Goal: Information Seeking & Learning: Find specific fact

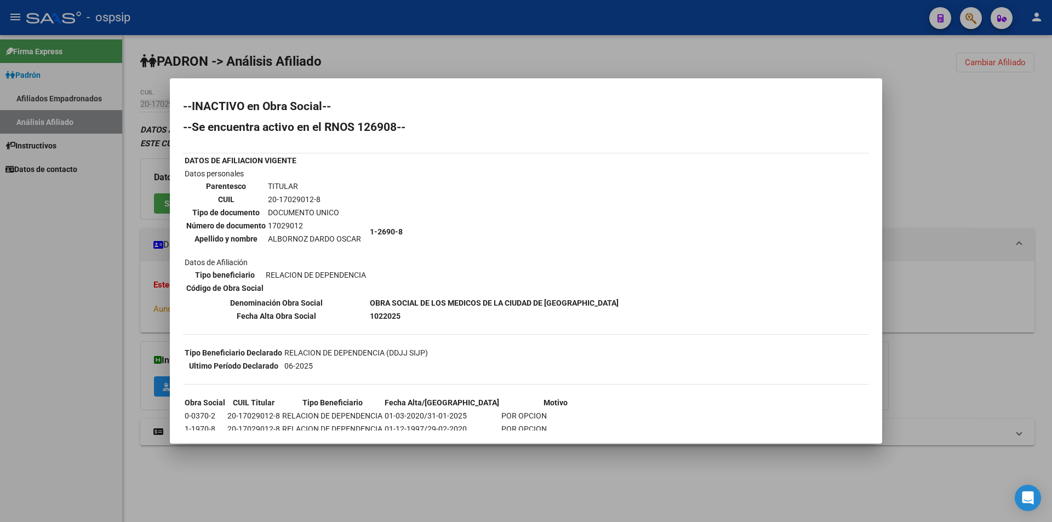
scroll to position [41, 0]
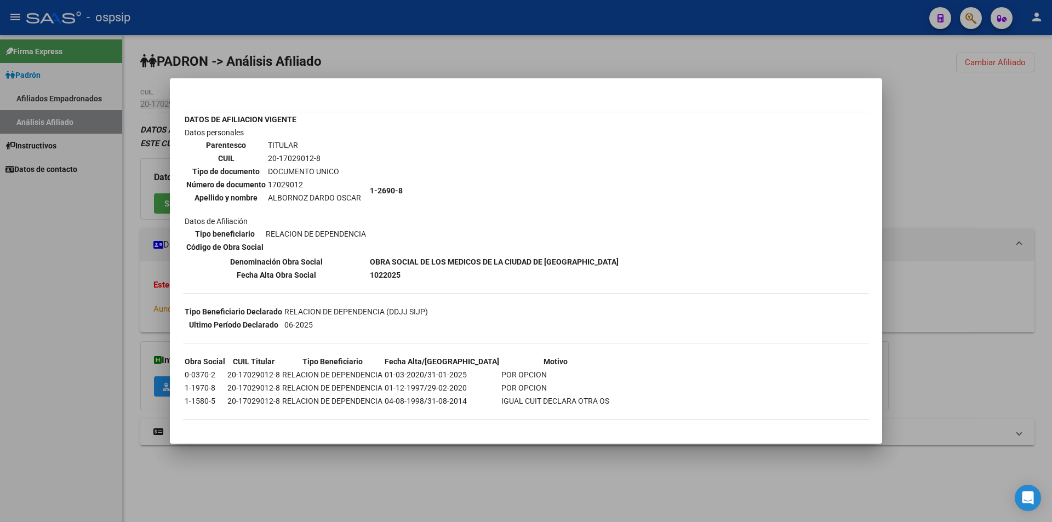
click at [69, 95] on div at bounding box center [526, 261] width 1052 height 522
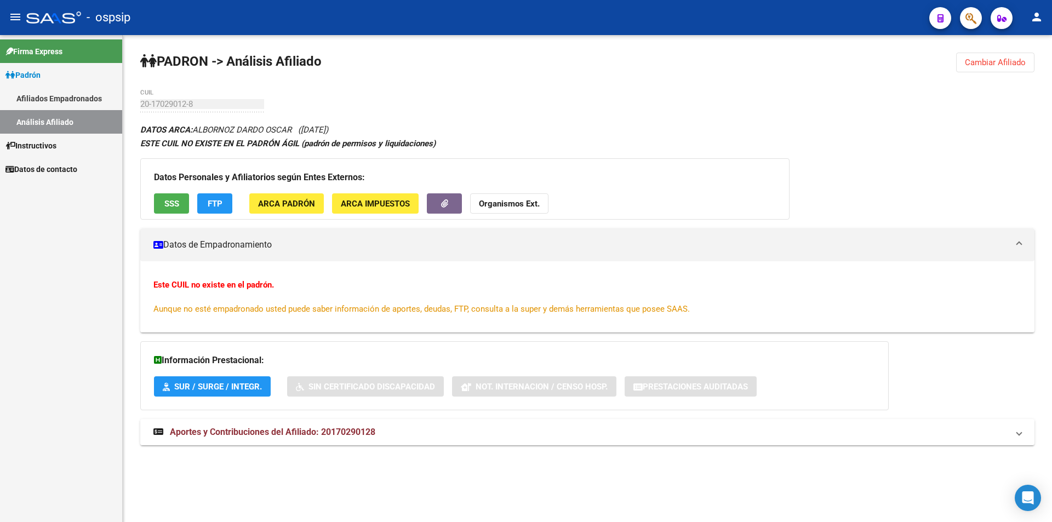
click at [74, 103] on link "Afiliados Empadronados" at bounding box center [61, 99] width 122 height 24
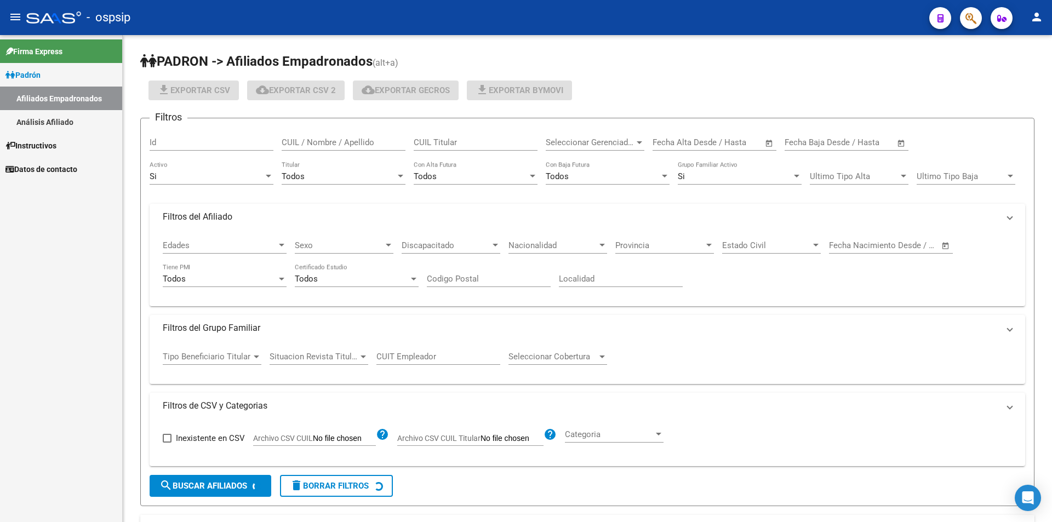
click at [66, 127] on link "Análisis Afiliado" at bounding box center [61, 122] width 122 height 24
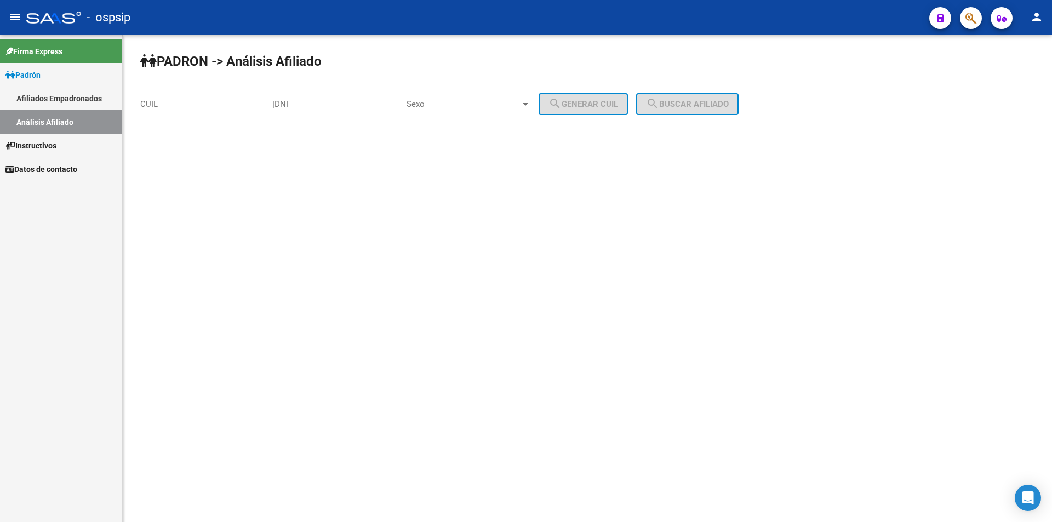
click at [307, 109] on div "DNI" at bounding box center [337, 101] width 124 height 24
paste input "25903564"
type input "25903564"
click at [449, 103] on span "Sexo" at bounding box center [464, 104] width 114 height 10
click at [452, 107] on span "Masculino" at bounding box center [481, 104] width 124 height 25
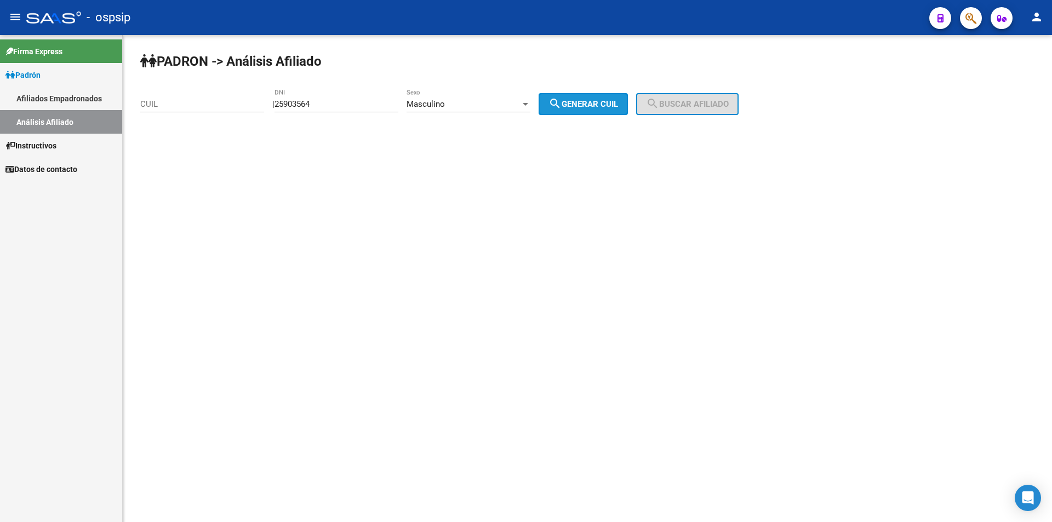
click at [585, 110] on button "search Generar CUIL" at bounding box center [583, 104] width 89 height 22
type input "20-25903564-4"
click at [684, 104] on span "search Buscar afiliado" at bounding box center [687, 104] width 83 height 10
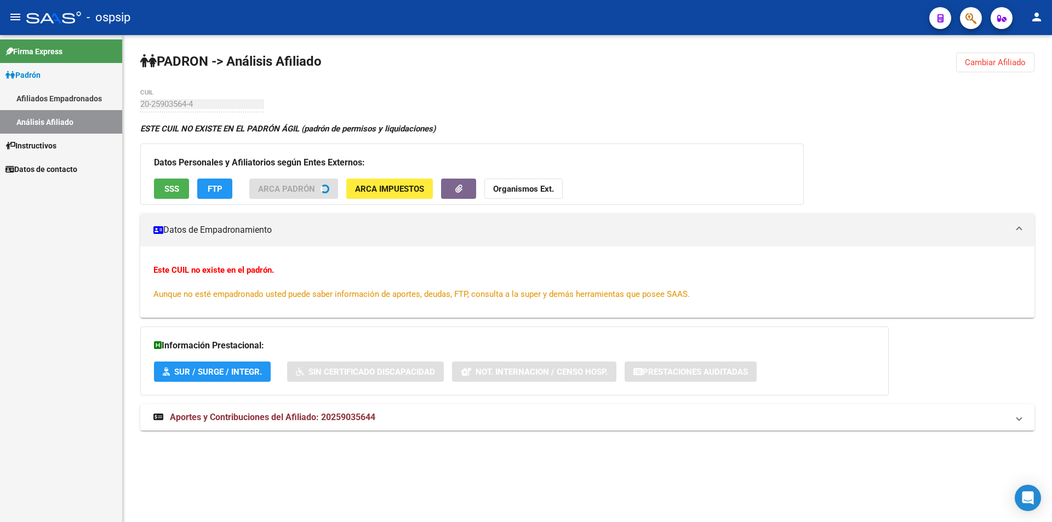
click at [157, 197] on button "SSS" at bounding box center [171, 189] width 35 height 20
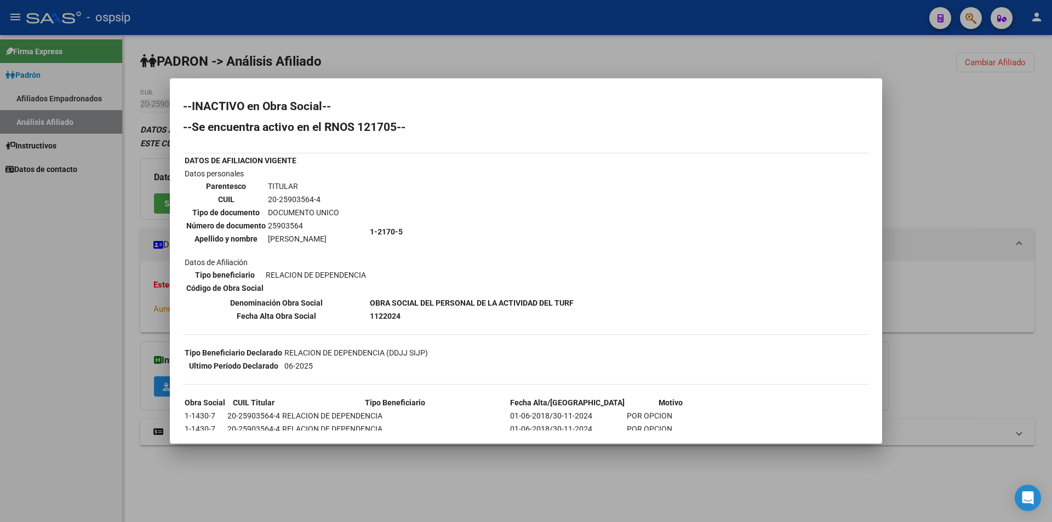
click at [449, 62] on div at bounding box center [526, 261] width 1052 height 522
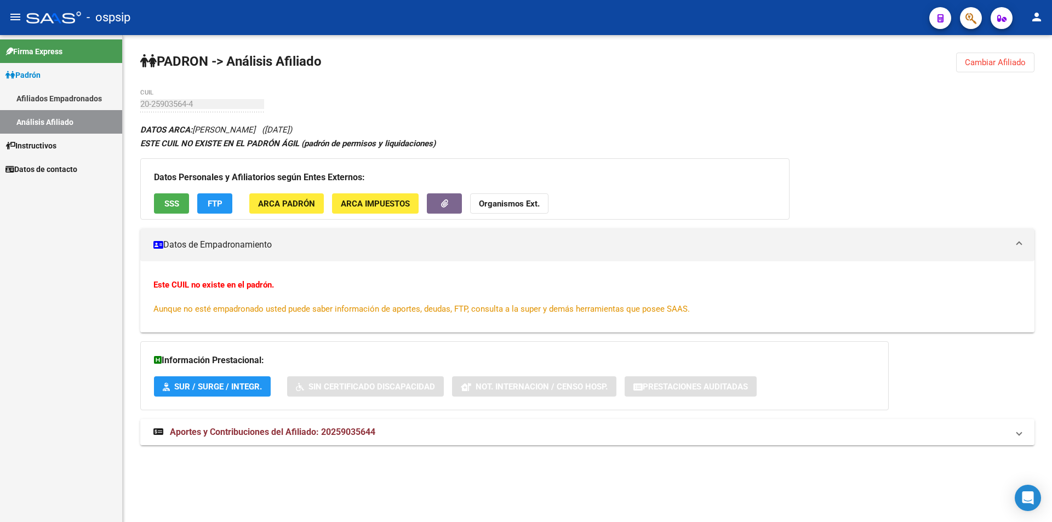
click at [47, 124] on link "Análisis Afiliado" at bounding box center [61, 122] width 122 height 24
click at [71, 89] on link "Afiliados Empadronados" at bounding box center [61, 99] width 122 height 24
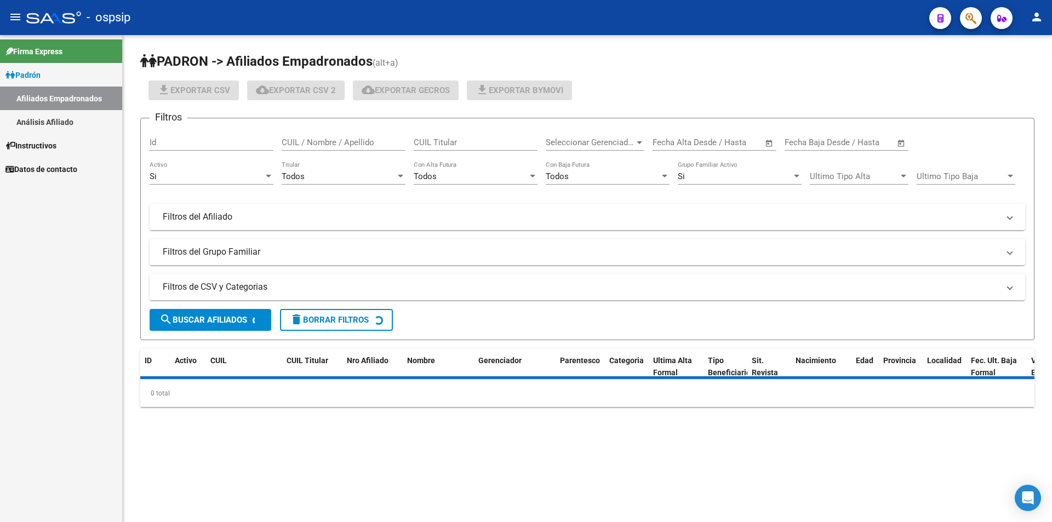
click at [55, 124] on link "Análisis Afiliado" at bounding box center [61, 122] width 122 height 24
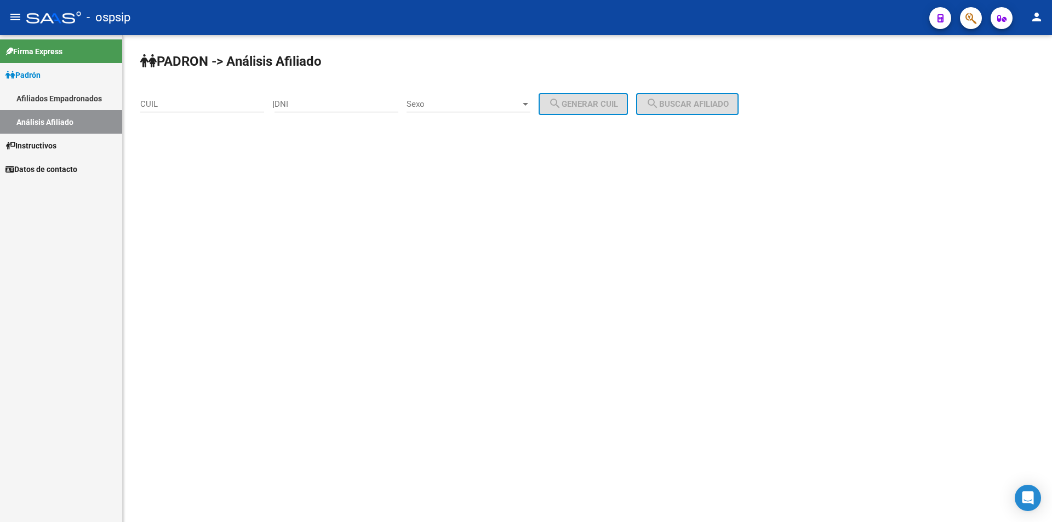
click at [301, 103] on input "DNI" at bounding box center [337, 104] width 124 height 10
type input "6"
type input "3672152"
drag, startPoint x: 335, startPoint y: 101, endPoint x: 267, endPoint y: 104, distance: 68.0
click at [267, 104] on app-analisis-afiliado "PADRON -> Análisis Afiliado CUIL | 3672152 DNI Sexo Sexo search Generar CUIL se…" at bounding box center [443, 104] width 607 height 10
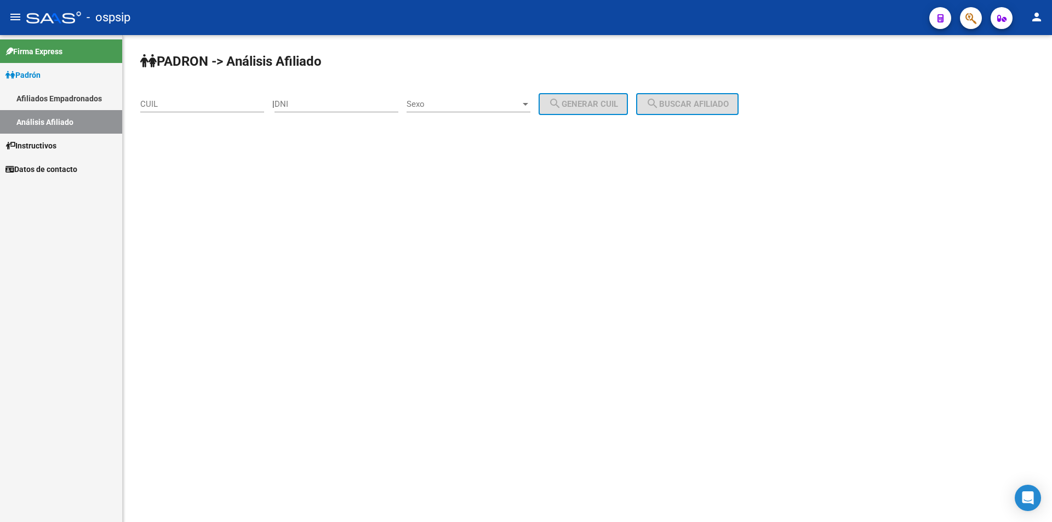
click at [195, 97] on div "CUIL" at bounding box center [202, 101] width 124 height 24
type input "27-17670213-9"
click at [713, 103] on span "search Buscar afiliado" at bounding box center [687, 104] width 83 height 10
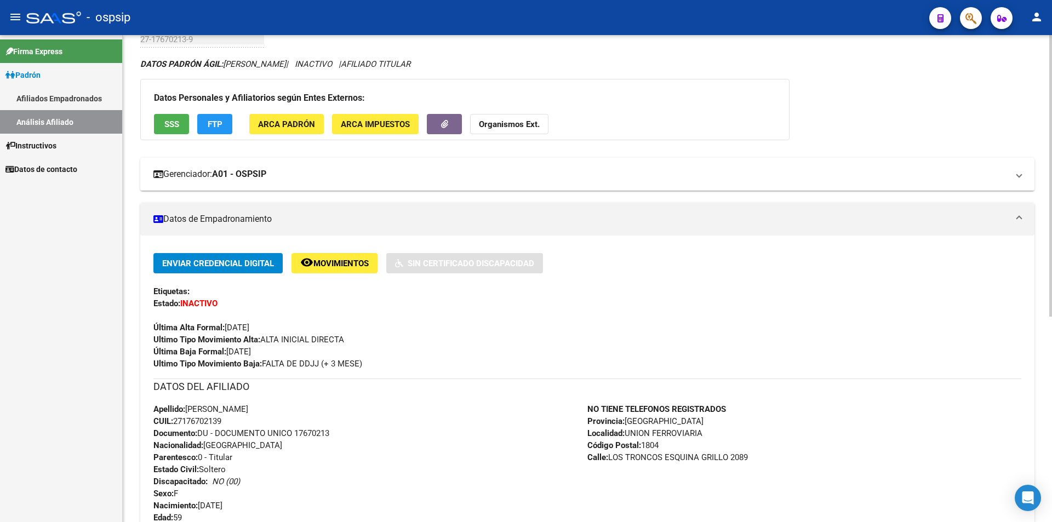
scroll to position [55, 0]
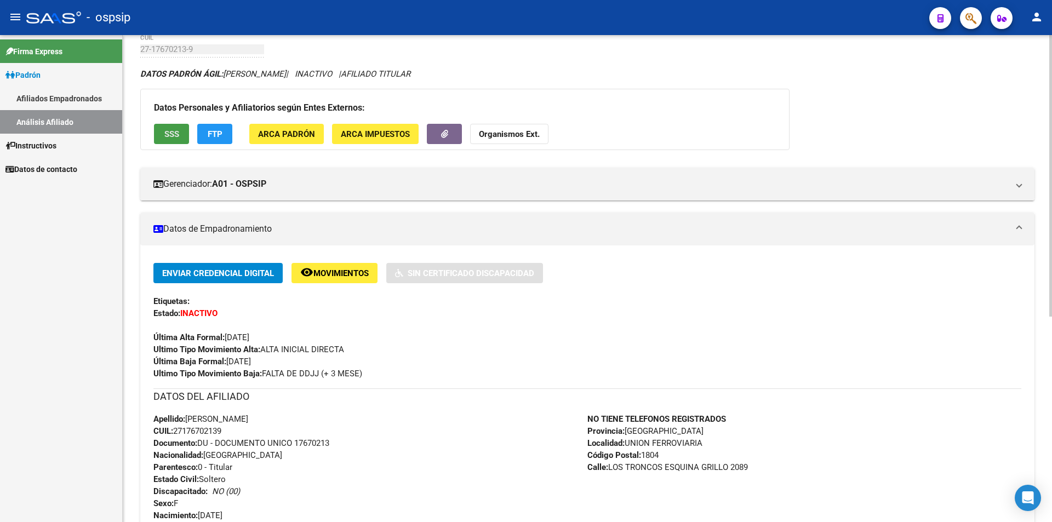
click at [166, 138] on span "SSS" at bounding box center [171, 134] width 15 height 10
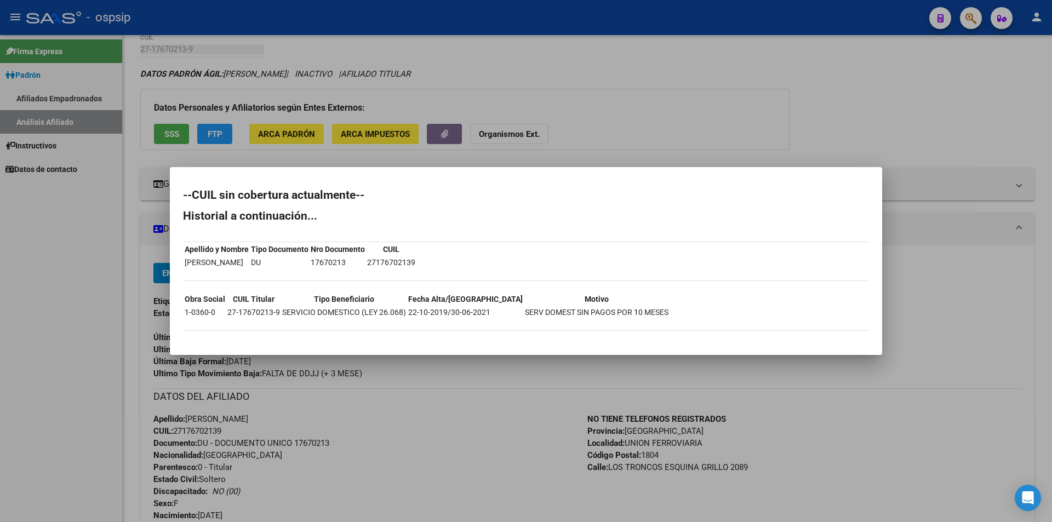
click at [680, 130] on div at bounding box center [526, 261] width 1052 height 522
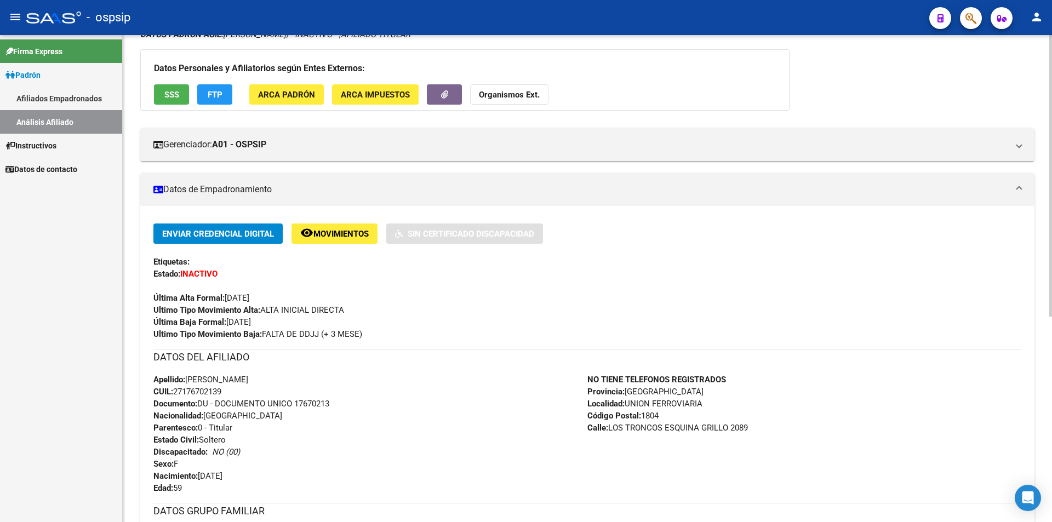
scroll to position [110, 0]
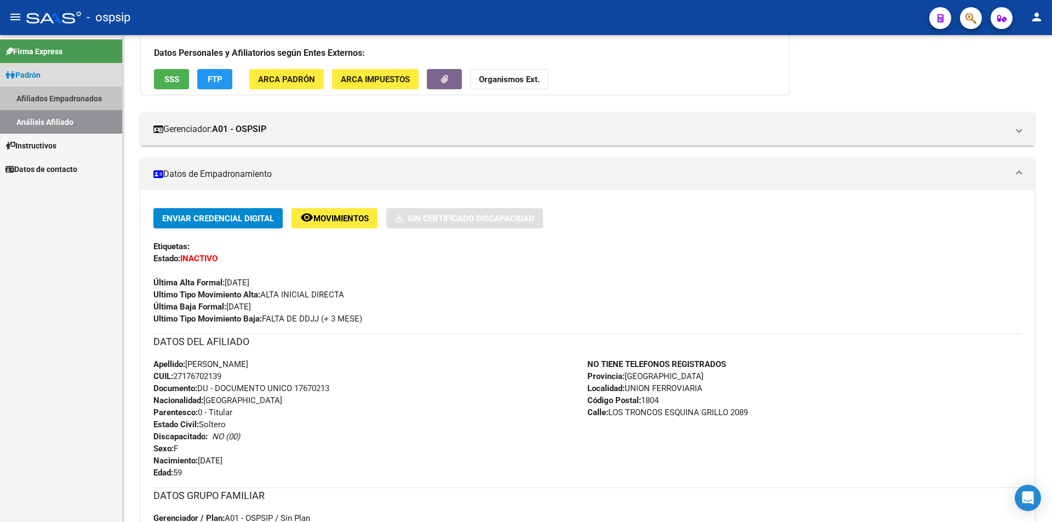
click at [35, 96] on link "Afiliados Empadronados" at bounding box center [61, 99] width 122 height 24
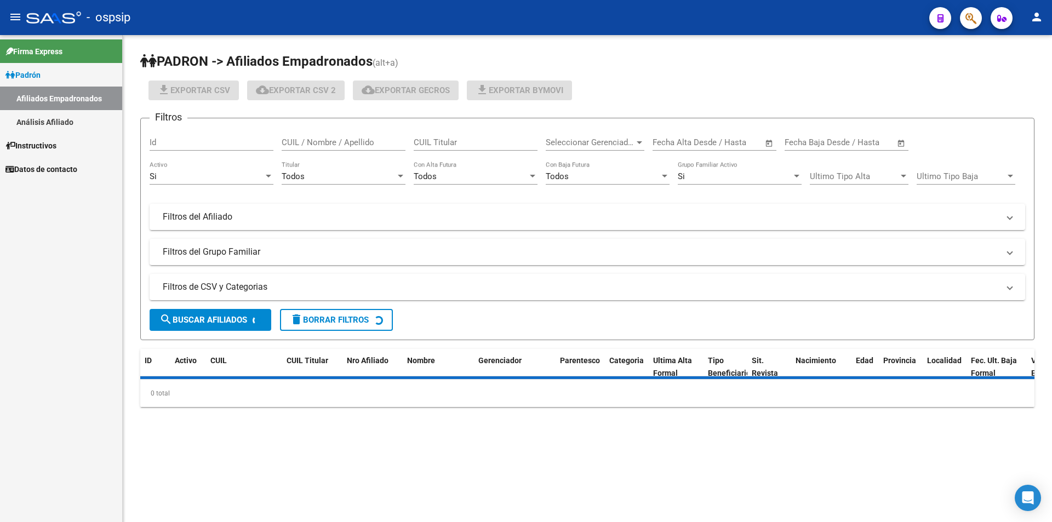
click at [49, 116] on link "Análisis Afiliado" at bounding box center [61, 122] width 122 height 24
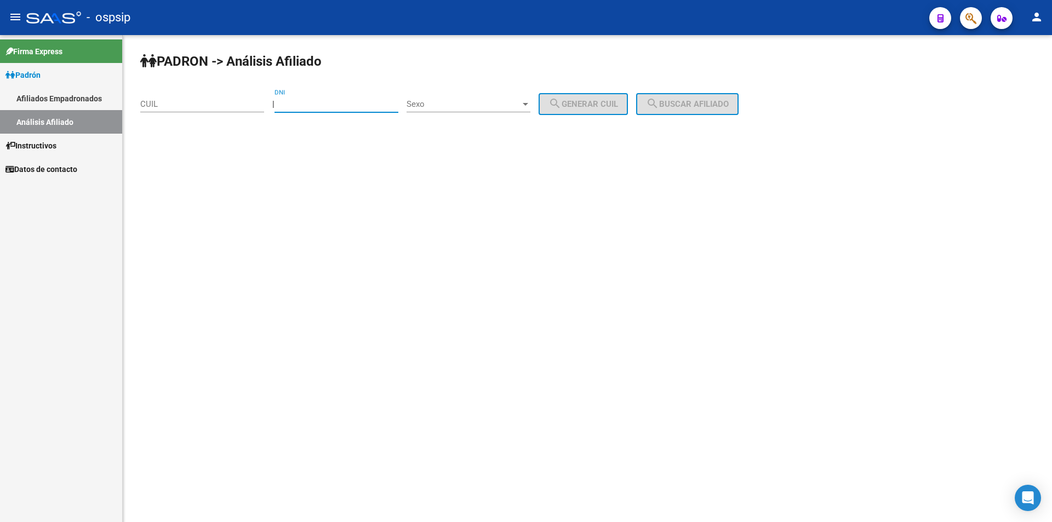
click at [299, 101] on input "DNI" at bounding box center [337, 104] width 124 height 10
paste input "33342135"
type input "33342135"
click at [439, 106] on span "Sexo" at bounding box center [464, 104] width 114 height 10
click at [466, 107] on span "Masculino" at bounding box center [481, 104] width 124 height 25
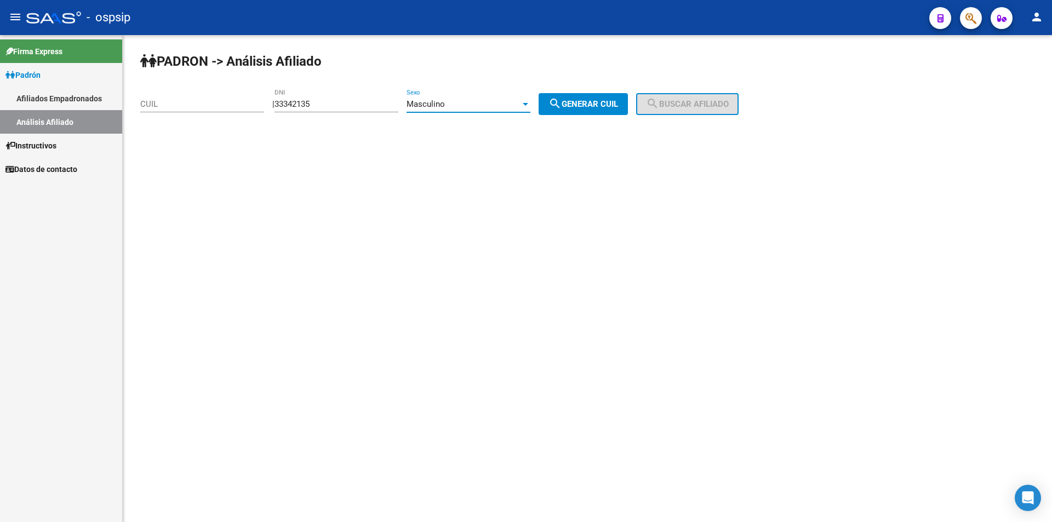
click at [620, 114] on button "search Generar CUIL" at bounding box center [583, 104] width 89 height 22
type input "20-33342135-7"
click at [710, 113] on button "search Buscar afiliado" at bounding box center [687, 104] width 103 height 22
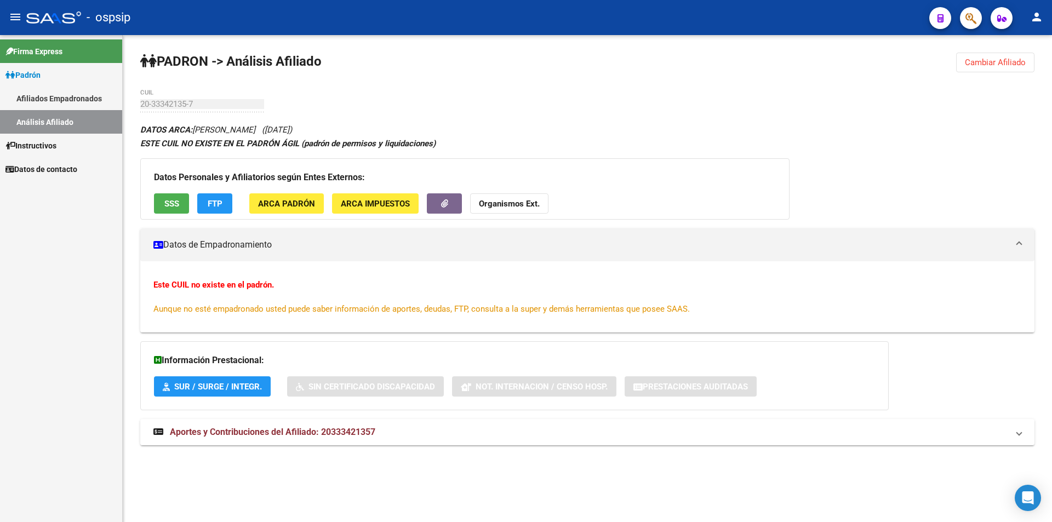
click at [178, 206] on span "SSS" at bounding box center [171, 204] width 15 height 10
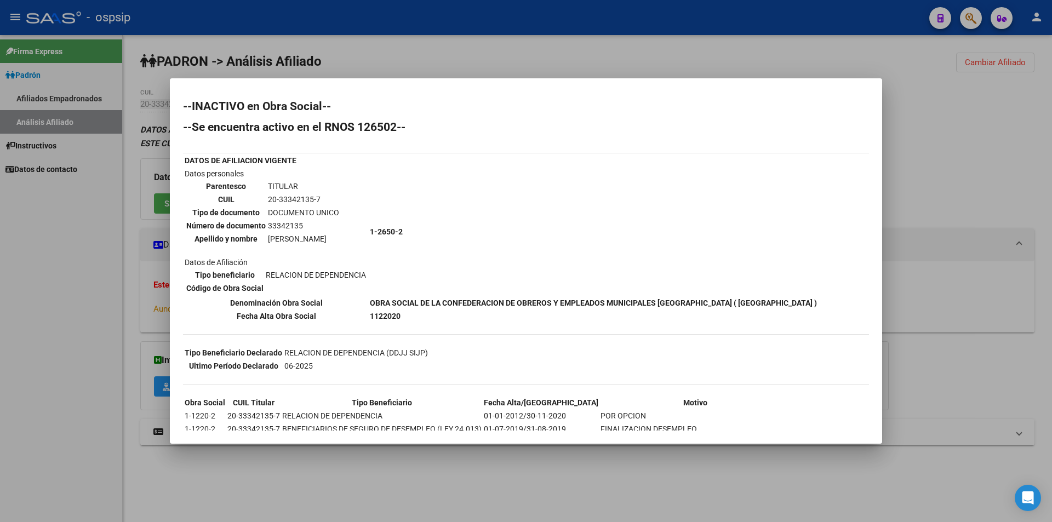
click at [493, 29] on div at bounding box center [526, 261] width 1052 height 522
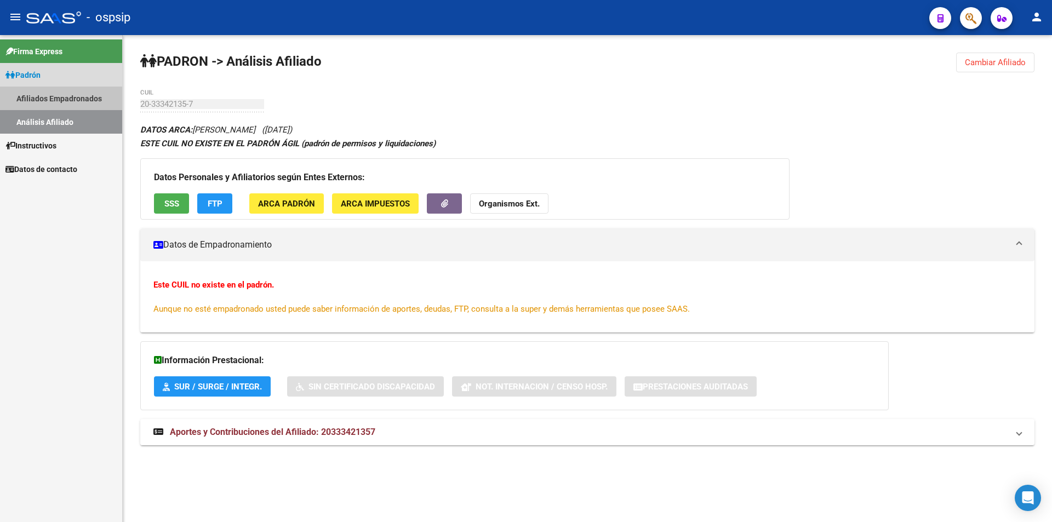
click at [54, 96] on link "Afiliados Empadronados" at bounding box center [61, 99] width 122 height 24
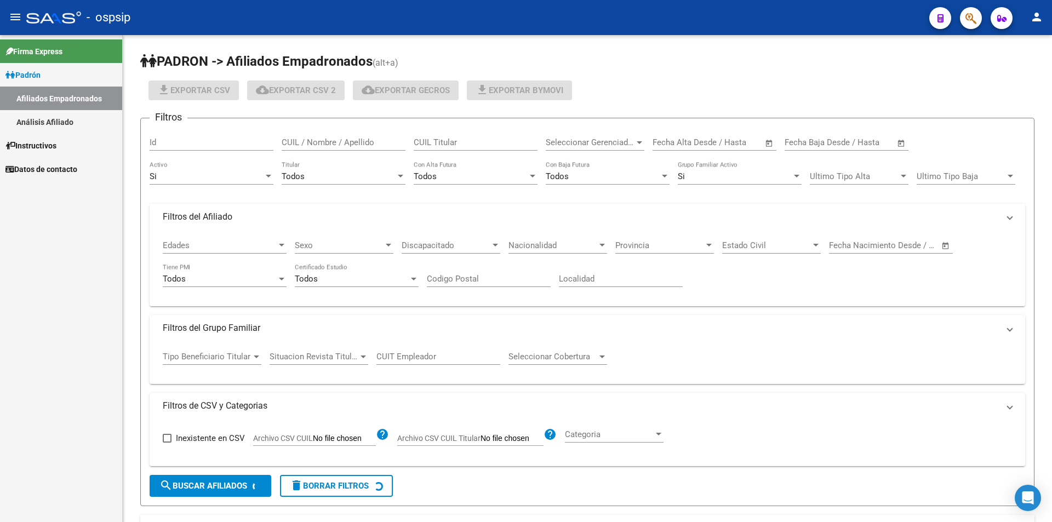
click at [50, 111] on link "Análisis Afiliado" at bounding box center [61, 122] width 122 height 24
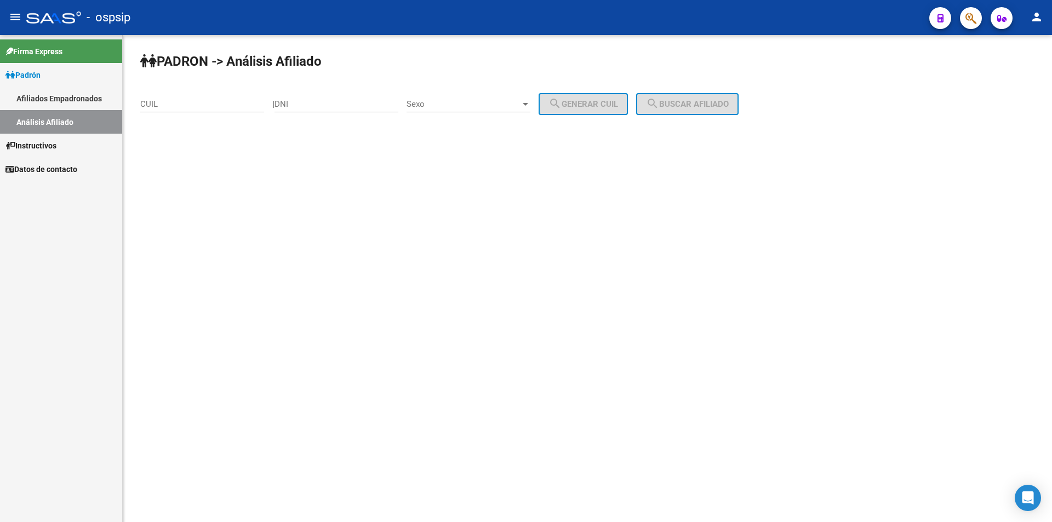
click at [317, 111] on div "DNI" at bounding box center [337, 101] width 124 height 24
paste input "36747354"
type input "36747354"
click at [460, 103] on span "Sexo" at bounding box center [464, 104] width 114 height 10
click at [445, 109] on span "Masculino" at bounding box center [481, 104] width 124 height 25
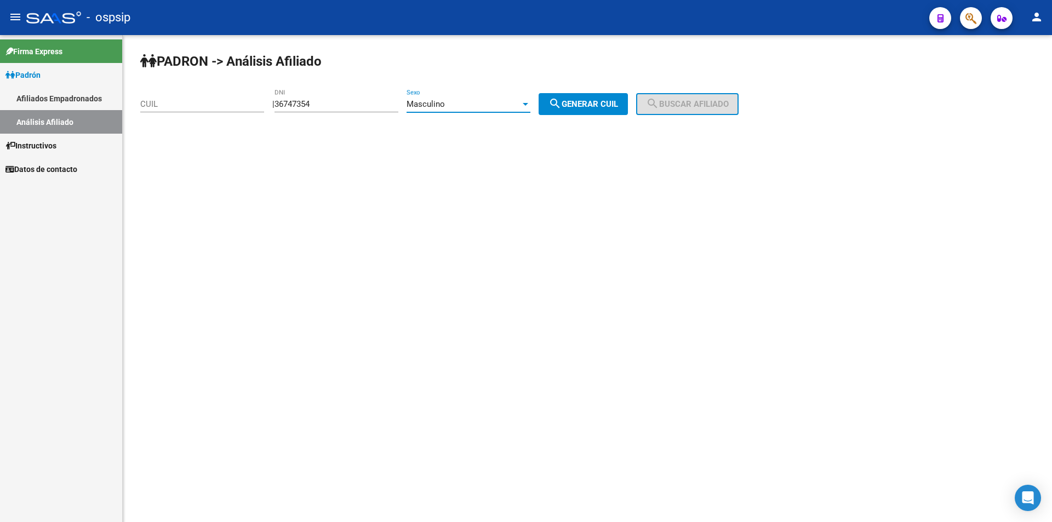
click at [562, 107] on mat-icon "search" at bounding box center [555, 103] width 13 height 13
type input "20-36747354-2"
click at [659, 109] on mat-icon "search" at bounding box center [652, 103] width 13 height 13
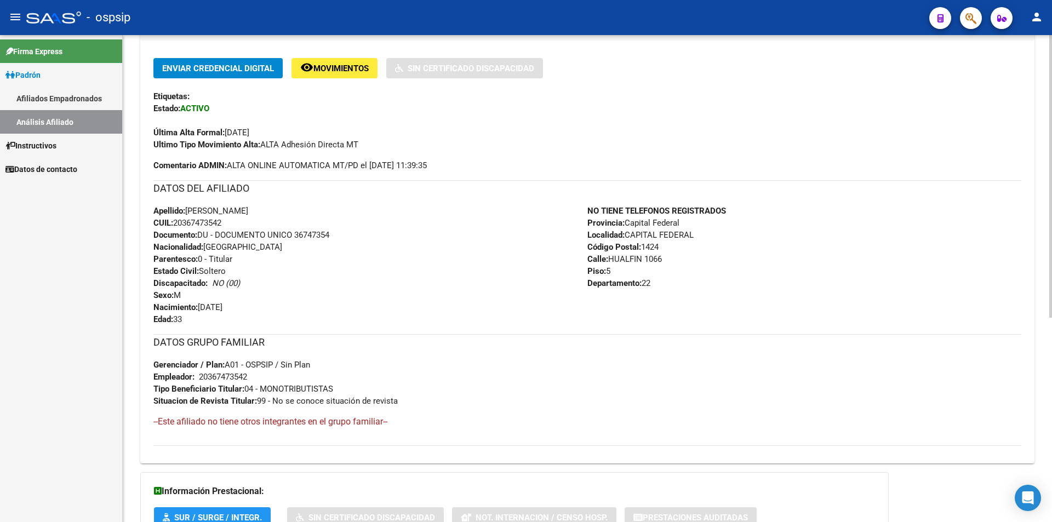
scroll to position [243, 0]
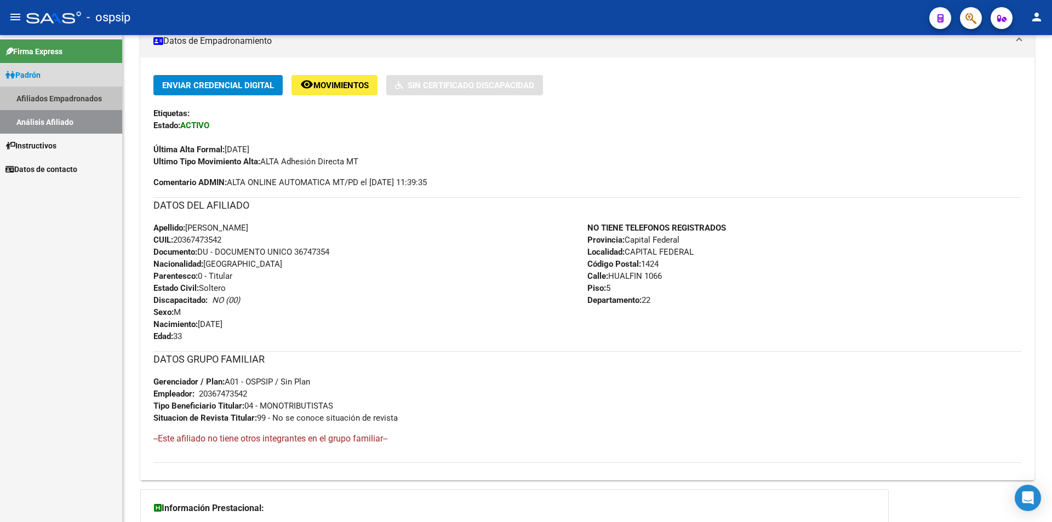
click at [70, 99] on link "Afiliados Empadronados" at bounding box center [61, 99] width 122 height 24
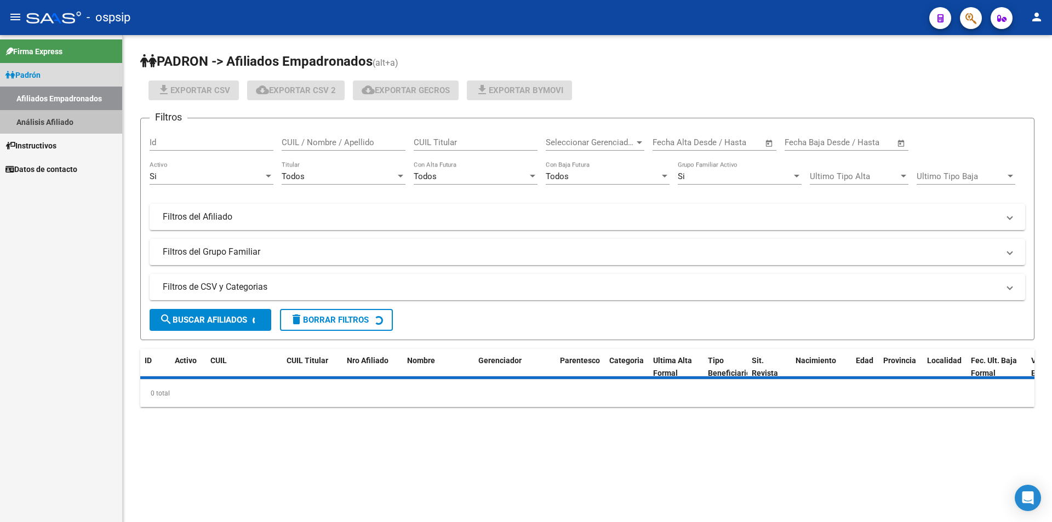
click at [60, 111] on link "Análisis Afiliado" at bounding box center [61, 122] width 122 height 24
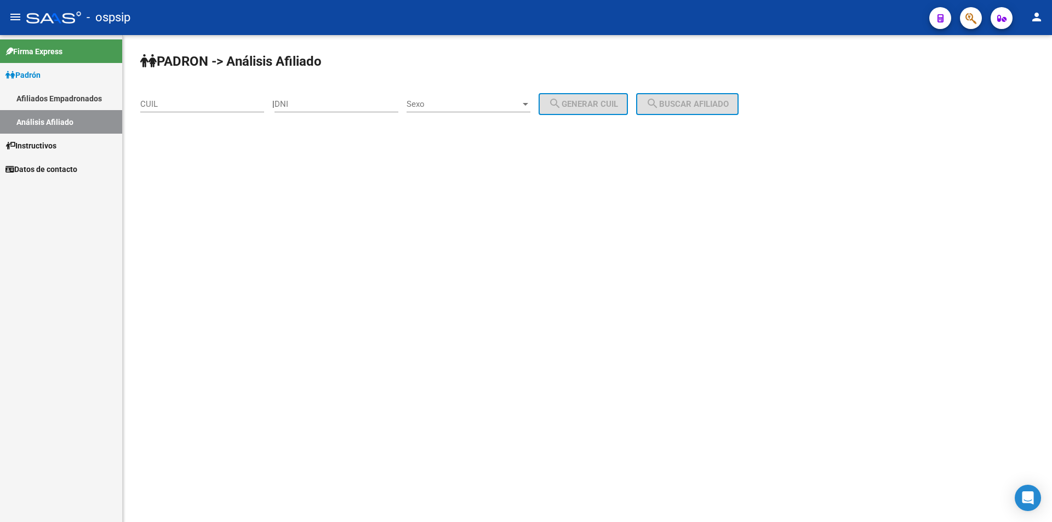
click at [320, 102] on input "DNI" at bounding box center [337, 104] width 124 height 10
paste input "36721524"
type input "36721524"
click at [439, 100] on span "Sexo" at bounding box center [464, 104] width 114 height 10
click at [461, 110] on span "Masculino" at bounding box center [481, 104] width 124 height 25
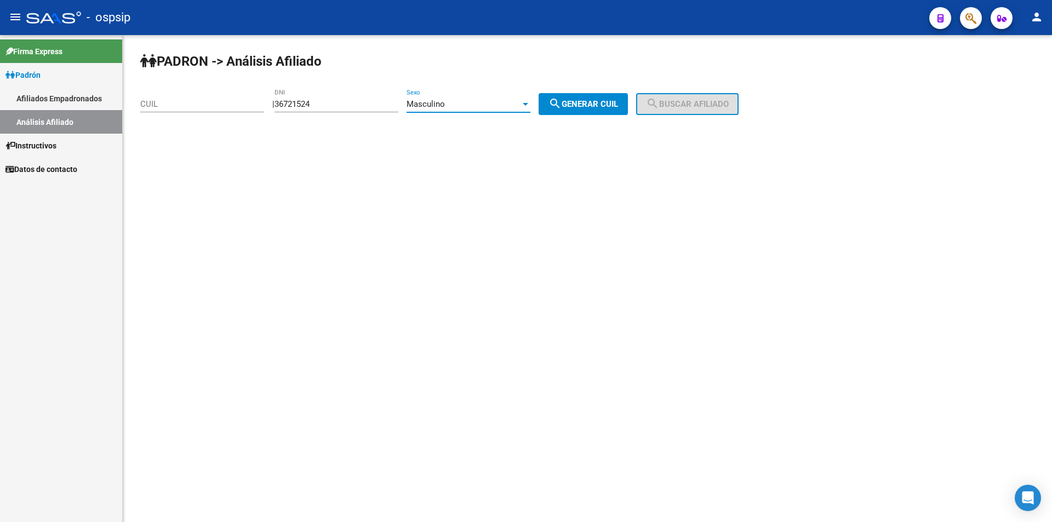
click at [584, 106] on span "search Generar CUIL" at bounding box center [584, 104] width 70 height 10
type input "20-36721524-1"
click at [659, 107] on mat-icon "search" at bounding box center [652, 103] width 13 height 13
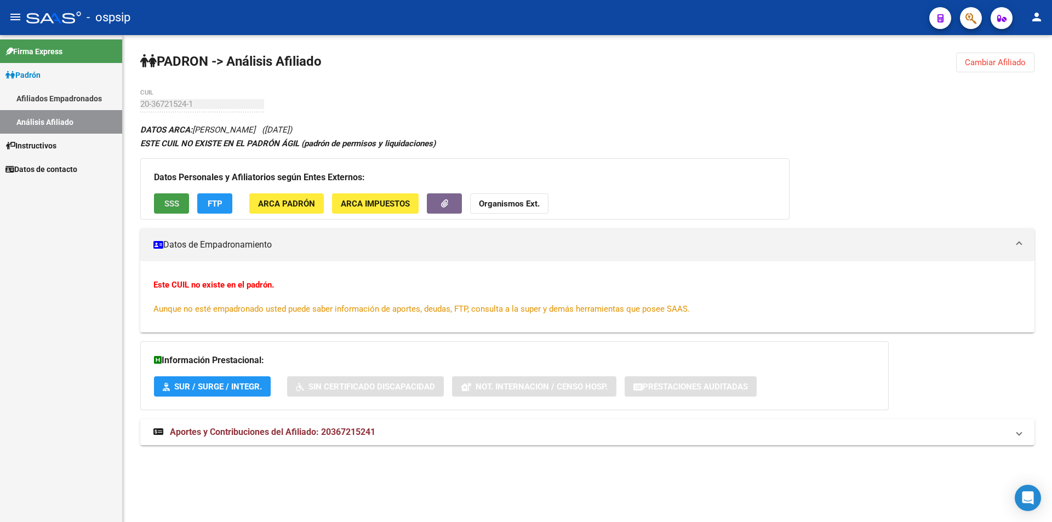
click at [183, 200] on button "SSS" at bounding box center [171, 203] width 35 height 20
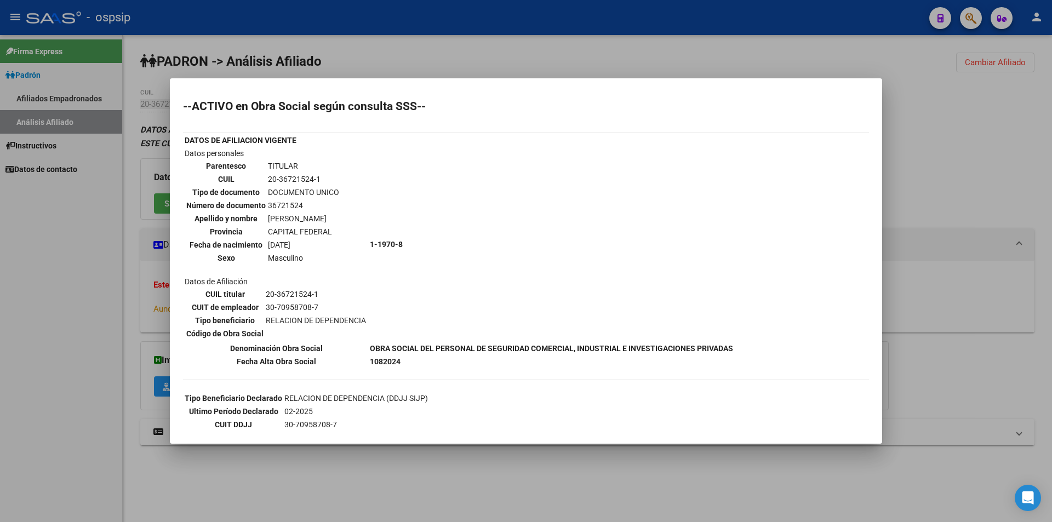
click at [141, 312] on div at bounding box center [526, 261] width 1052 height 522
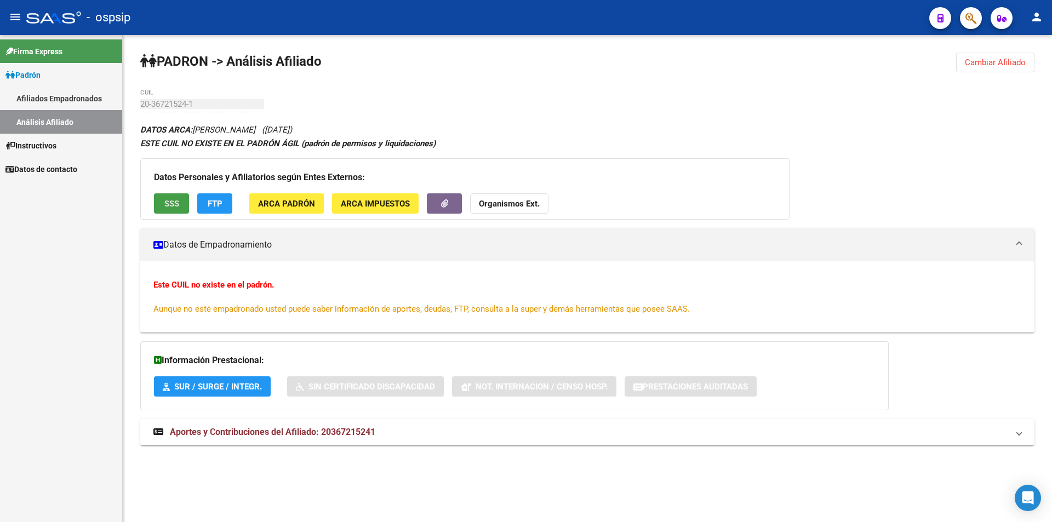
click at [174, 208] on span "SSS" at bounding box center [171, 204] width 15 height 10
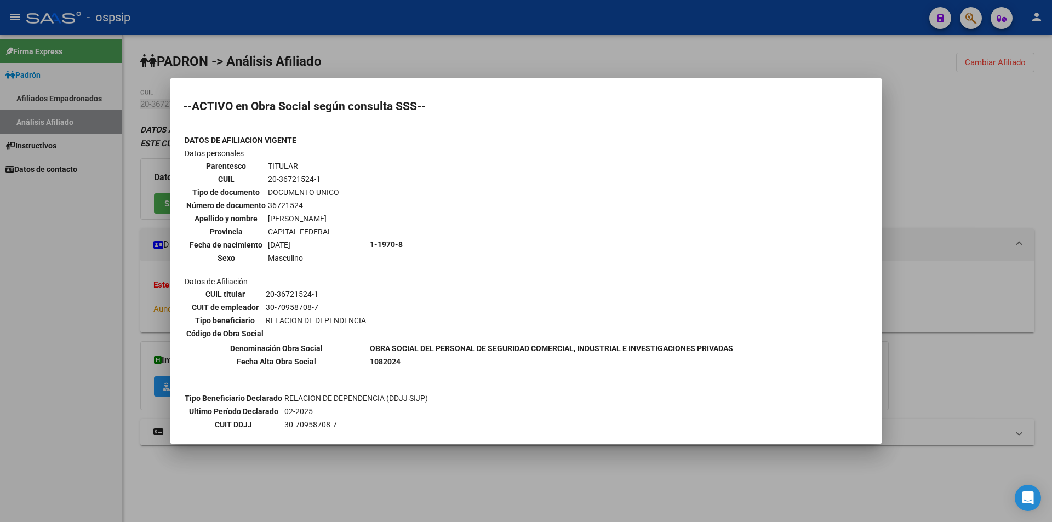
click at [426, 22] on div at bounding box center [526, 261] width 1052 height 522
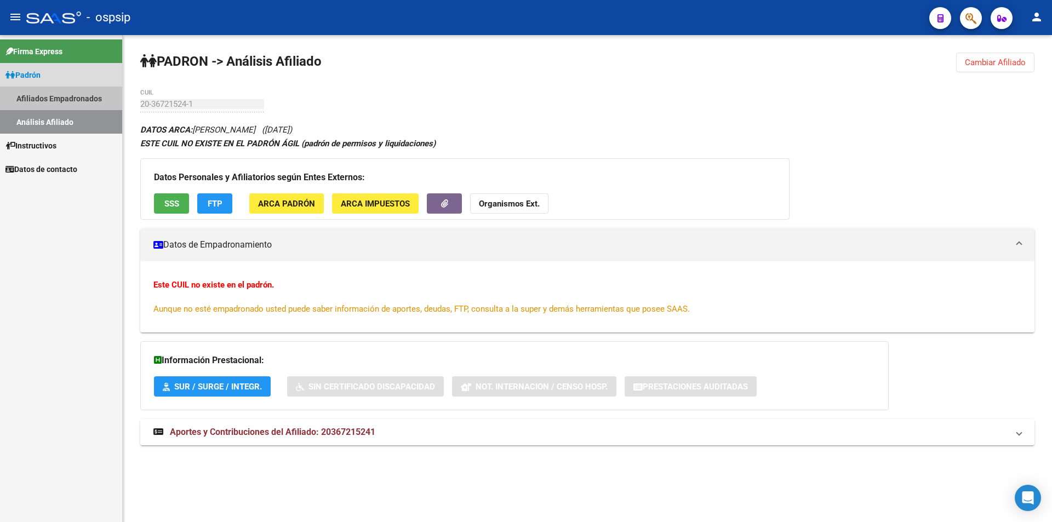
click at [40, 93] on link "Afiliados Empadronados" at bounding box center [61, 99] width 122 height 24
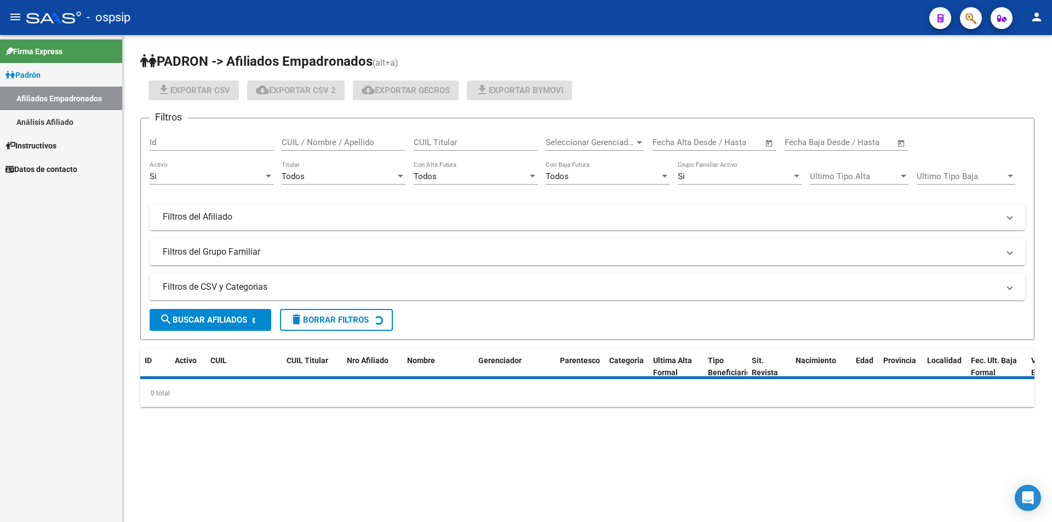
click at [42, 115] on link "Análisis Afiliado" at bounding box center [61, 122] width 122 height 24
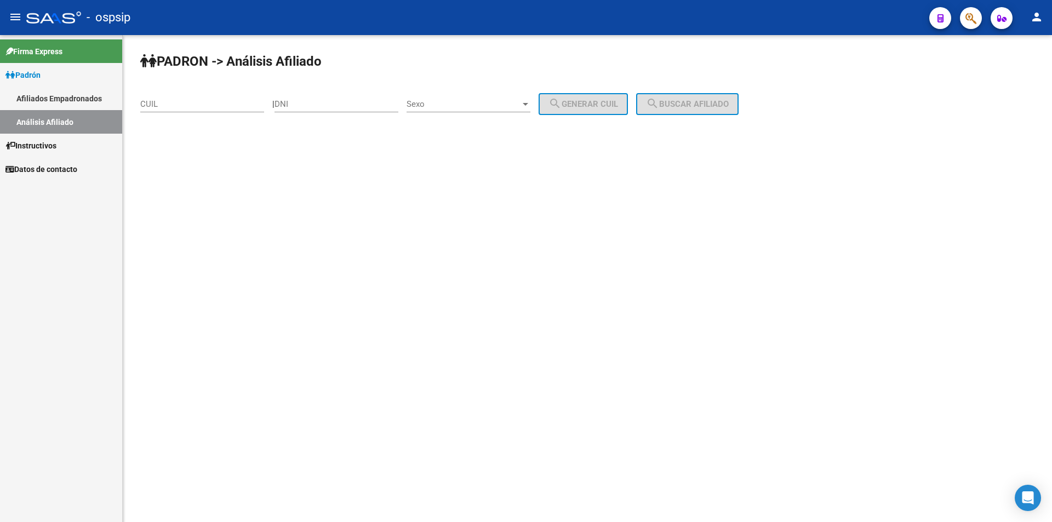
click at [317, 103] on input "DNI" at bounding box center [337, 104] width 124 height 10
paste input "36747354"
type input "36747354"
click at [471, 107] on span "Sexo" at bounding box center [464, 104] width 114 height 10
click at [460, 105] on span "Masculino" at bounding box center [481, 104] width 124 height 25
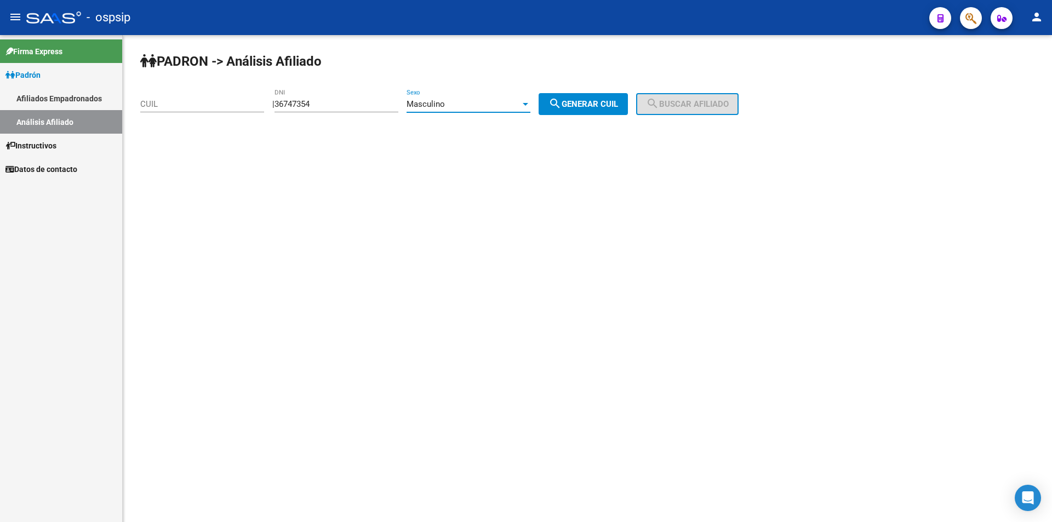
click at [562, 107] on mat-icon "search" at bounding box center [555, 103] width 13 height 13
type input "20-36747354-2"
click at [677, 106] on span "search Buscar afiliado" at bounding box center [687, 104] width 83 height 10
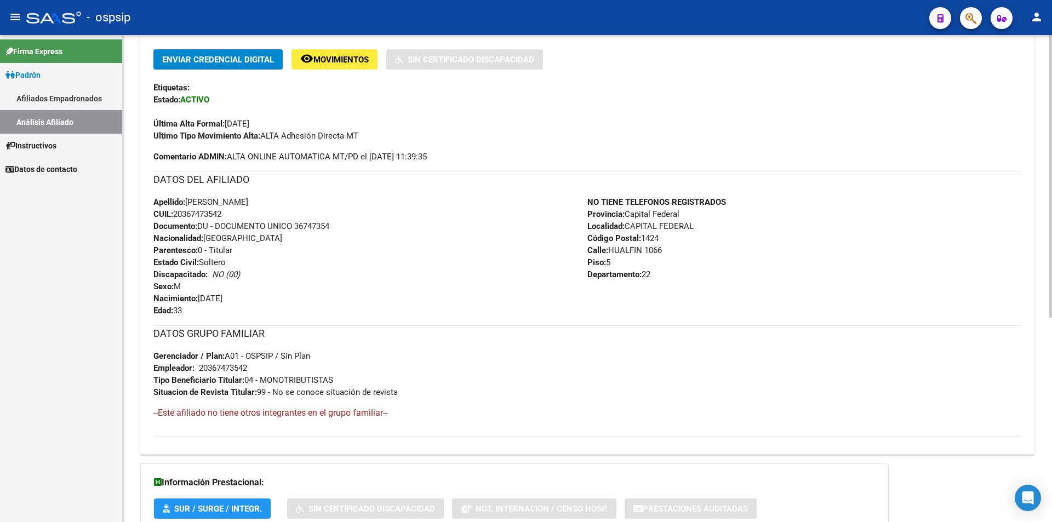
scroll to position [274, 0]
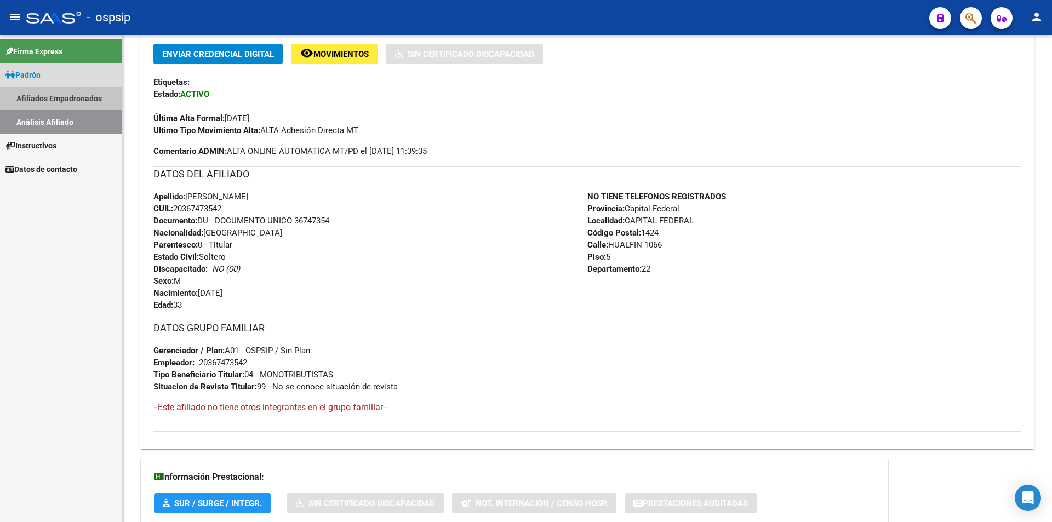
click at [68, 96] on link "Afiliados Empadronados" at bounding box center [61, 99] width 122 height 24
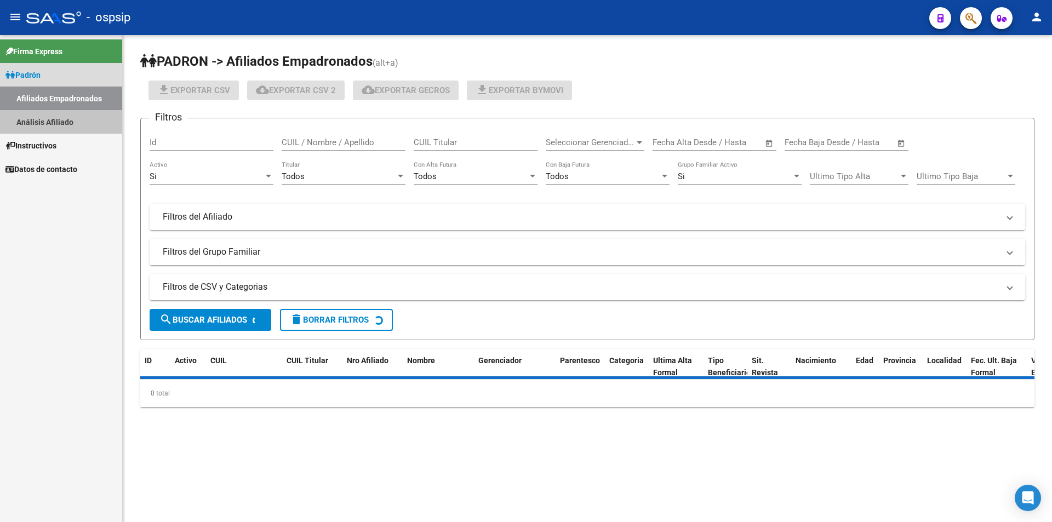
click at [62, 123] on link "Análisis Afiliado" at bounding box center [61, 122] width 122 height 24
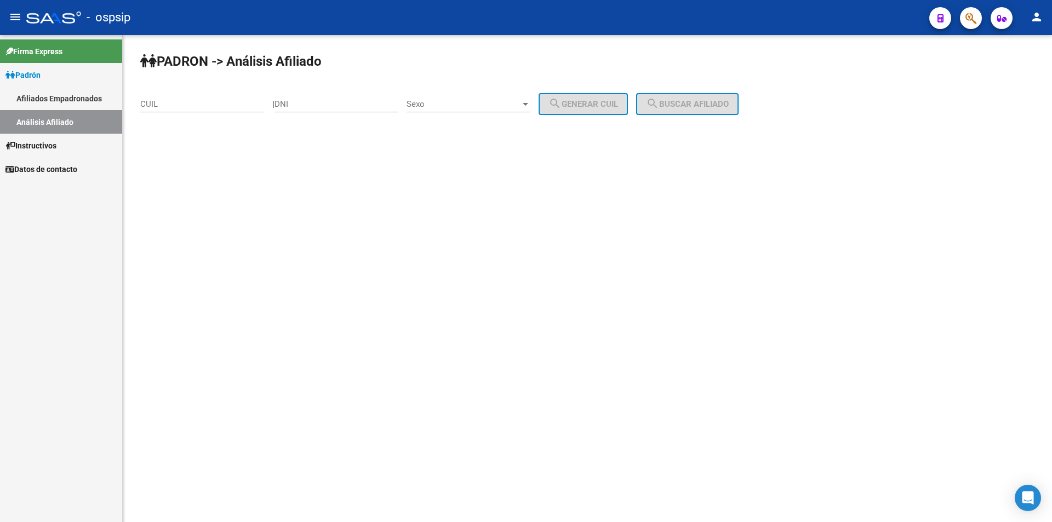
click at [322, 107] on input "DNI" at bounding box center [337, 104] width 124 height 10
paste input "16790214"
type input "16790214"
click at [448, 104] on span "Sexo" at bounding box center [464, 104] width 114 height 10
click at [480, 104] on span "Masculino" at bounding box center [481, 104] width 124 height 25
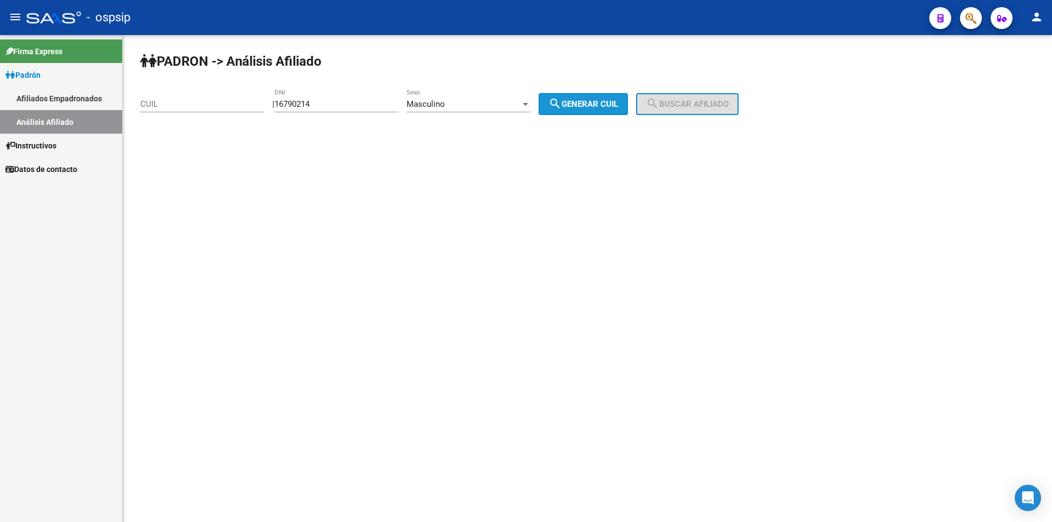
click at [628, 98] on button "search Generar CUIL" at bounding box center [583, 104] width 89 height 22
type input "20-16790214-7"
click at [710, 109] on span "search Buscar afiliado" at bounding box center [687, 104] width 83 height 10
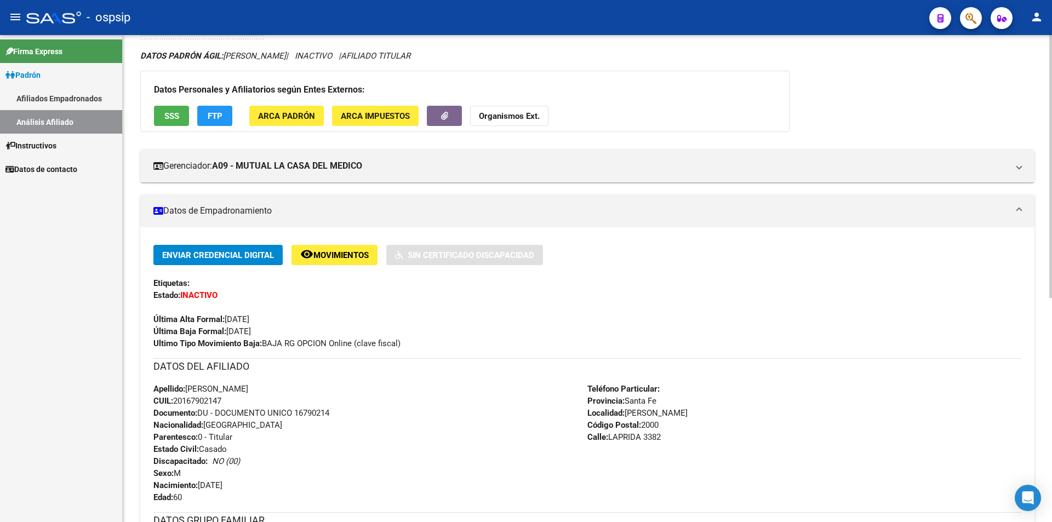
scroll to position [55, 0]
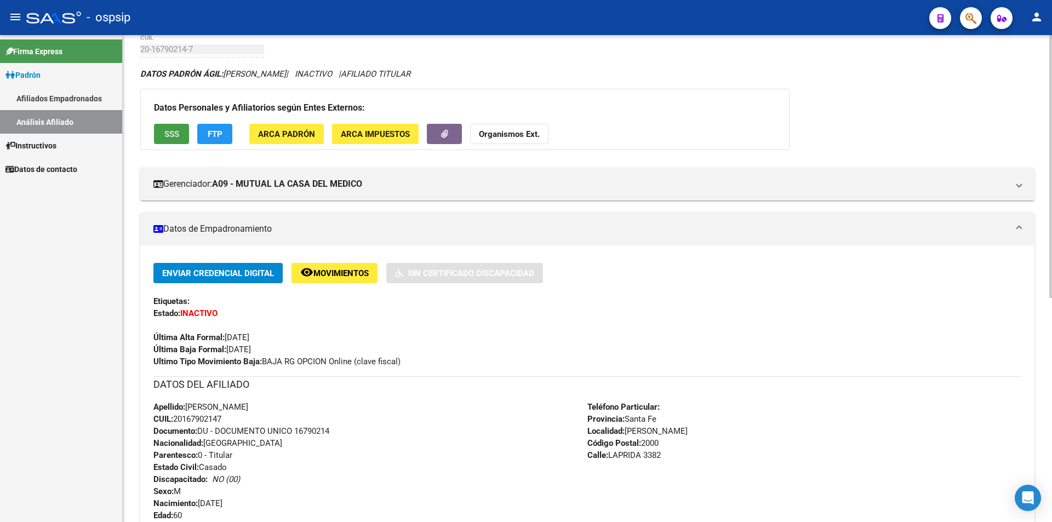
click at [183, 132] on button "SSS" at bounding box center [171, 134] width 35 height 20
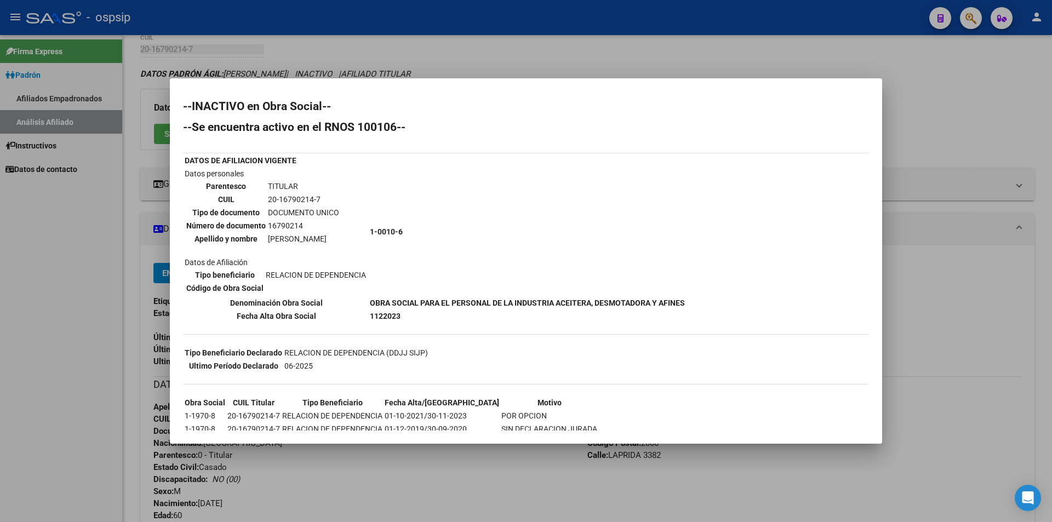
click at [492, 48] on div at bounding box center [526, 261] width 1052 height 522
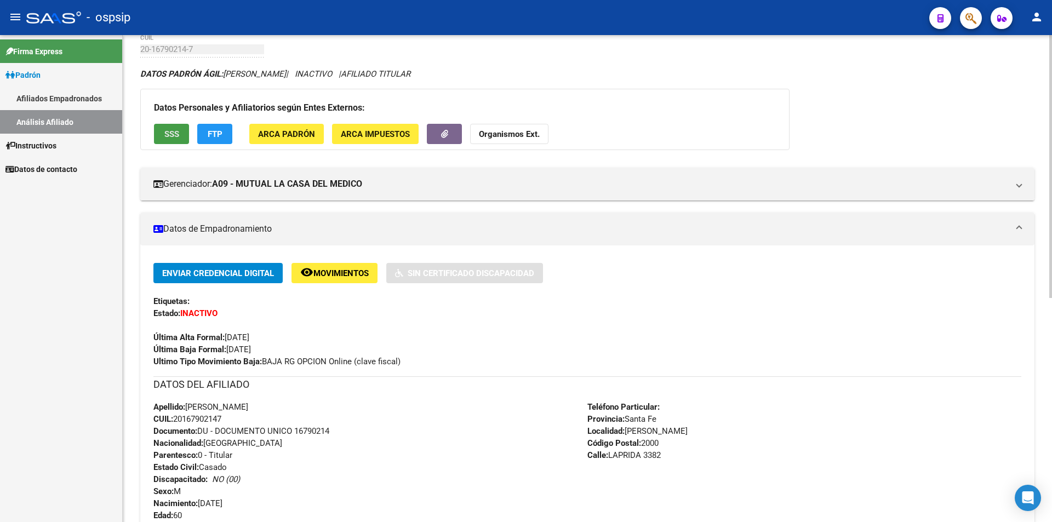
click at [169, 130] on span "SSS" at bounding box center [171, 134] width 15 height 10
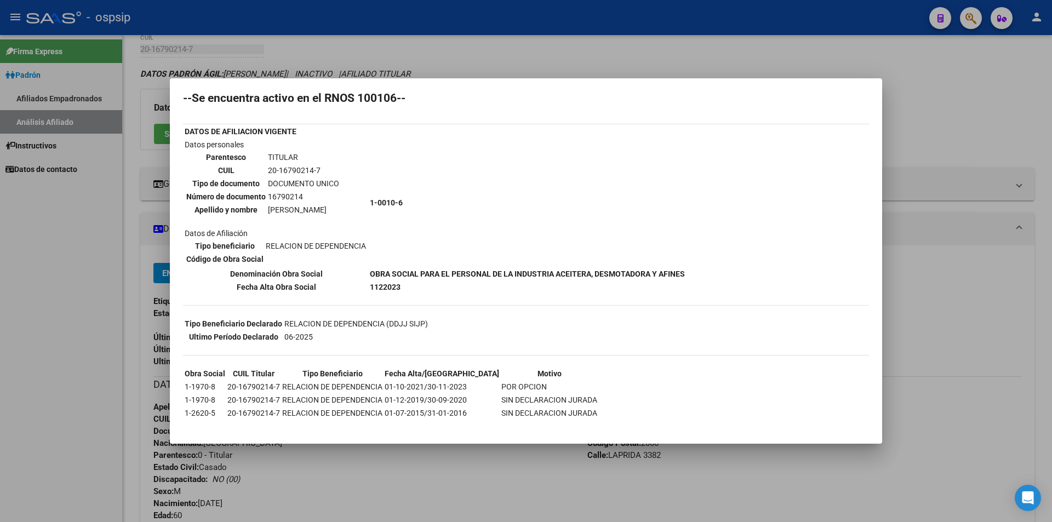
scroll to position [41, 0]
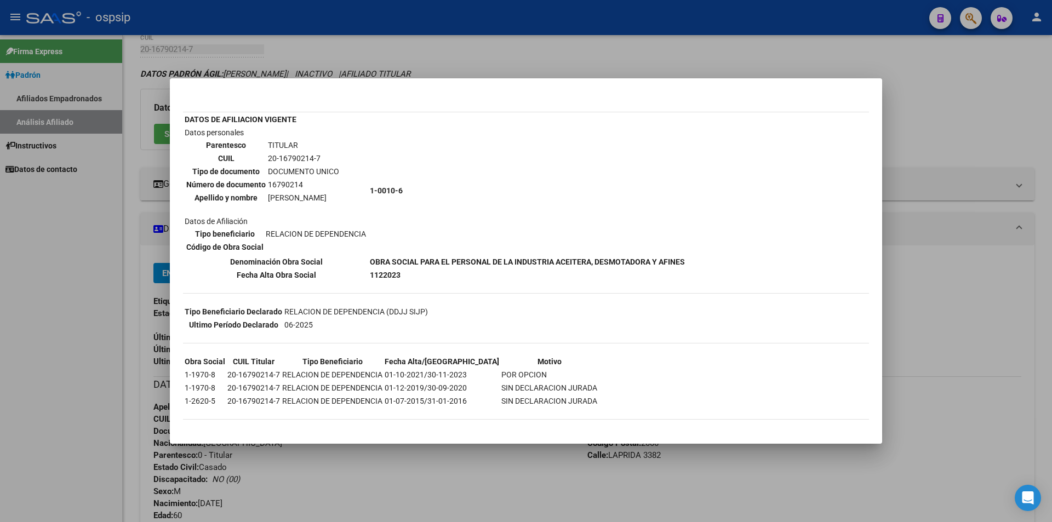
click at [586, 60] on div at bounding box center [526, 261] width 1052 height 522
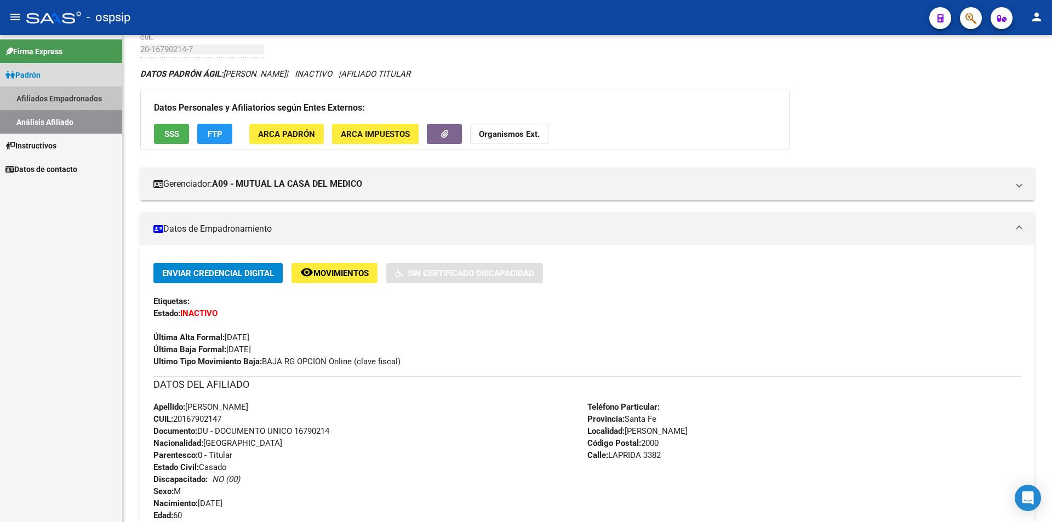
click at [50, 96] on link "Afiliados Empadronados" at bounding box center [61, 99] width 122 height 24
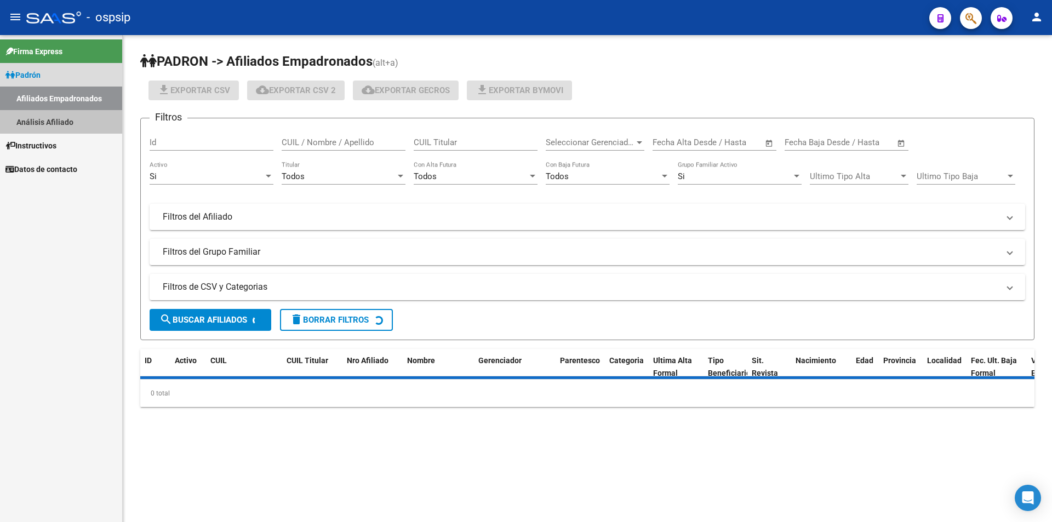
click at [54, 122] on link "Análisis Afiliado" at bounding box center [61, 122] width 122 height 24
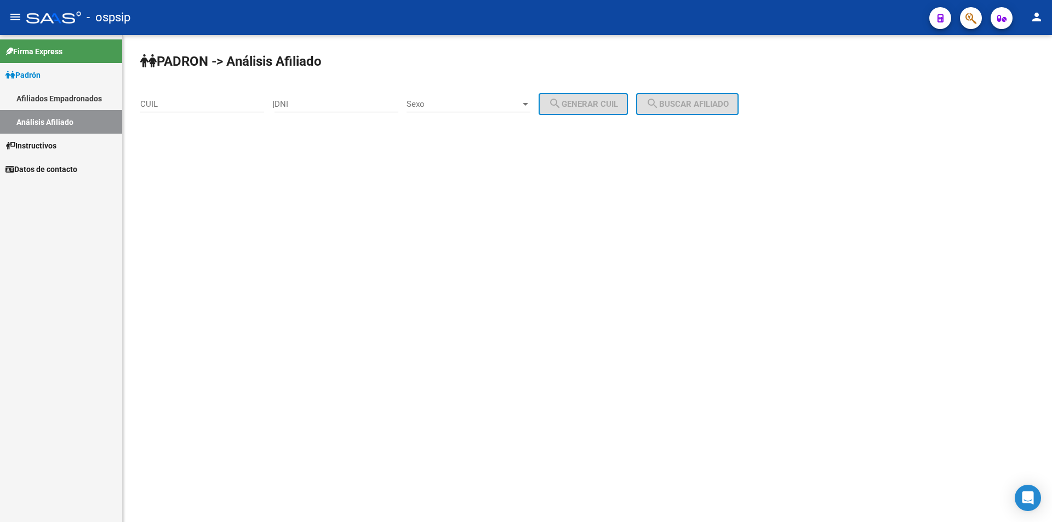
click at [354, 108] on input "DNI" at bounding box center [337, 104] width 124 height 10
paste input "36721524"
type input "36721524"
click at [441, 107] on span "Sexo" at bounding box center [464, 104] width 114 height 10
drag, startPoint x: 457, startPoint y: 109, endPoint x: 590, endPoint y: 105, distance: 133.3
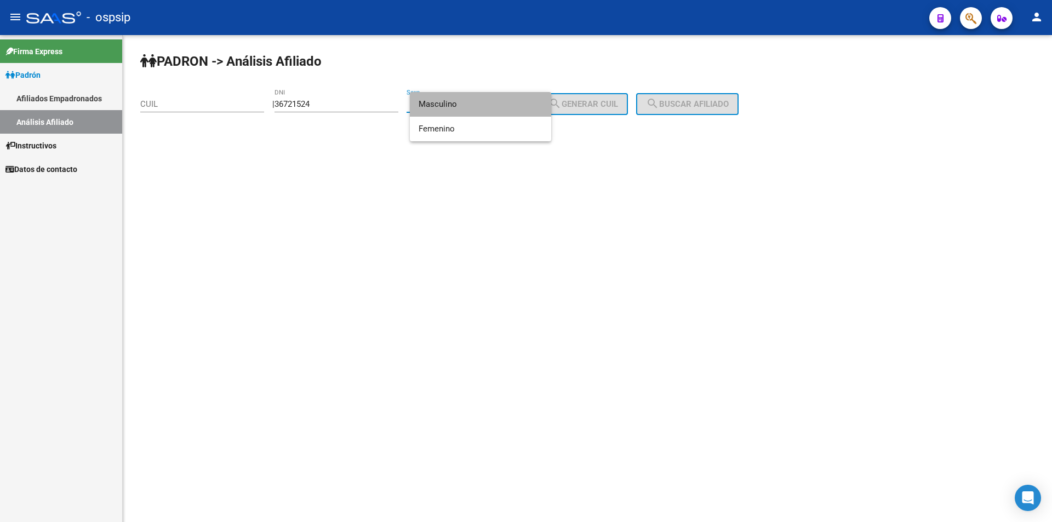
click at [457, 109] on span "Masculino" at bounding box center [481, 104] width 124 height 25
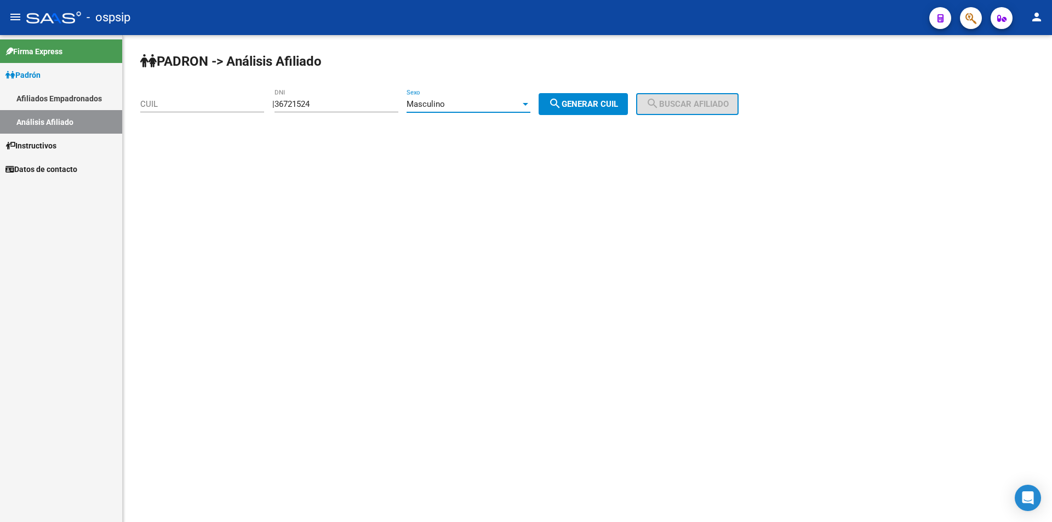
click at [590, 105] on span "search Generar CUIL" at bounding box center [584, 104] width 70 height 10
type input "20-36721524-1"
click at [686, 110] on button "search Buscar afiliado" at bounding box center [687, 104] width 103 height 22
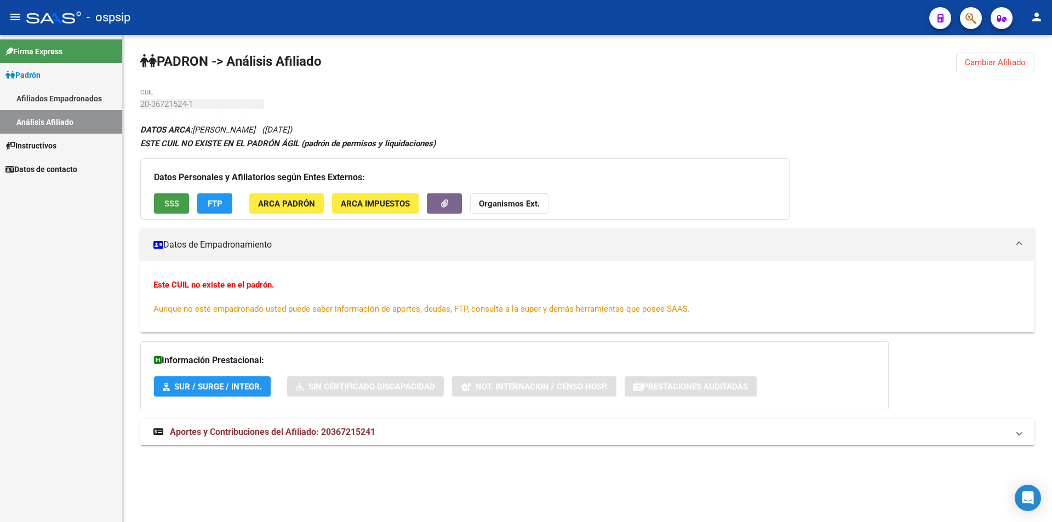
click at [167, 206] on span "SSS" at bounding box center [171, 204] width 15 height 10
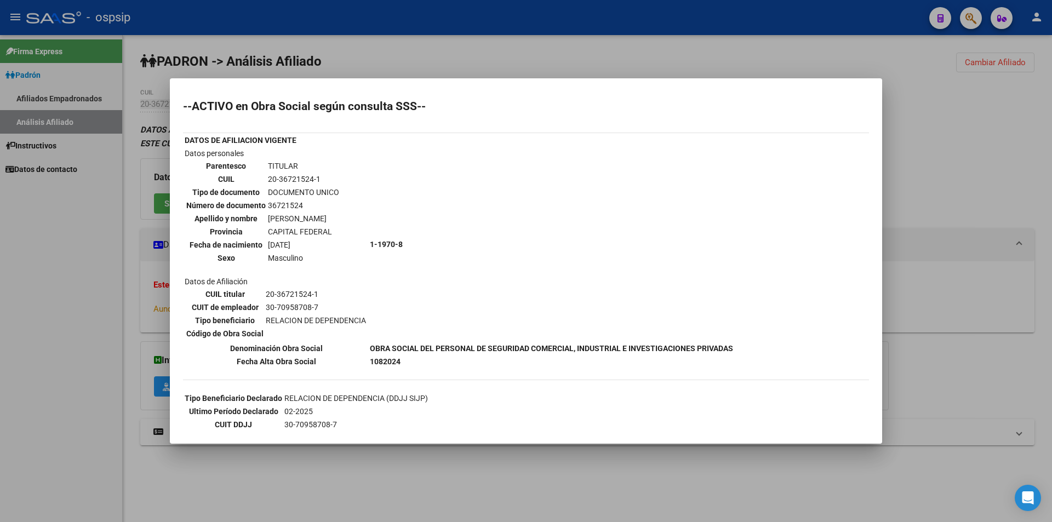
click at [616, 13] on div at bounding box center [526, 261] width 1052 height 522
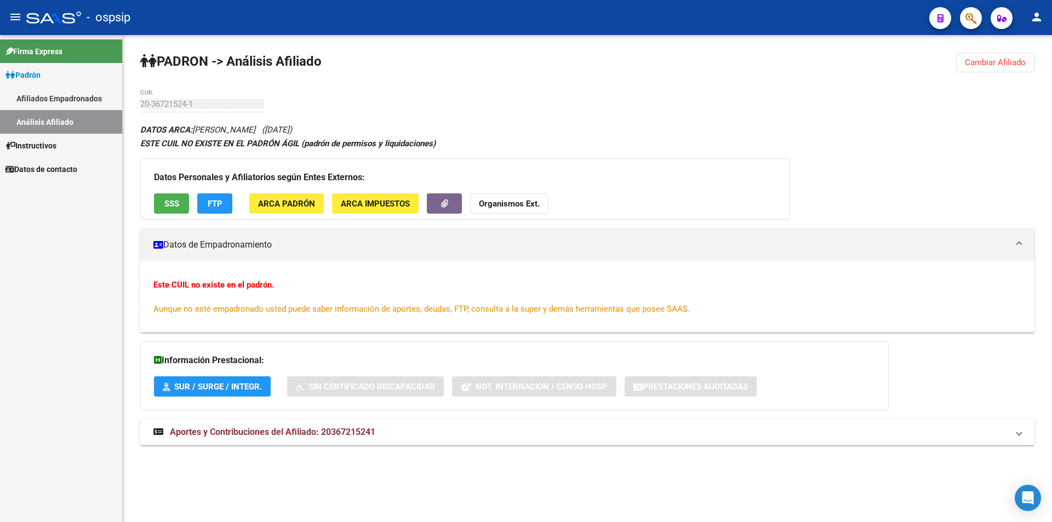
click at [169, 199] on span "SSS" at bounding box center [171, 204] width 15 height 10
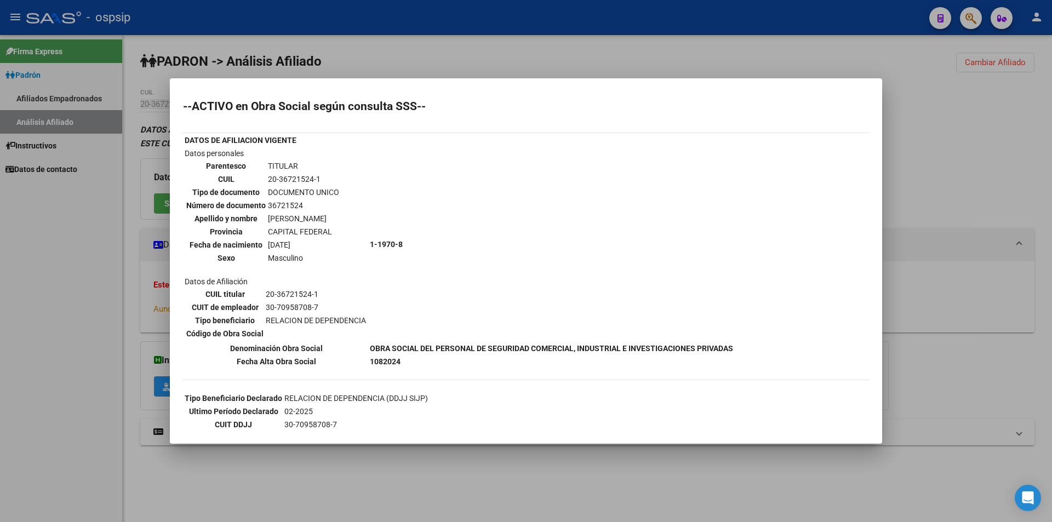
click at [95, 104] on div at bounding box center [526, 261] width 1052 height 522
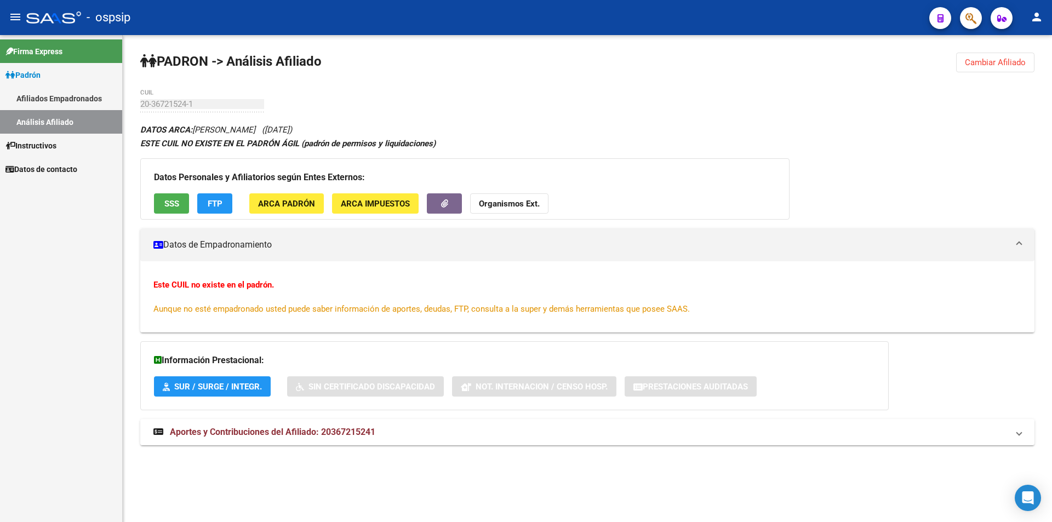
click at [76, 115] on link "Análisis Afiliado" at bounding box center [61, 122] width 122 height 24
click at [82, 116] on link "Análisis Afiliado" at bounding box center [61, 122] width 122 height 24
click at [70, 99] on link "Afiliados Empadronados" at bounding box center [61, 99] width 122 height 24
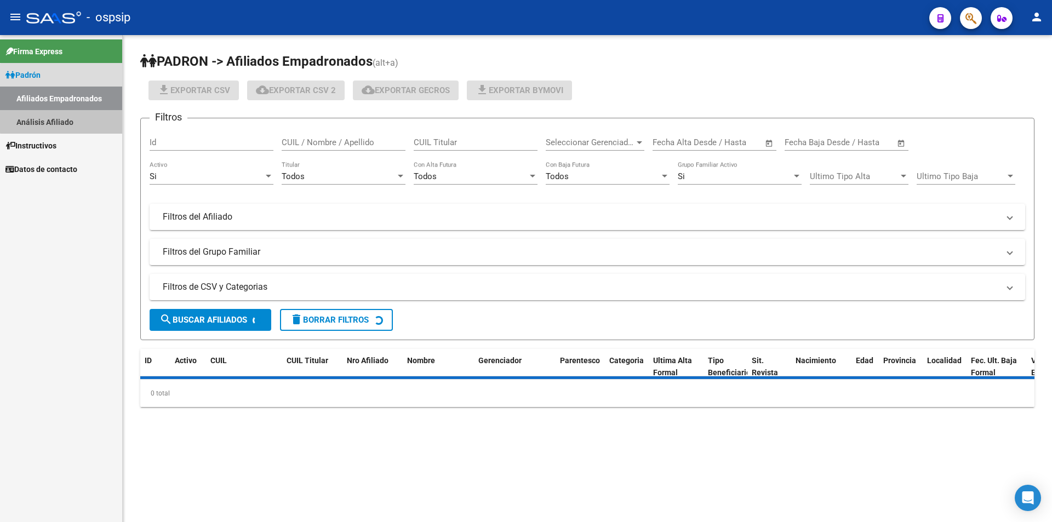
click at [70, 111] on link "Análisis Afiliado" at bounding box center [61, 122] width 122 height 24
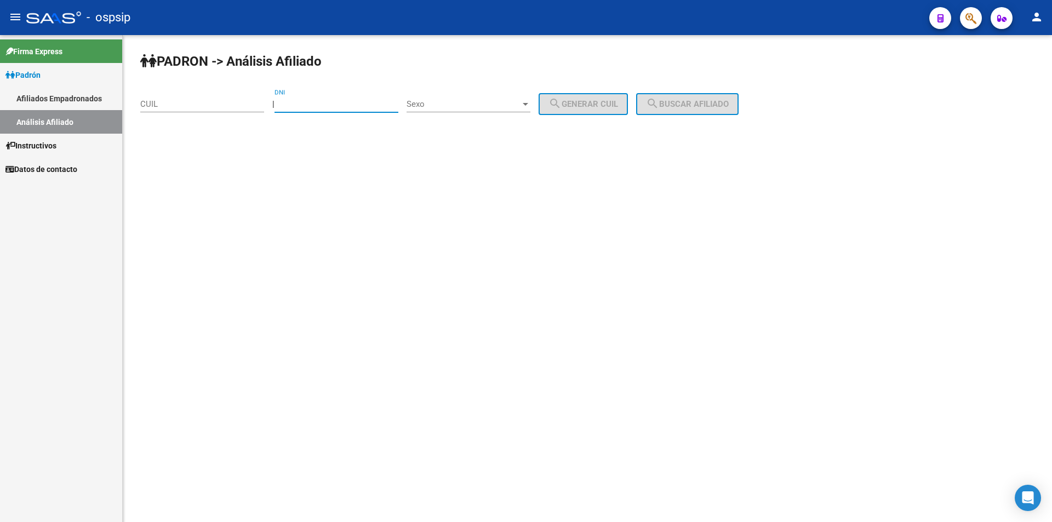
click at [299, 108] on input "DNI" at bounding box center [337, 104] width 124 height 10
paste input "44190159"
type input "44190159"
click at [443, 107] on span "Sexo" at bounding box center [464, 104] width 114 height 10
click at [449, 103] on span "Masculino" at bounding box center [481, 104] width 124 height 25
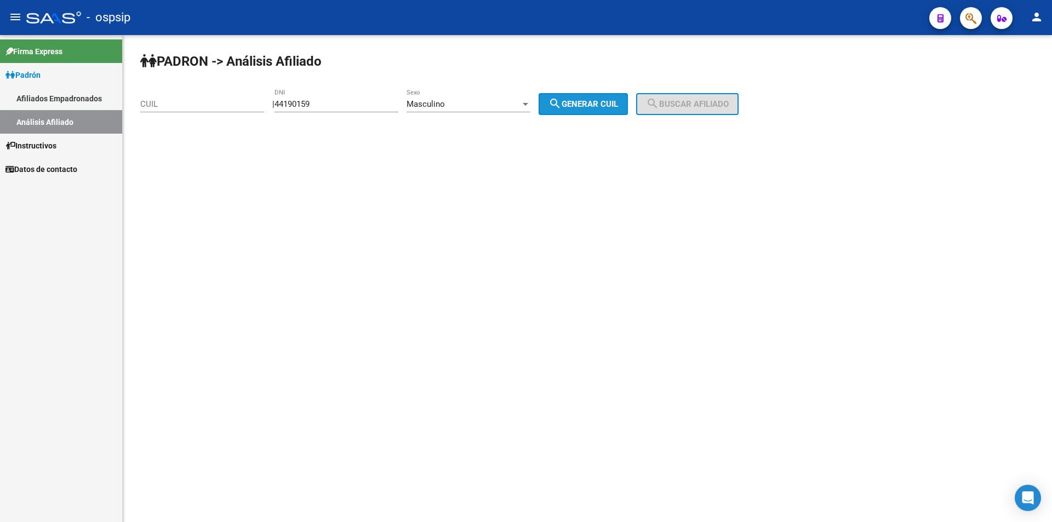
click at [618, 104] on span "search Generar CUIL" at bounding box center [584, 104] width 70 height 10
type input "20-44190159-4"
click at [714, 99] on span "search Buscar afiliado" at bounding box center [687, 104] width 83 height 10
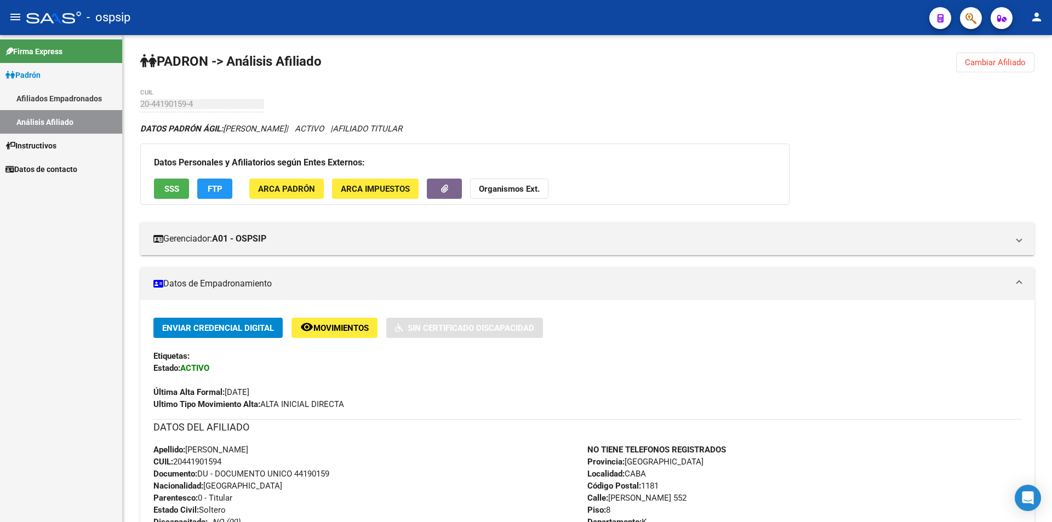
click at [60, 96] on link "Afiliados Empadronados" at bounding box center [61, 99] width 122 height 24
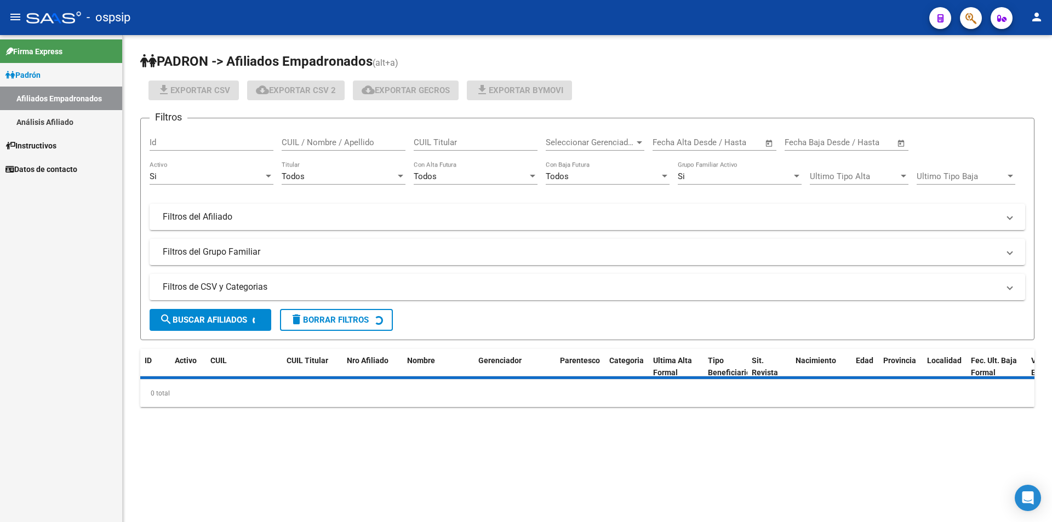
click at [42, 119] on link "Análisis Afiliado" at bounding box center [61, 122] width 122 height 24
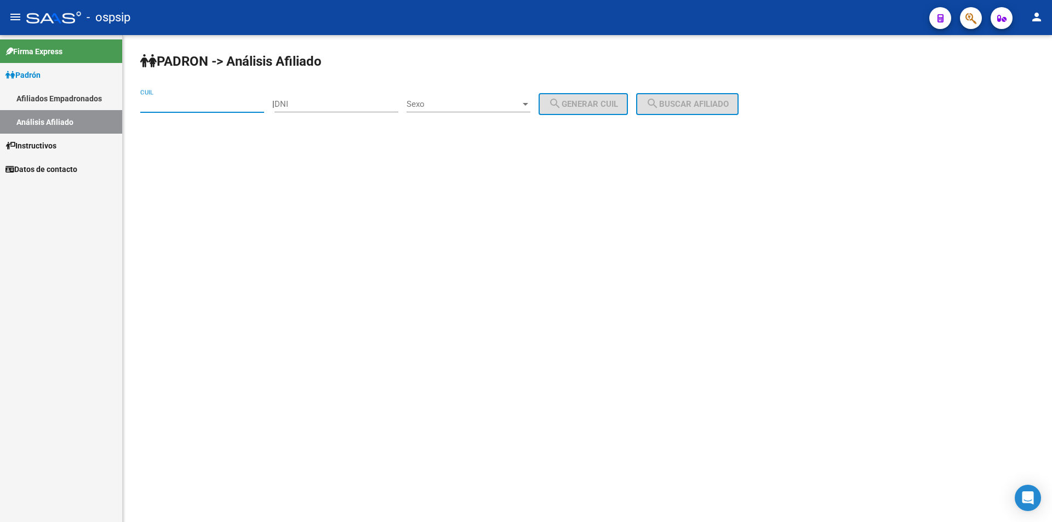
click at [152, 105] on input "CUIL" at bounding box center [202, 104] width 124 height 10
paste input "20-41601708-6"
type input "20-41601708-6"
click at [681, 92] on div "PADRON -> Análisis Afiliado 20-41601708-6 CUIL | DNI Sexo Sexo search Generar C…" at bounding box center [588, 92] width 930 height 115
click at [692, 110] on button "search Buscar afiliado" at bounding box center [687, 104] width 103 height 22
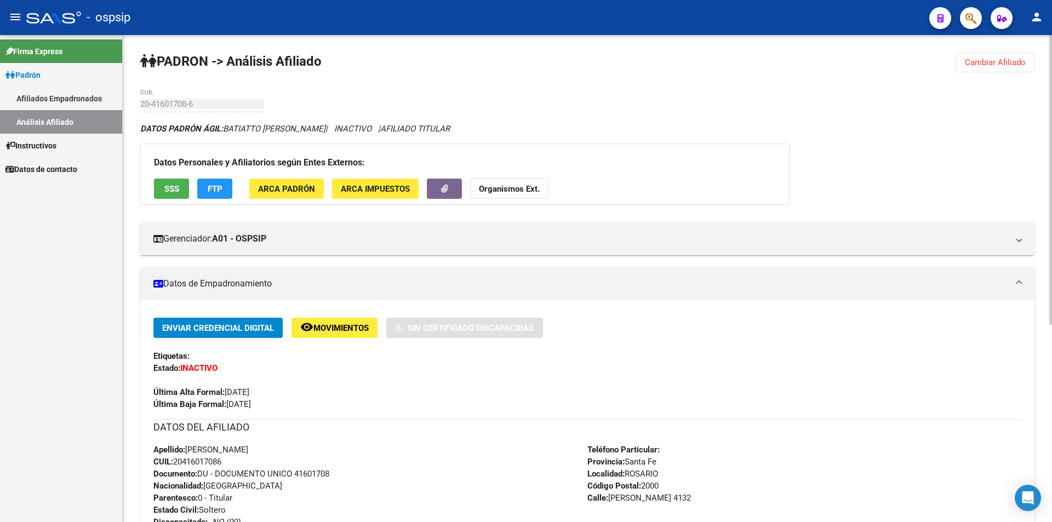
click at [180, 191] on button "SSS" at bounding box center [171, 189] width 35 height 20
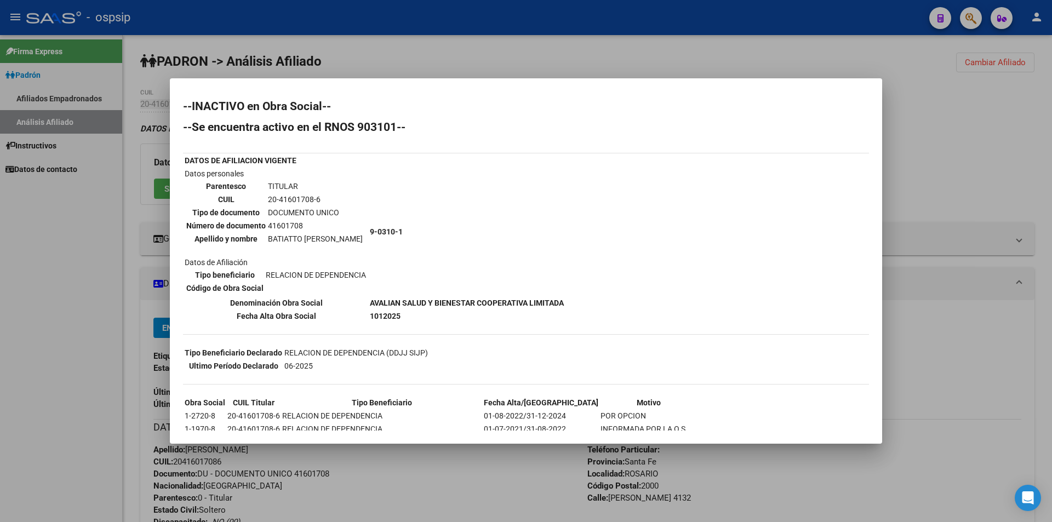
click at [457, 53] on div at bounding box center [526, 261] width 1052 height 522
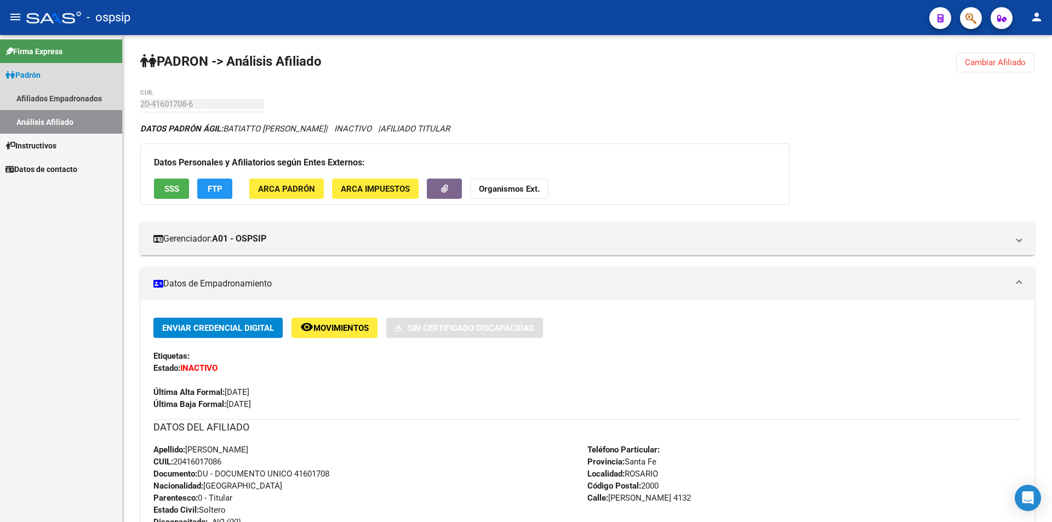
click at [57, 121] on link "Análisis Afiliado" at bounding box center [61, 122] width 122 height 24
click at [54, 100] on link "Afiliados Empadronados" at bounding box center [61, 99] width 122 height 24
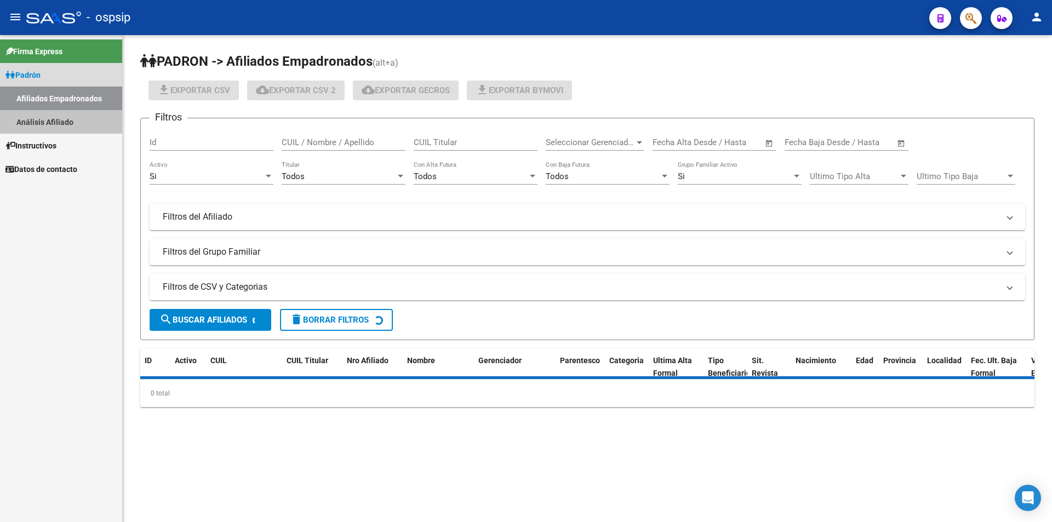
click at [55, 114] on link "Análisis Afiliado" at bounding box center [61, 122] width 122 height 24
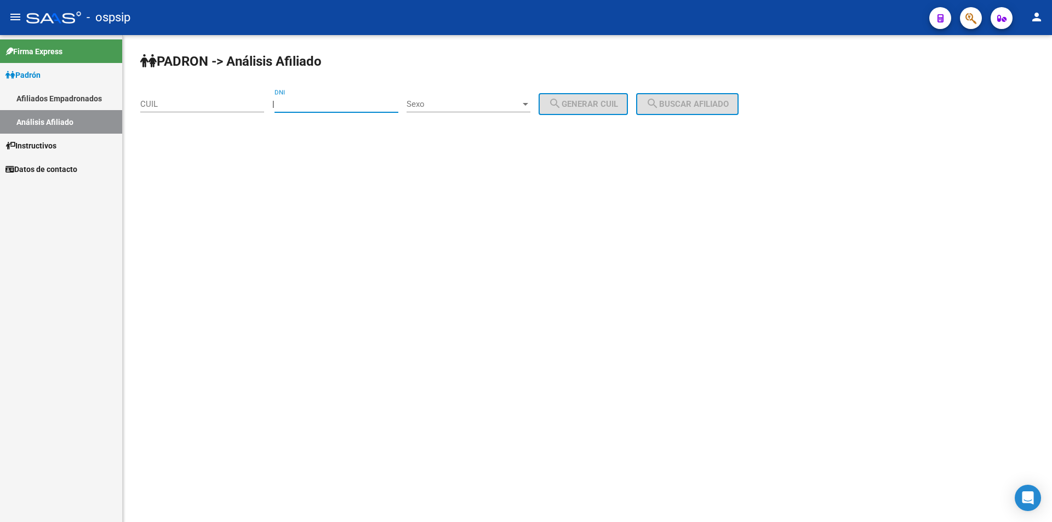
click at [338, 104] on input "DNI" at bounding box center [337, 104] width 124 height 10
click at [328, 102] on input "DNI" at bounding box center [337, 104] width 124 height 10
type input "38292835"
click at [453, 107] on span "Sexo" at bounding box center [464, 104] width 114 height 10
click at [471, 112] on span "Masculino" at bounding box center [481, 104] width 124 height 25
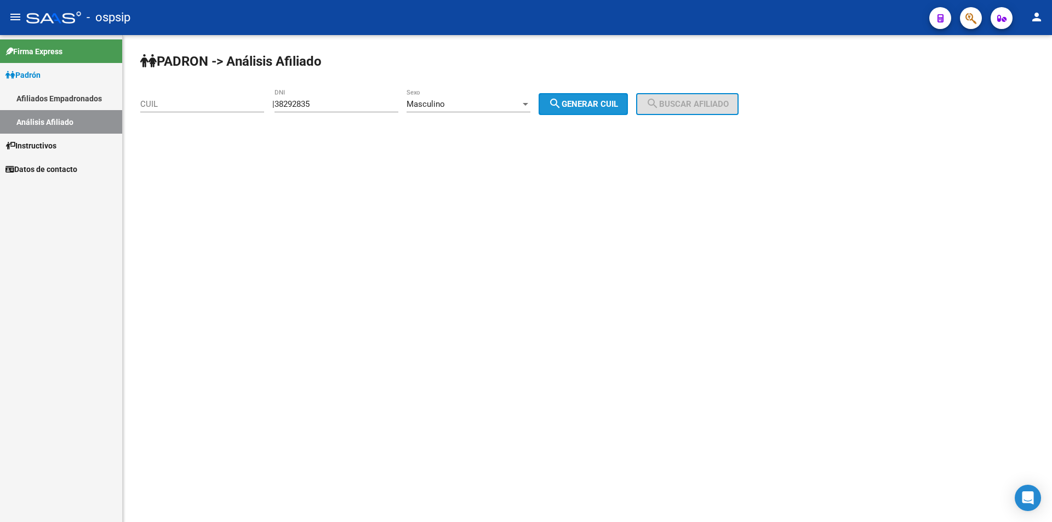
click at [562, 106] on mat-icon "search" at bounding box center [555, 103] width 13 height 13
type input "20-38292835-1"
click at [721, 98] on button "search Buscar afiliado" at bounding box center [687, 104] width 103 height 22
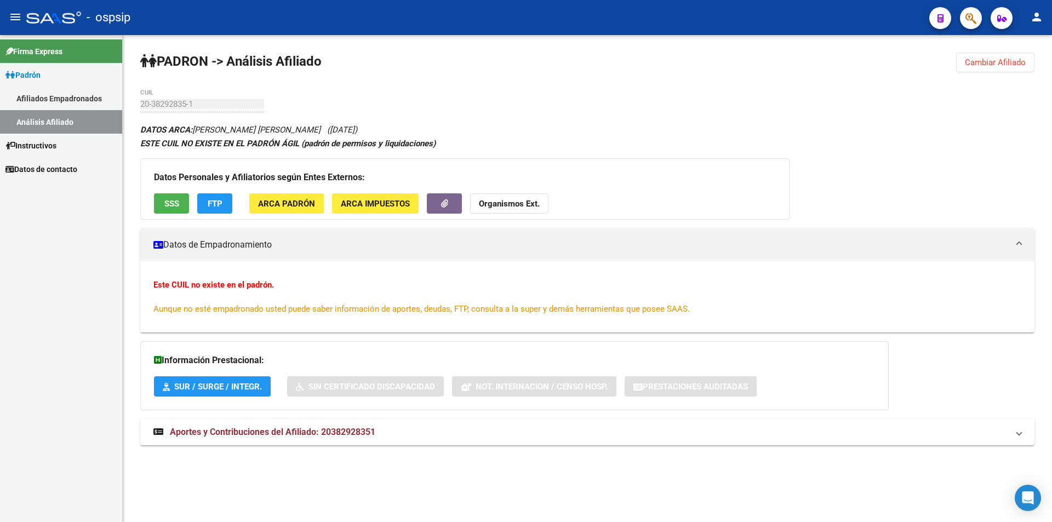
click at [171, 200] on span "SSS" at bounding box center [171, 204] width 15 height 10
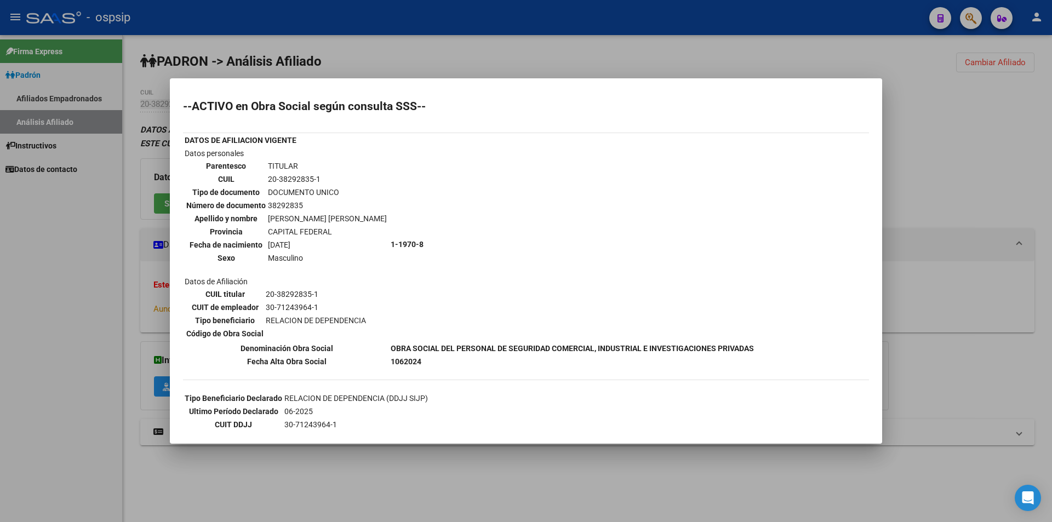
drag, startPoint x: 276, startPoint y: 58, endPoint x: 221, endPoint y: 53, distance: 54.5
click at [276, 56] on div at bounding box center [526, 261] width 1052 height 522
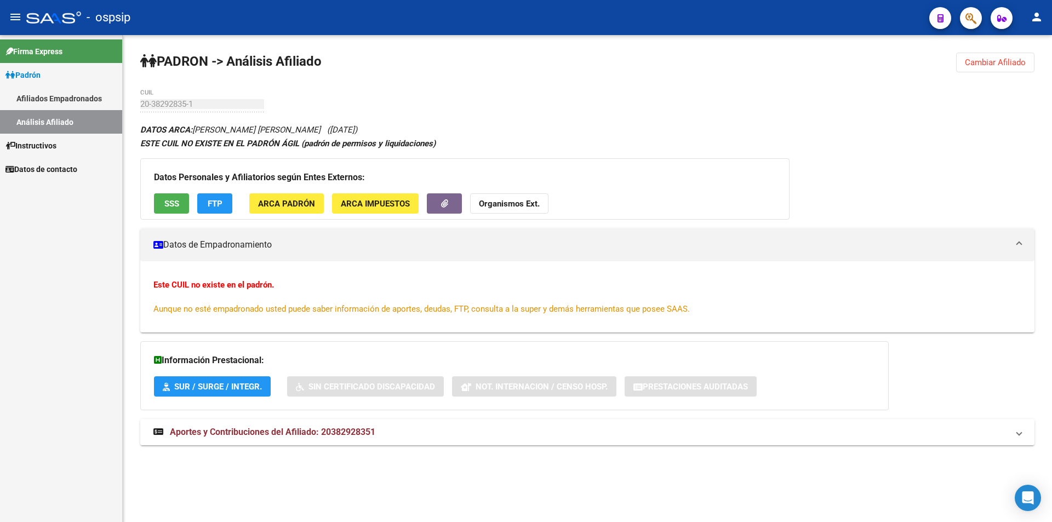
click at [52, 95] on link "Afiliados Empadronados" at bounding box center [61, 99] width 122 height 24
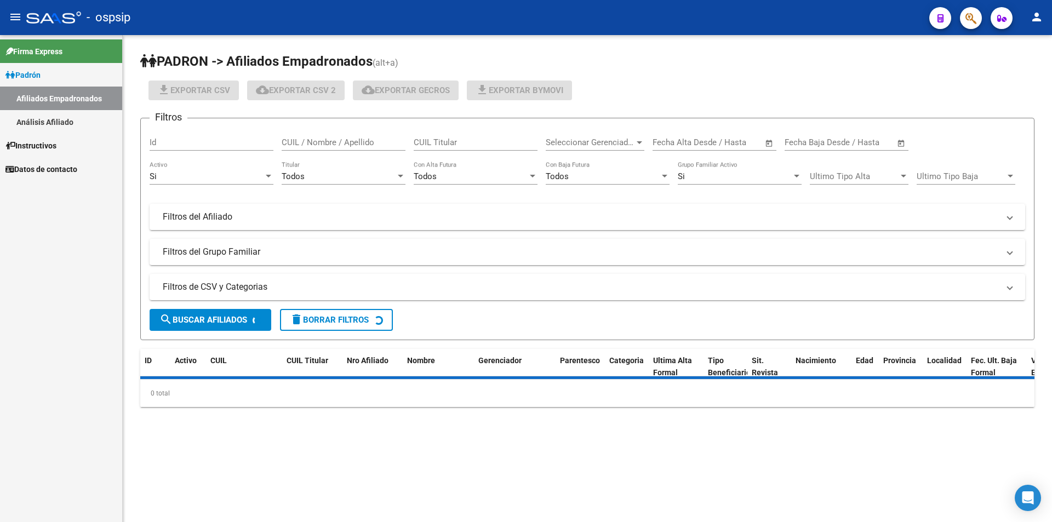
click at [59, 113] on link "Análisis Afiliado" at bounding box center [61, 122] width 122 height 24
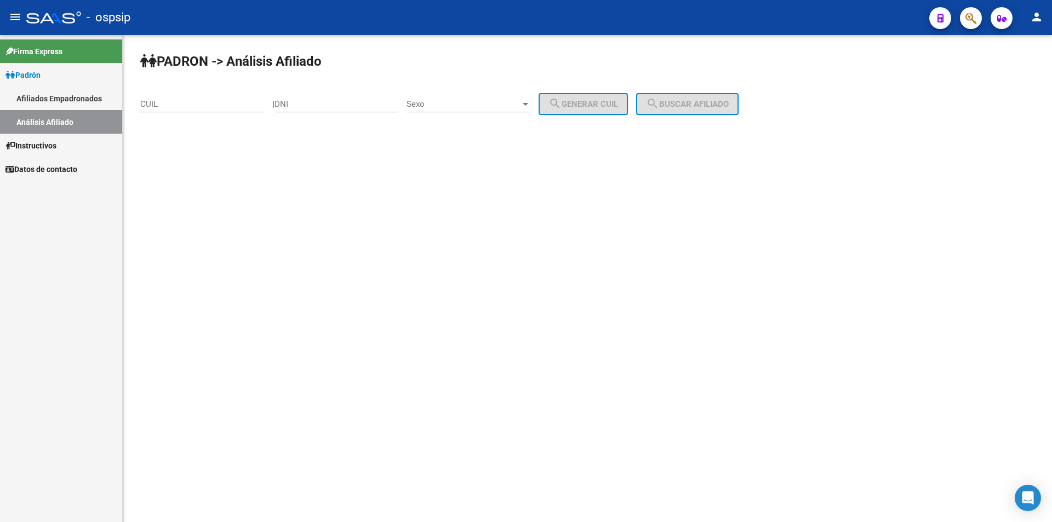
click at [326, 96] on div "DNI" at bounding box center [337, 101] width 124 height 24
click at [321, 100] on input "DNI" at bounding box center [337, 104] width 124 height 10
paste input "43253220"
type input "43253220"
click at [434, 100] on span "Sexo" at bounding box center [464, 104] width 114 height 10
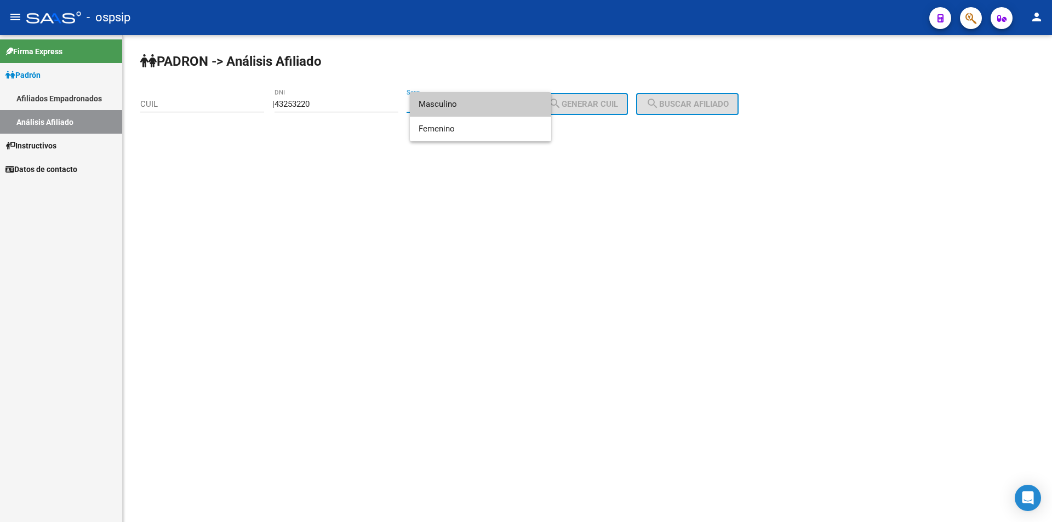
click at [458, 90] on div at bounding box center [526, 261] width 1052 height 522
click at [474, 106] on span "Sexo" at bounding box center [464, 104] width 114 height 10
drag, startPoint x: 517, startPoint y: 107, endPoint x: 565, endPoint y: 100, distance: 48.2
click at [517, 107] on span "Masculino" at bounding box center [481, 104] width 124 height 25
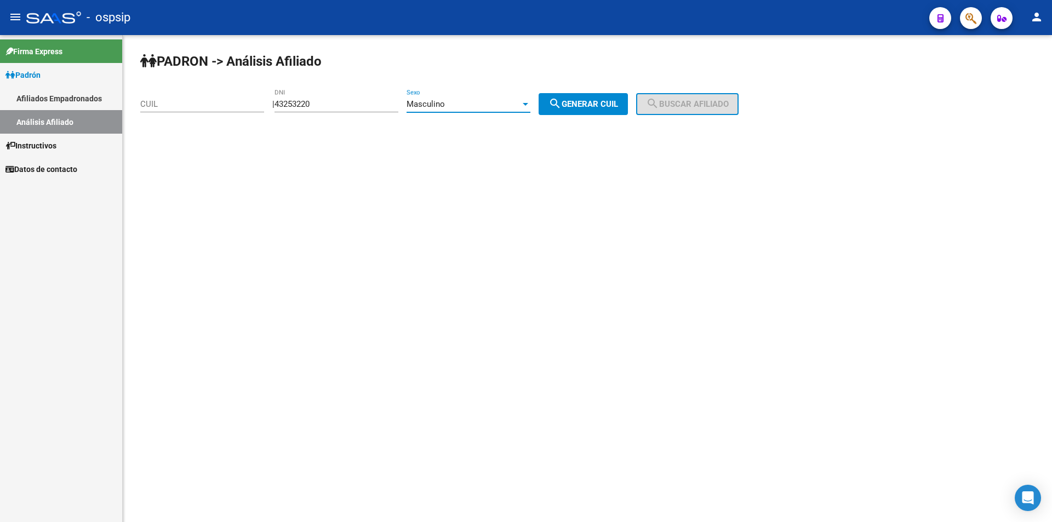
click at [562, 100] on mat-icon "search" at bounding box center [555, 103] width 13 height 13
type input "20-43253220-9"
click at [681, 109] on button "search Buscar afiliado" at bounding box center [687, 104] width 103 height 22
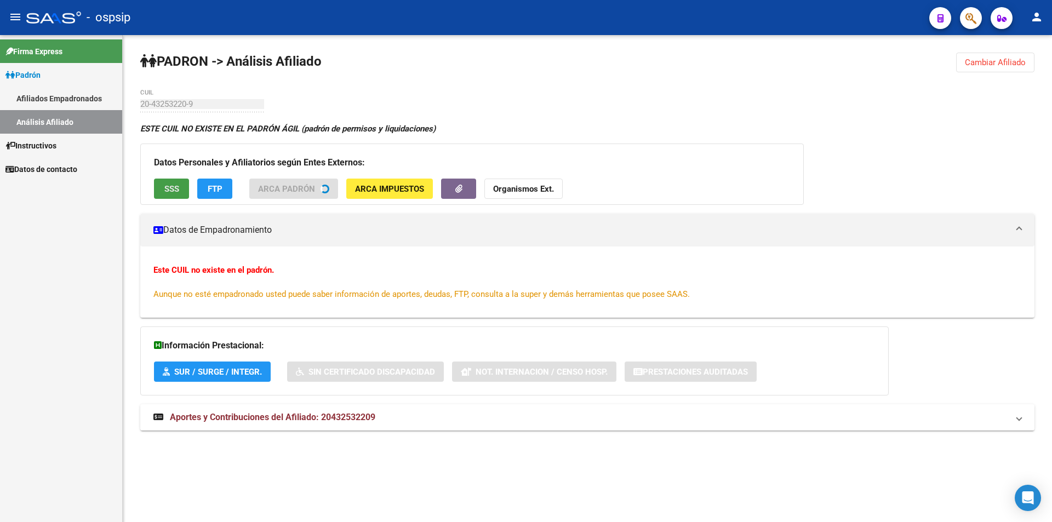
click at [175, 192] on span "SSS" at bounding box center [171, 189] width 15 height 10
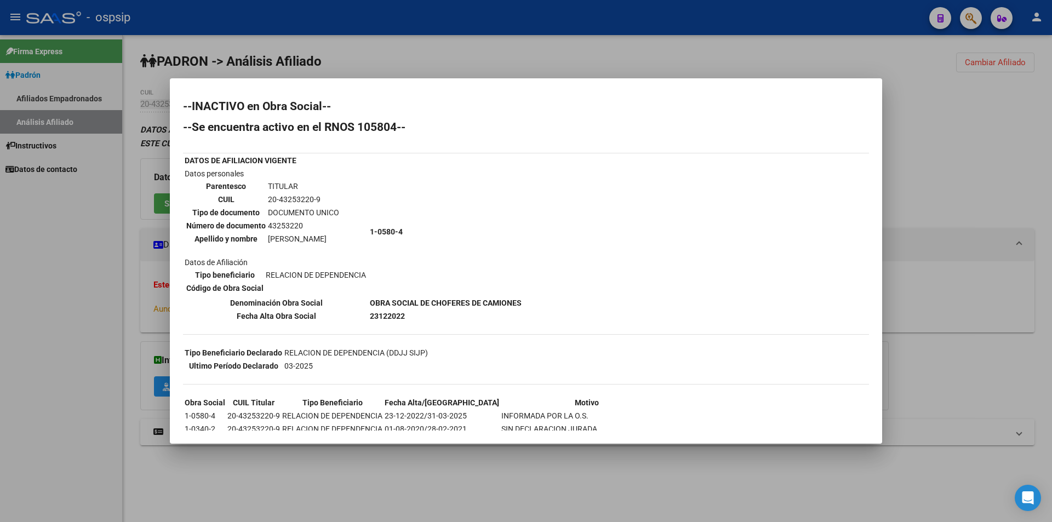
click at [677, 61] on div at bounding box center [526, 261] width 1052 height 522
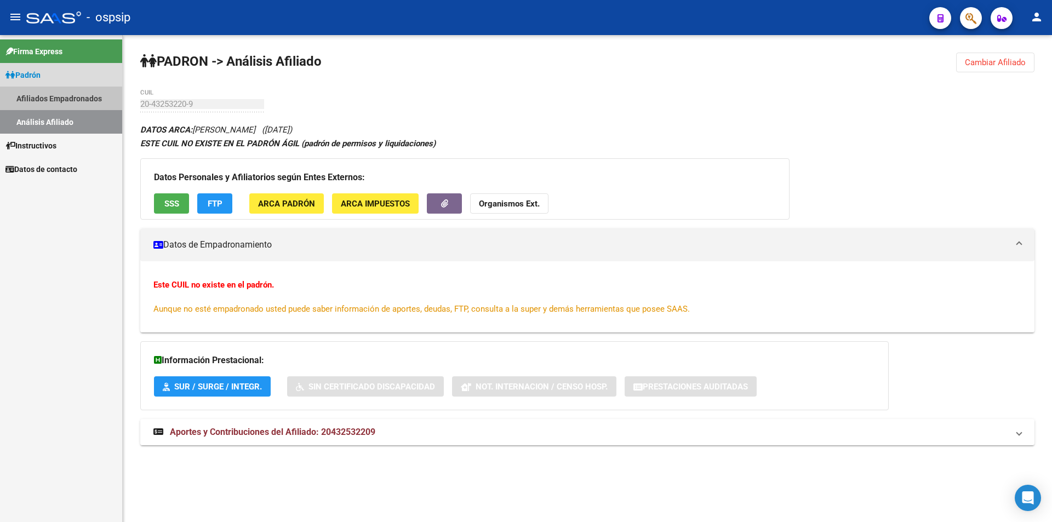
click at [59, 99] on link "Afiliados Empadronados" at bounding box center [61, 99] width 122 height 24
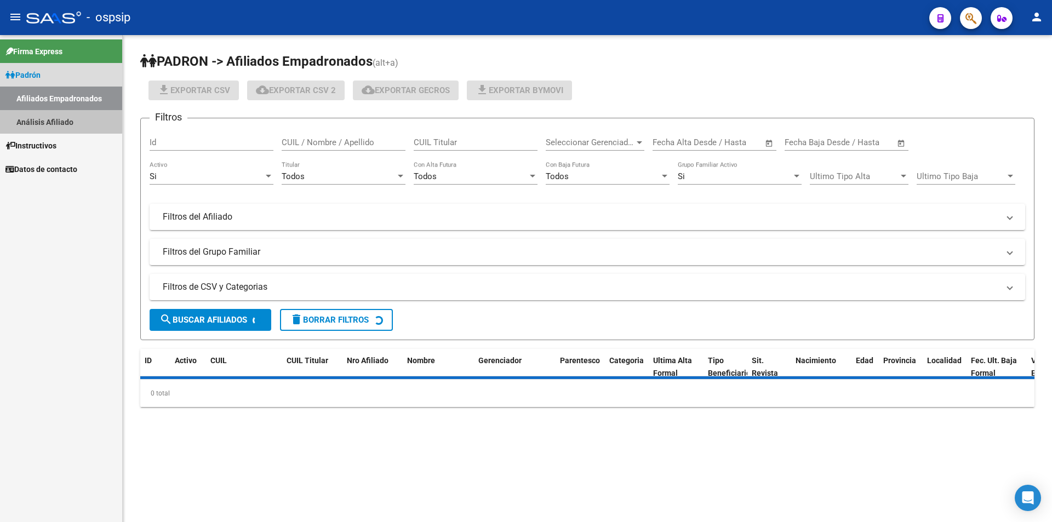
click at [54, 118] on link "Análisis Afiliado" at bounding box center [61, 122] width 122 height 24
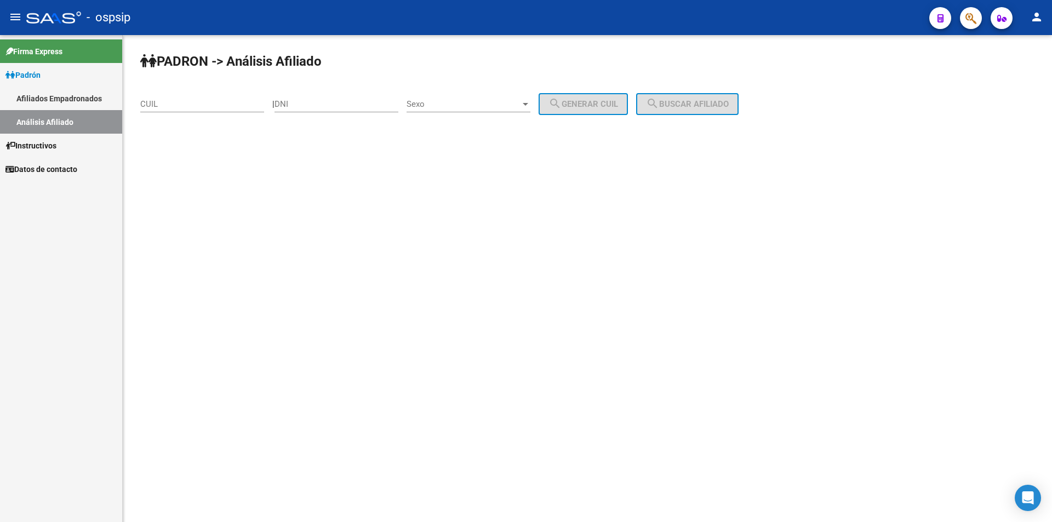
click at [306, 99] on div "DNI" at bounding box center [337, 101] width 124 height 24
drag, startPoint x: 306, startPoint y: 110, endPoint x: 301, endPoint y: 106, distance: 6.4
click at [301, 106] on input "DNI" at bounding box center [337, 104] width 124 height 10
paste input "33954927"
type input "33954927"
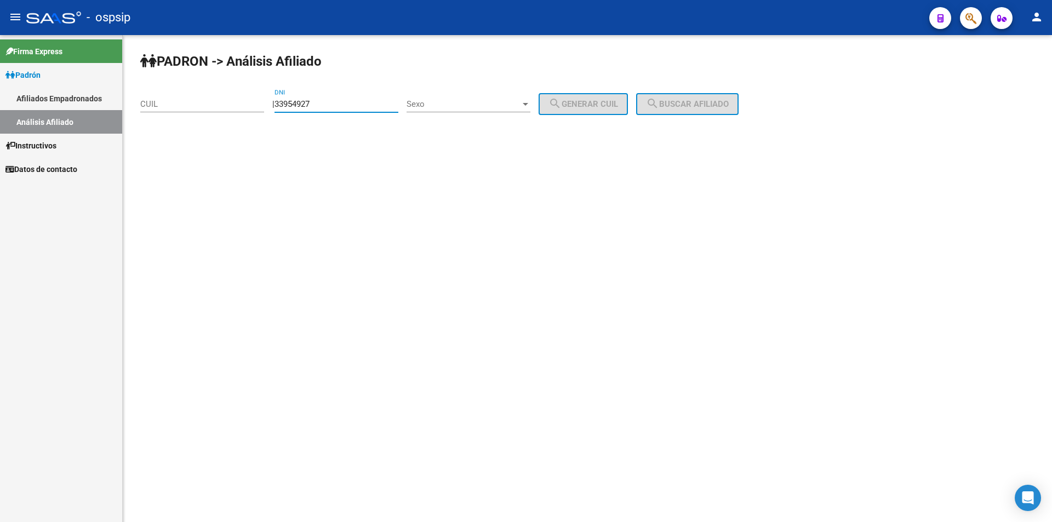
click at [438, 112] on div "Sexo Sexo" at bounding box center [469, 106] width 124 height 34
click at [441, 104] on span "Sexo" at bounding box center [464, 104] width 114 height 10
click at [449, 103] on span "Masculino" at bounding box center [481, 104] width 124 height 25
click at [562, 107] on mat-icon "search" at bounding box center [555, 103] width 13 height 13
type input "20-33954927-4"
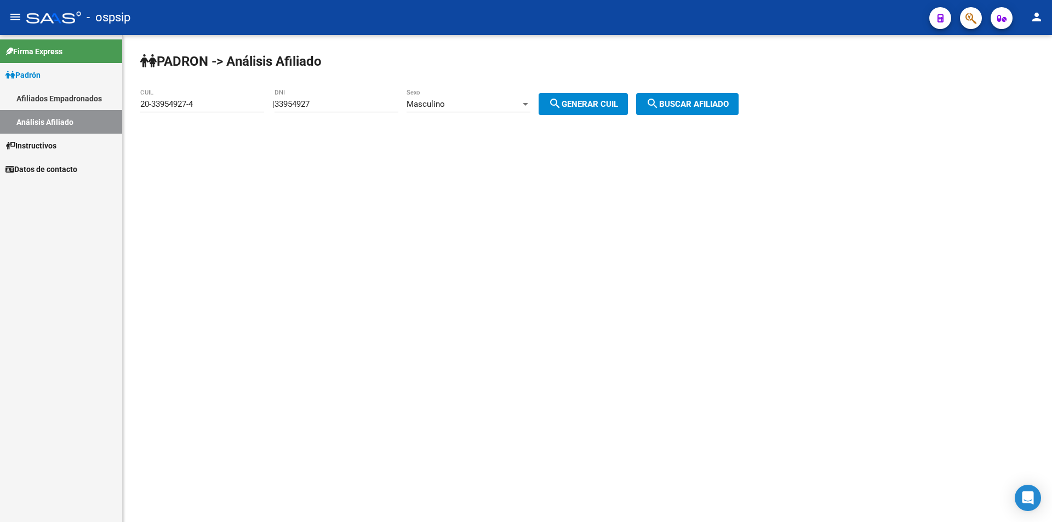
click at [675, 106] on span "search Buscar afiliado" at bounding box center [687, 104] width 83 height 10
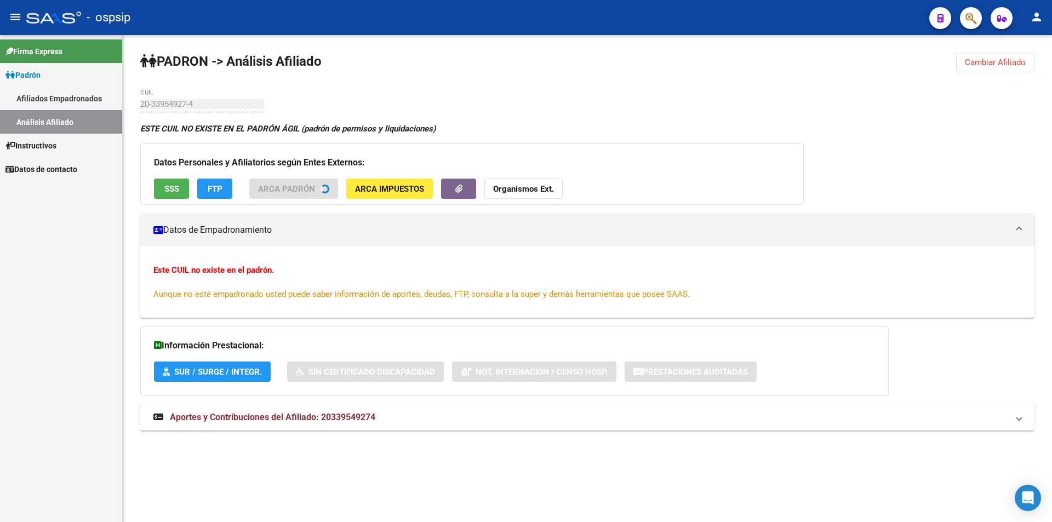
click at [168, 191] on span "SSS" at bounding box center [171, 189] width 15 height 10
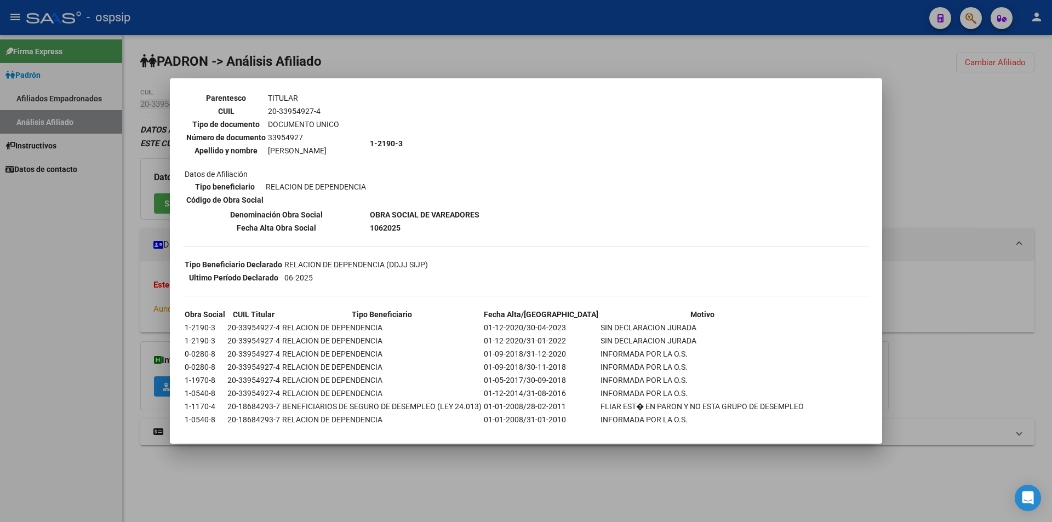
scroll to position [107, 0]
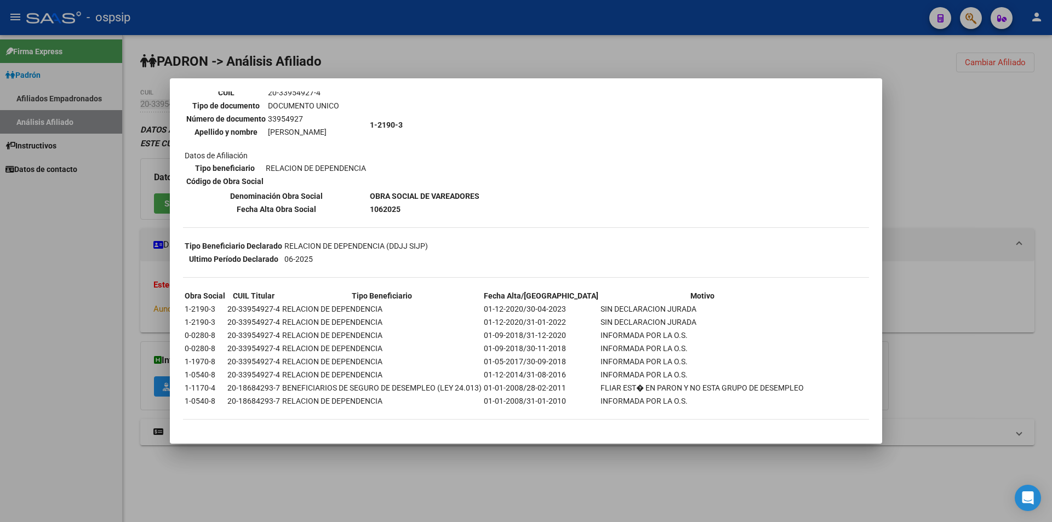
click at [329, 44] on div at bounding box center [526, 261] width 1052 height 522
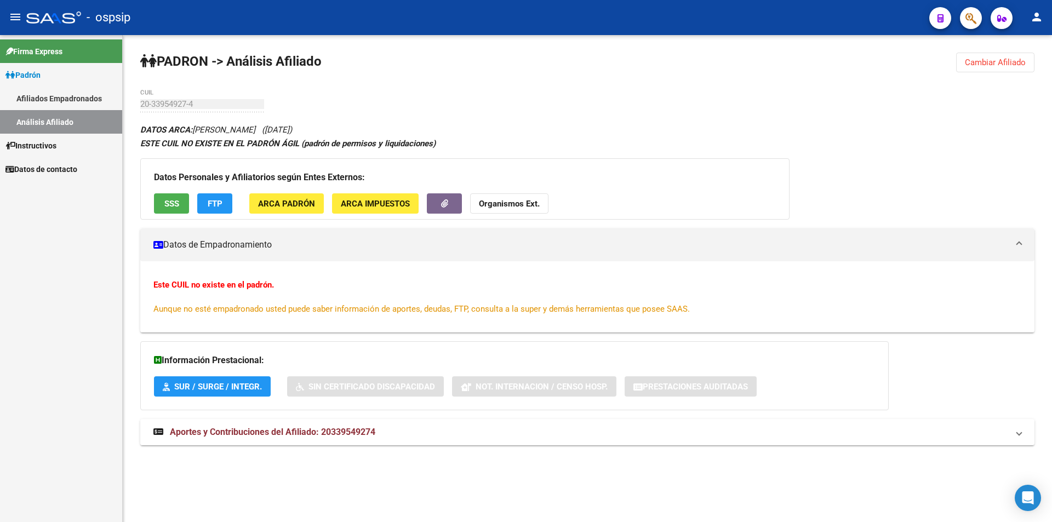
click at [24, 107] on link "Afiliados Empadronados" at bounding box center [61, 99] width 122 height 24
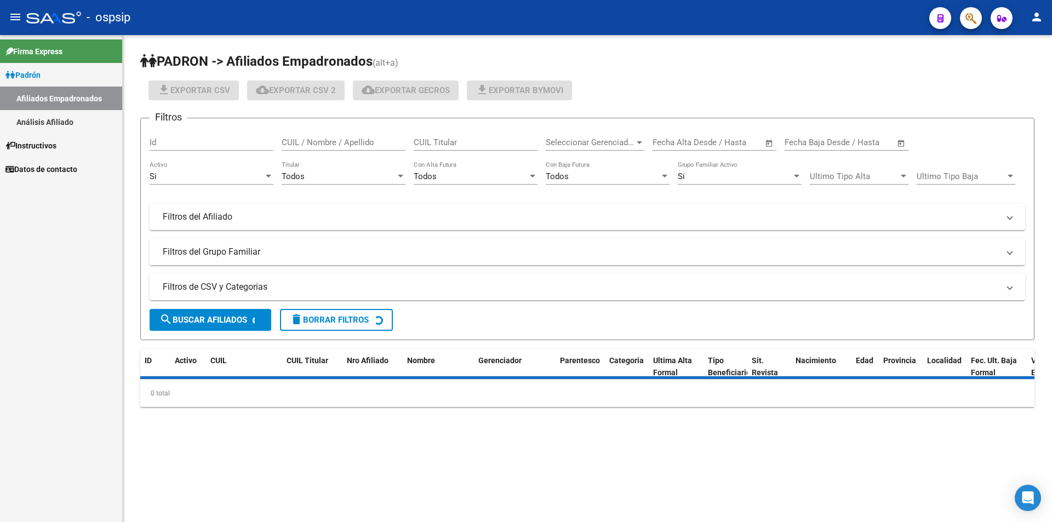
click at [31, 128] on link "Análisis Afiliado" at bounding box center [61, 122] width 122 height 24
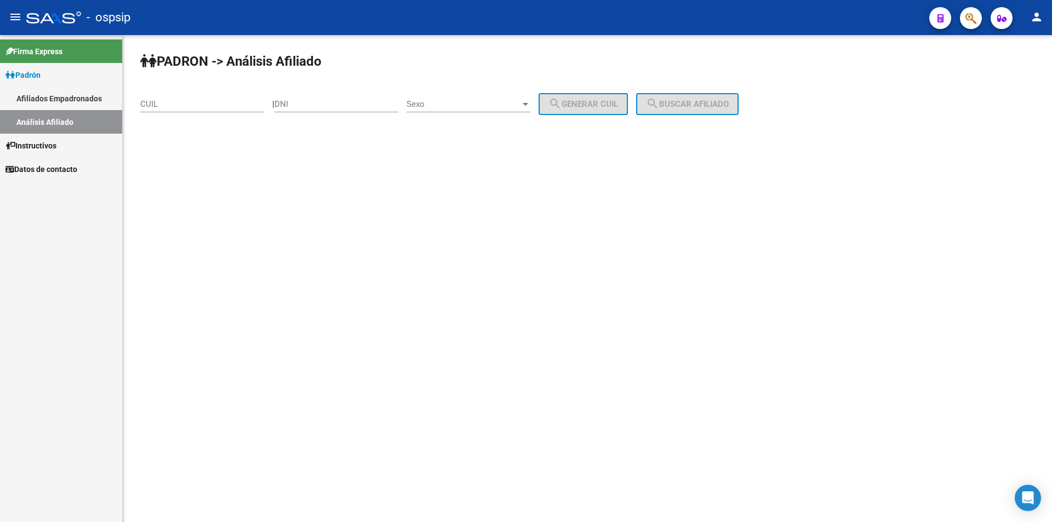
click at [309, 106] on input "DNI" at bounding box center [337, 104] width 124 height 10
paste input "17689026"
type input "17689026"
click at [498, 112] on div "Sexo Sexo" at bounding box center [469, 106] width 124 height 34
click at [499, 105] on span "Sexo" at bounding box center [464, 104] width 114 height 10
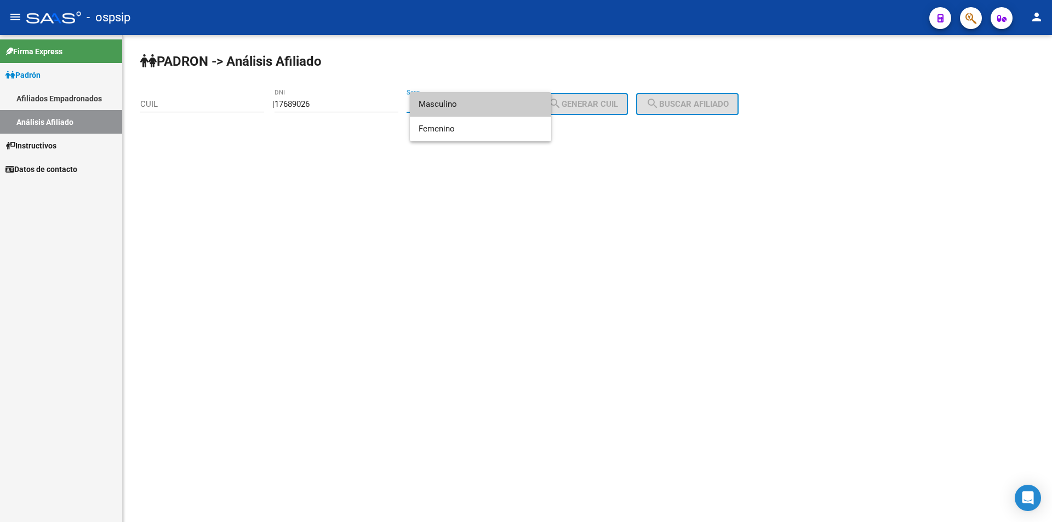
click at [461, 106] on span "Masculino" at bounding box center [481, 104] width 124 height 25
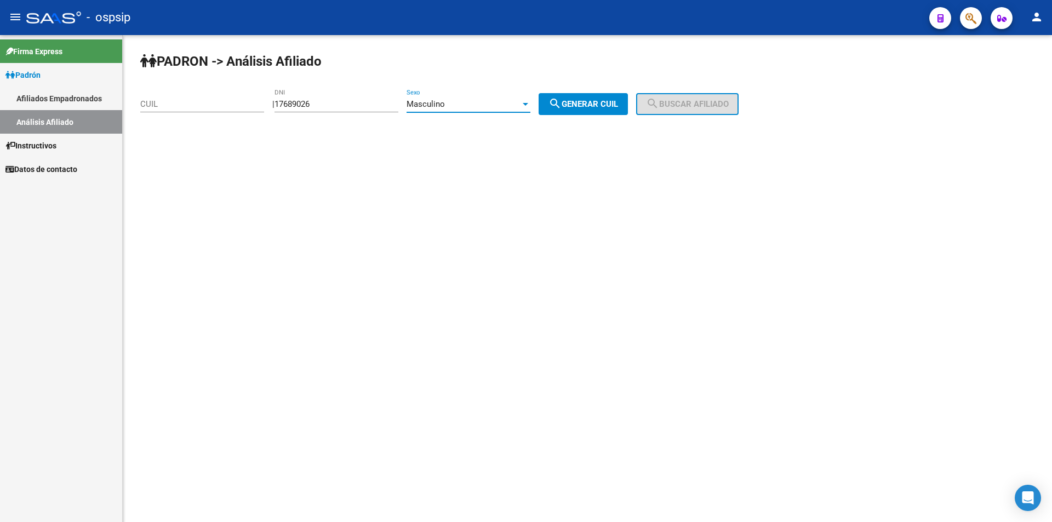
click at [596, 104] on span "search Generar CUIL" at bounding box center [584, 104] width 70 height 10
type input "20-17689026-7"
click at [688, 106] on span "search Buscar afiliado" at bounding box center [687, 104] width 83 height 10
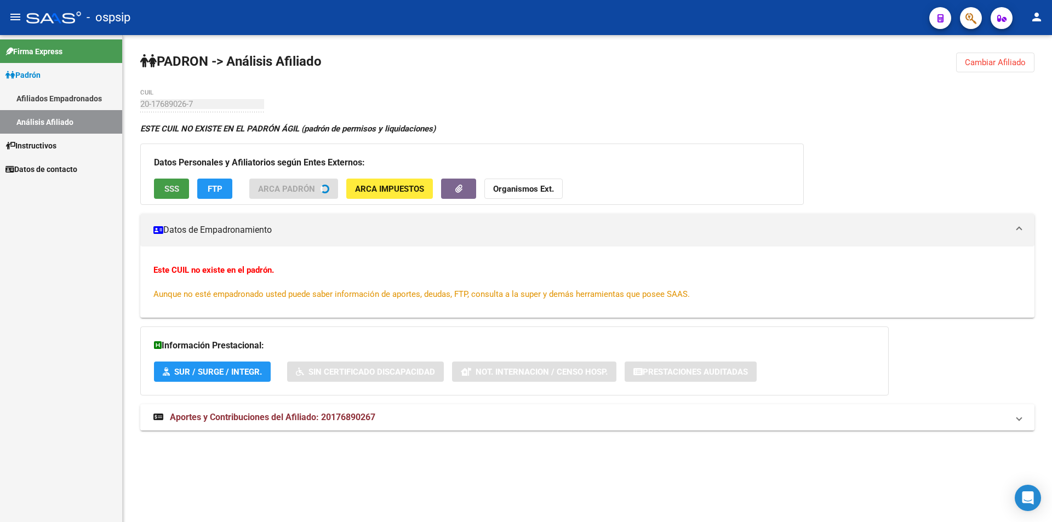
click at [177, 196] on button "SSS" at bounding box center [171, 189] width 35 height 20
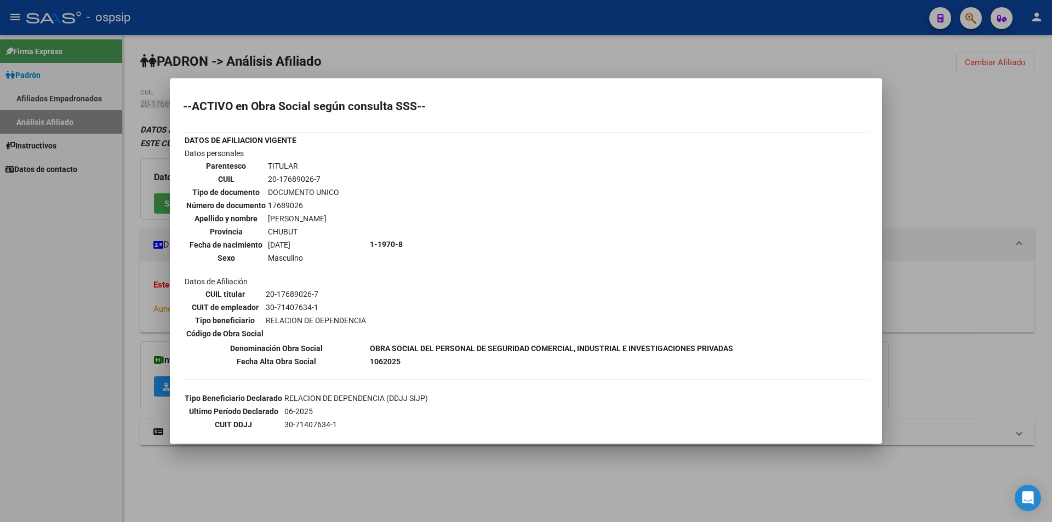
drag, startPoint x: 268, startPoint y: 218, endPoint x: 374, endPoint y: 218, distance: 105.8
click at [340, 218] on td "[PERSON_NAME]" at bounding box center [303, 219] width 72 height 12
copy td "[PERSON_NAME]"
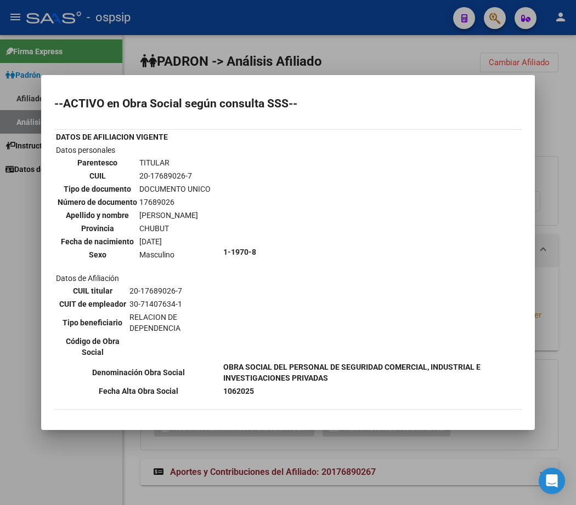
click at [200, 54] on div at bounding box center [288, 252] width 576 height 505
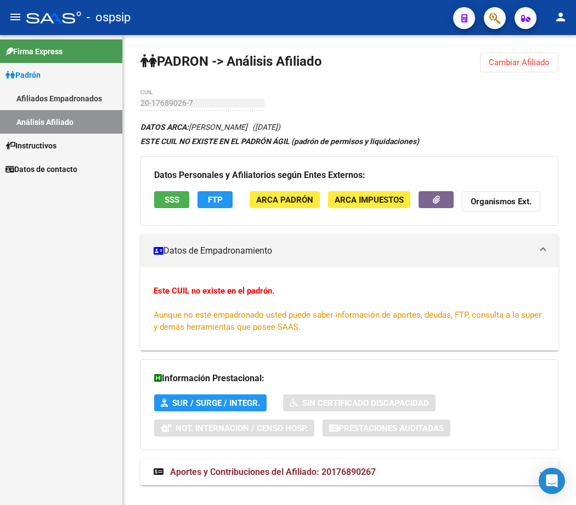
click at [58, 101] on link "Afiliados Empadronados" at bounding box center [61, 99] width 122 height 24
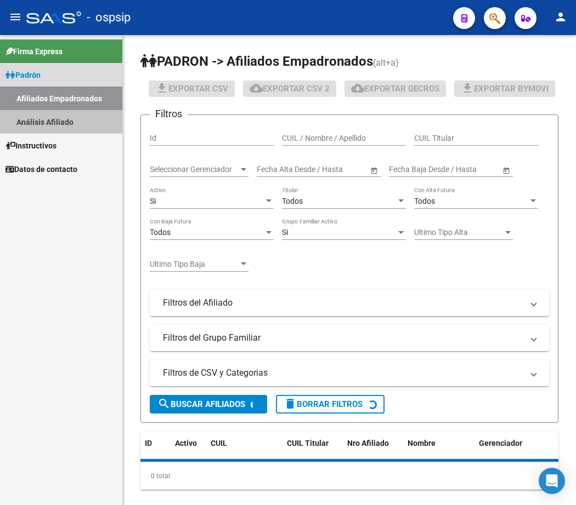
click at [64, 118] on link "Análisis Afiliado" at bounding box center [61, 122] width 122 height 24
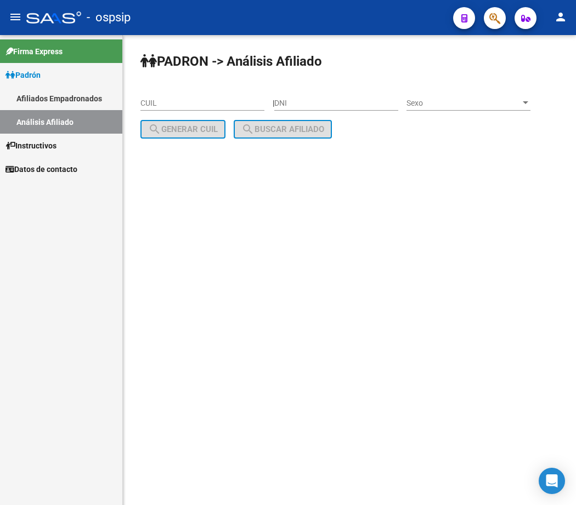
click at [310, 103] on input "DNI" at bounding box center [336, 103] width 124 height 9
paste input "33954927"
type input "33954927"
click at [426, 104] on span "Sexo" at bounding box center [463, 103] width 114 height 9
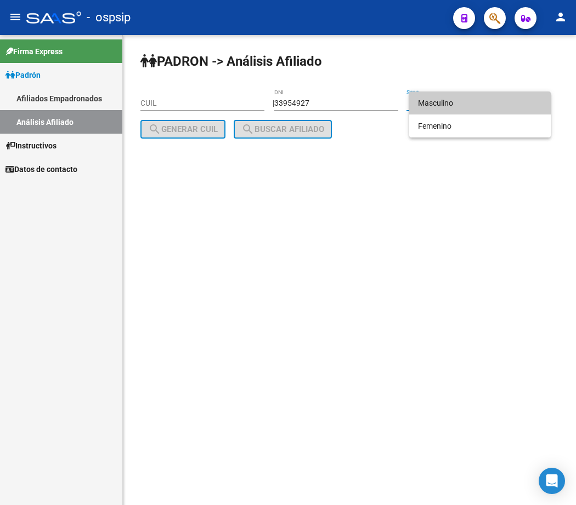
click at [435, 103] on span "Masculino" at bounding box center [480, 103] width 124 height 23
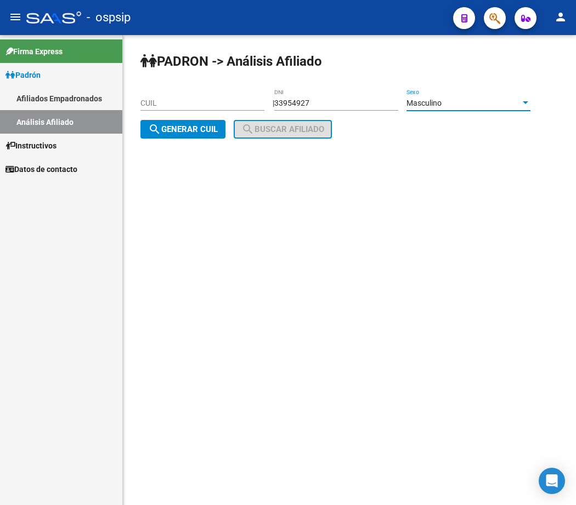
click at [184, 129] on span "search Generar CUIL" at bounding box center [183, 129] width 70 height 10
type input "20-33954927-4"
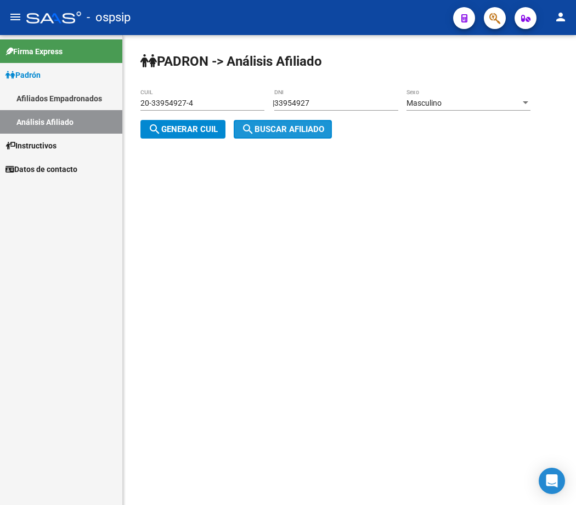
click at [269, 129] on span "search Buscar afiliado" at bounding box center [282, 129] width 83 height 10
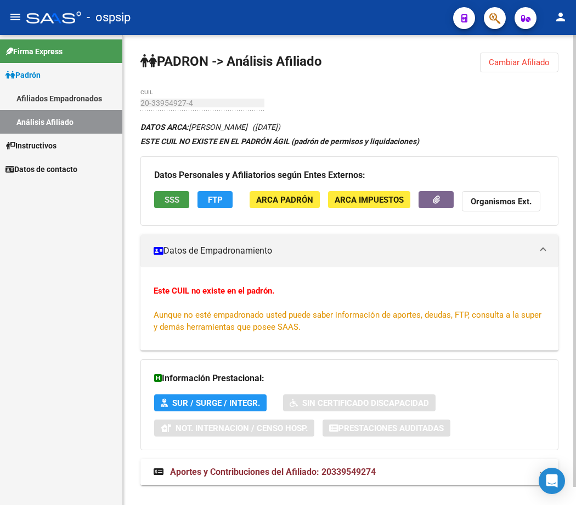
click at [162, 204] on button "SSS" at bounding box center [171, 199] width 35 height 17
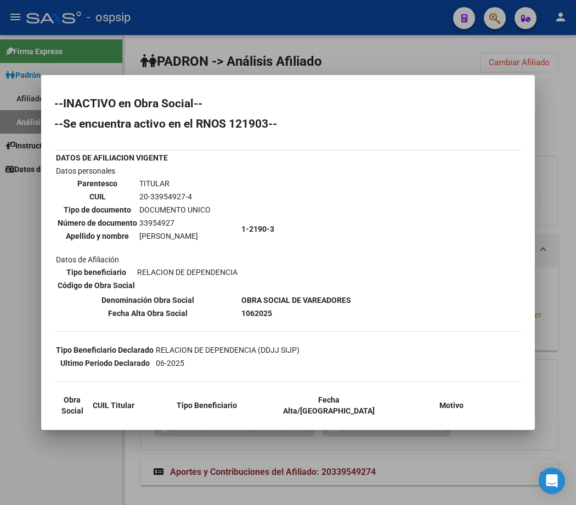
drag, startPoint x: 138, startPoint y: 197, endPoint x: 192, endPoint y: 200, distance: 54.3
click at [192, 200] on td "20-33954927-4" at bounding box center [175, 197] width 72 height 12
copy td "20-33954927-4"
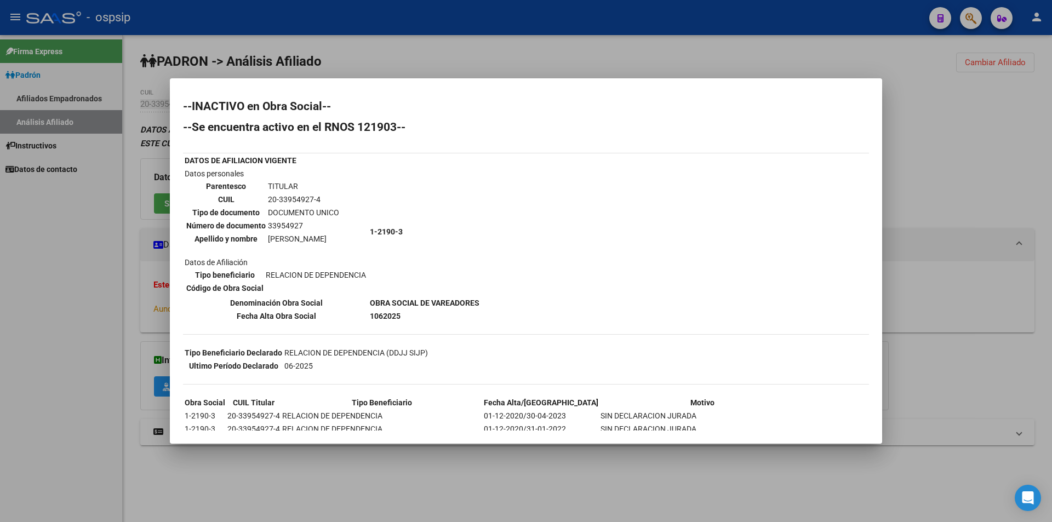
click at [193, 43] on div at bounding box center [526, 261] width 1052 height 522
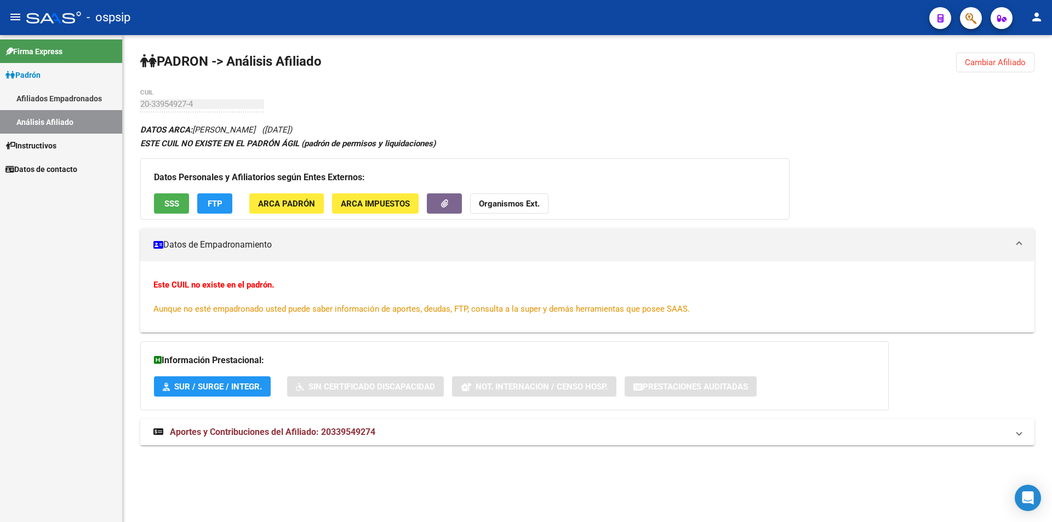
click at [66, 103] on link "Afiliados Empadronados" at bounding box center [61, 99] width 122 height 24
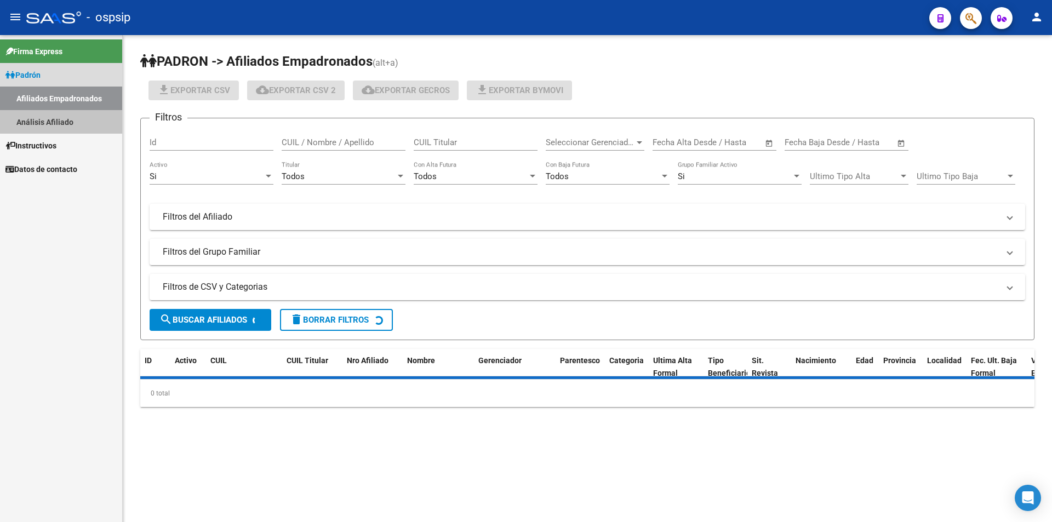
click at [64, 118] on link "Análisis Afiliado" at bounding box center [61, 122] width 122 height 24
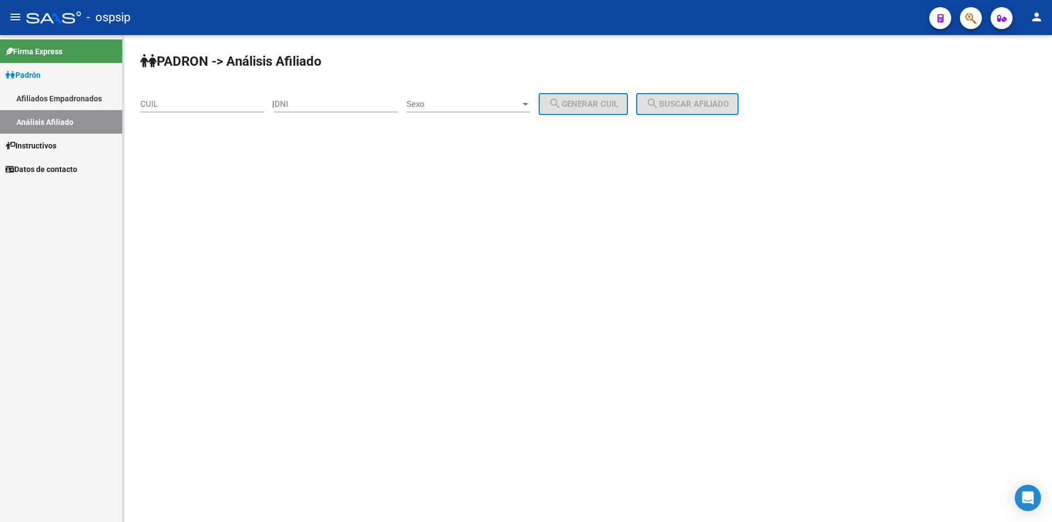
click at [341, 107] on input "DNI" at bounding box center [337, 104] width 124 height 10
paste input "20880399"
type input "20880399"
click at [438, 109] on span "Sexo" at bounding box center [464, 104] width 114 height 10
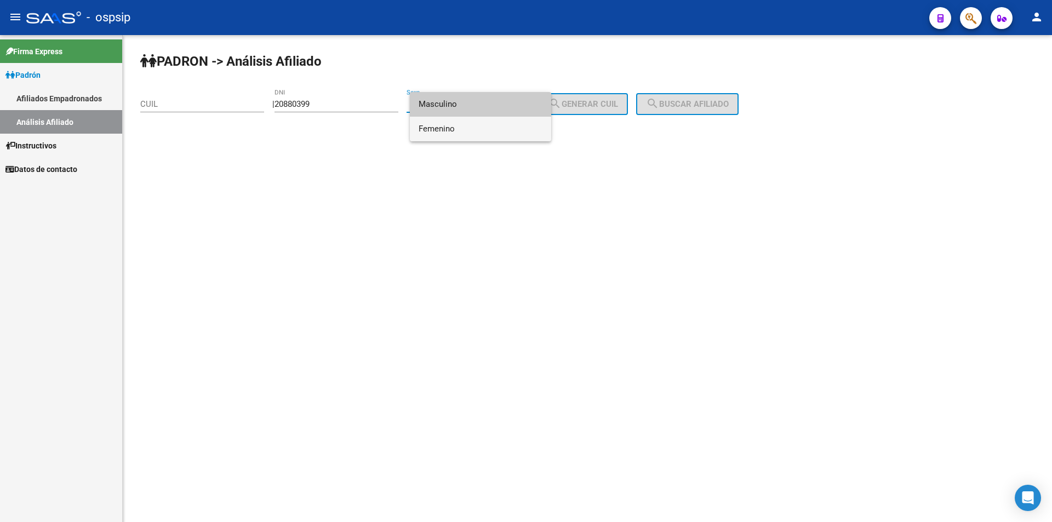
click at [457, 127] on span "Femenino" at bounding box center [481, 129] width 124 height 25
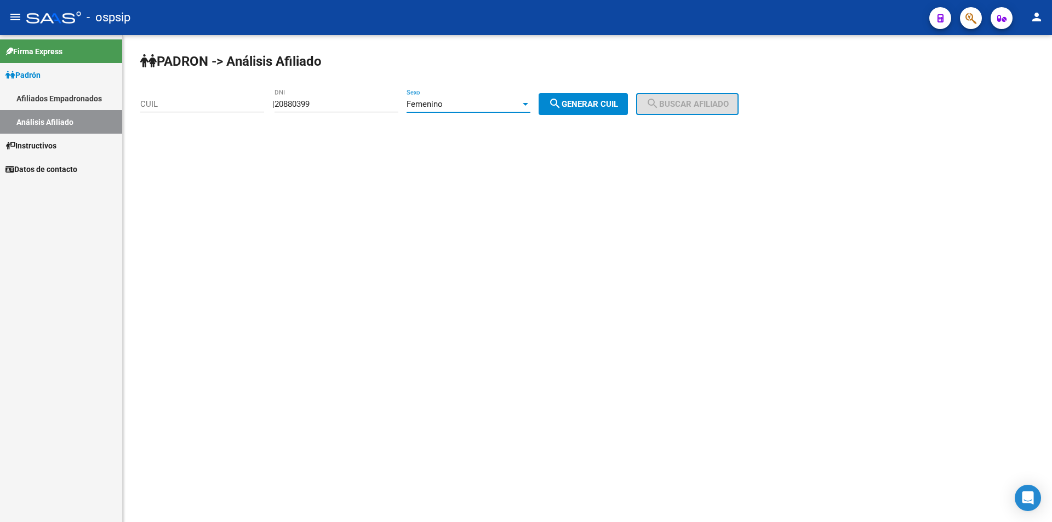
click at [579, 106] on span "search Generar CUIL" at bounding box center [584, 104] width 70 height 10
type input "27-20880399-4"
click at [694, 108] on span "search Buscar afiliado" at bounding box center [687, 104] width 83 height 10
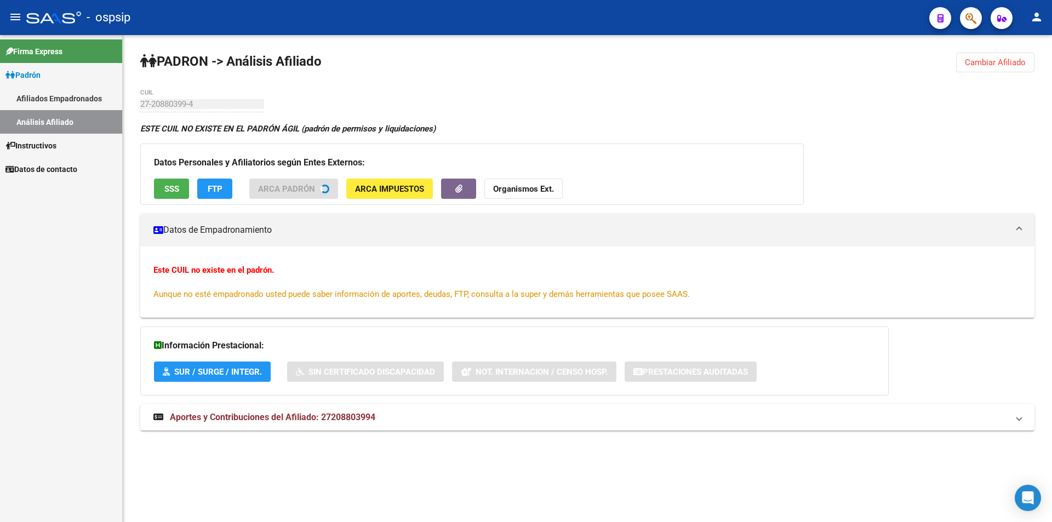
click at [157, 191] on button "SSS" at bounding box center [171, 189] width 35 height 20
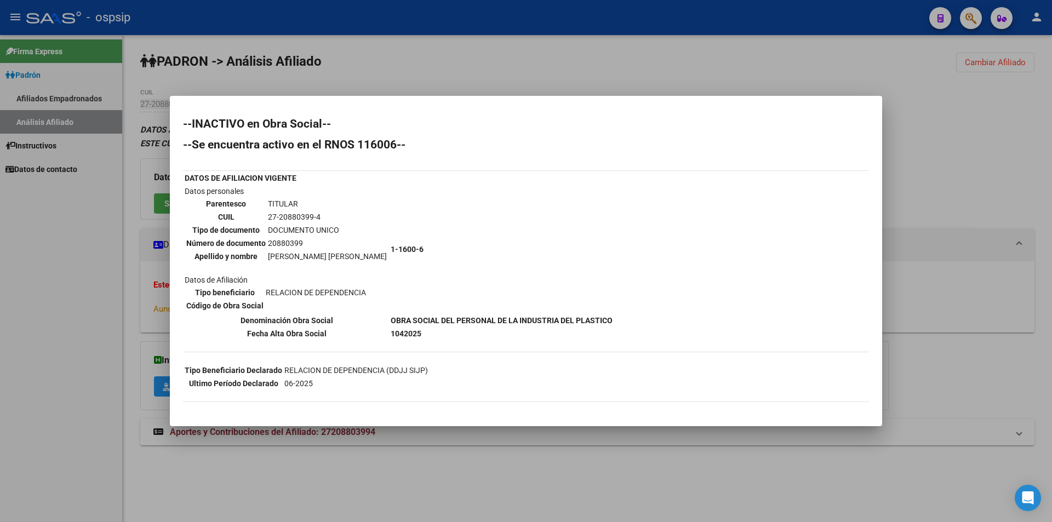
click at [357, 65] on div at bounding box center [526, 261] width 1052 height 522
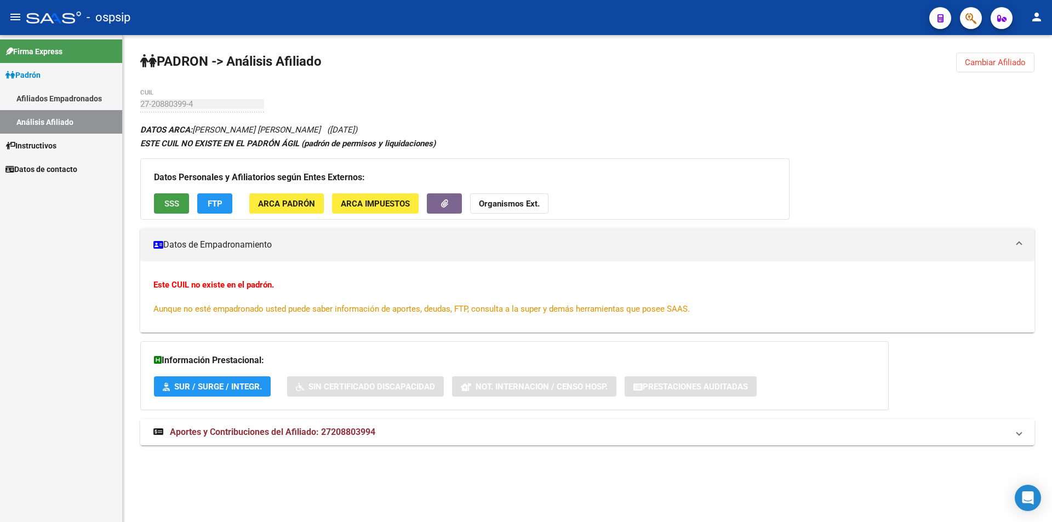
click at [162, 200] on button "SSS" at bounding box center [171, 203] width 35 height 20
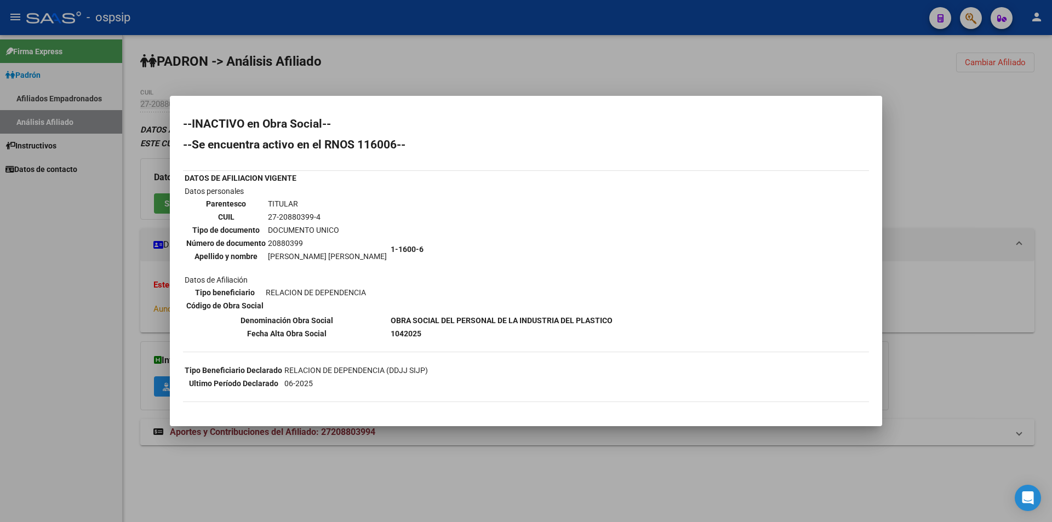
click at [455, 56] on div at bounding box center [526, 261] width 1052 height 522
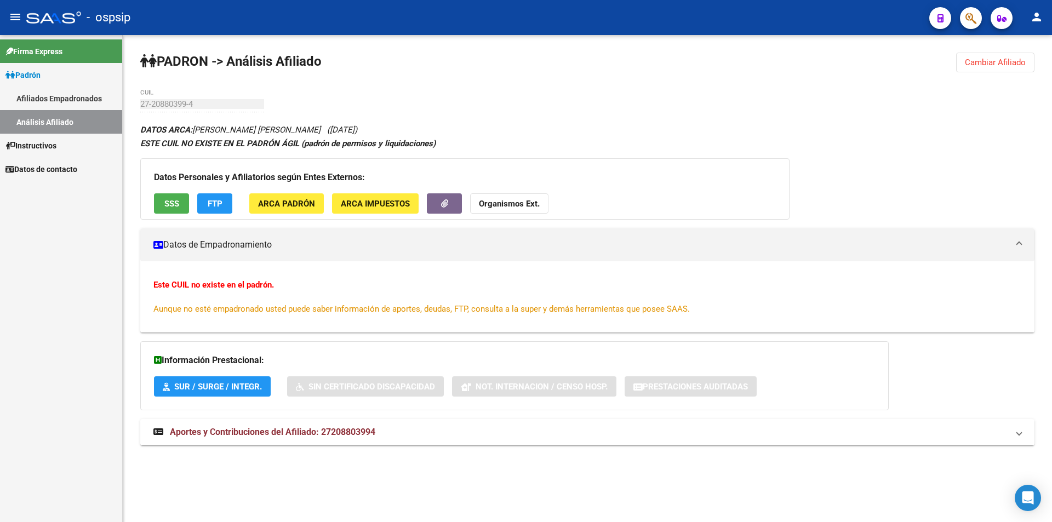
click at [78, 98] on link "Afiliados Empadronados" at bounding box center [61, 99] width 122 height 24
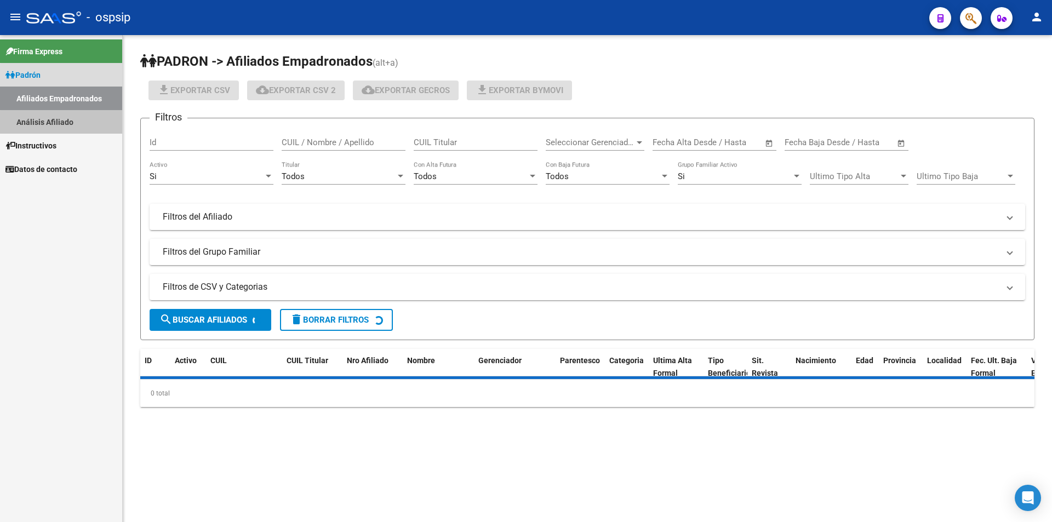
click at [68, 126] on link "Análisis Afiliado" at bounding box center [61, 122] width 122 height 24
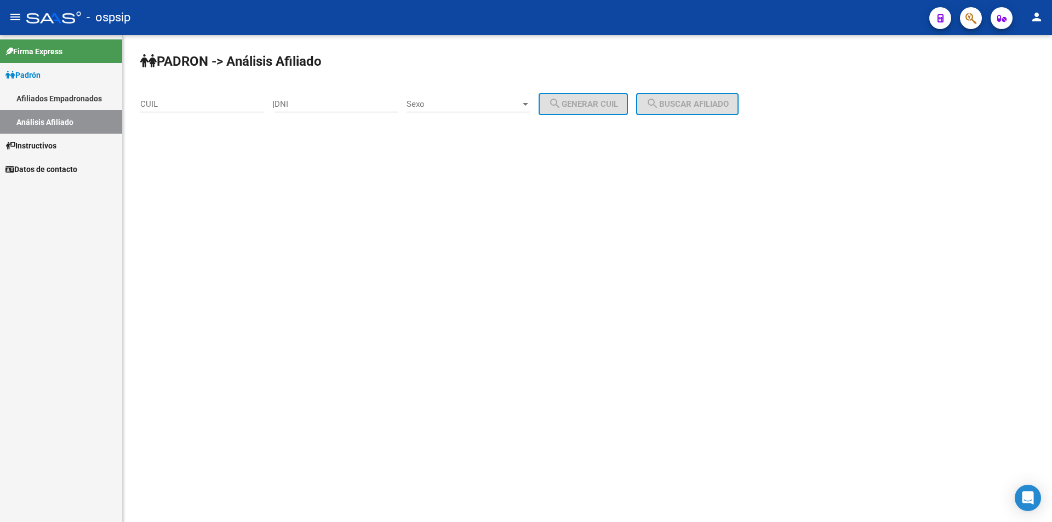
click at [344, 106] on input "DNI" at bounding box center [337, 104] width 124 height 10
paste input "20880399"
type input "20880399"
click at [442, 106] on span "Sexo" at bounding box center [464, 104] width 114 height 10
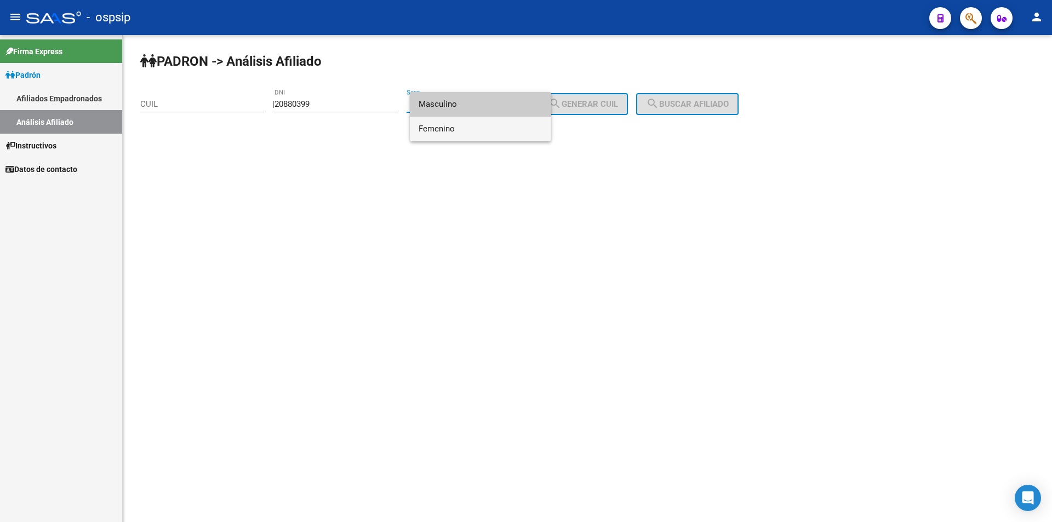
click at [454, 127] on span "Femenino" at bounding box center [481, 129] width 124 height 25
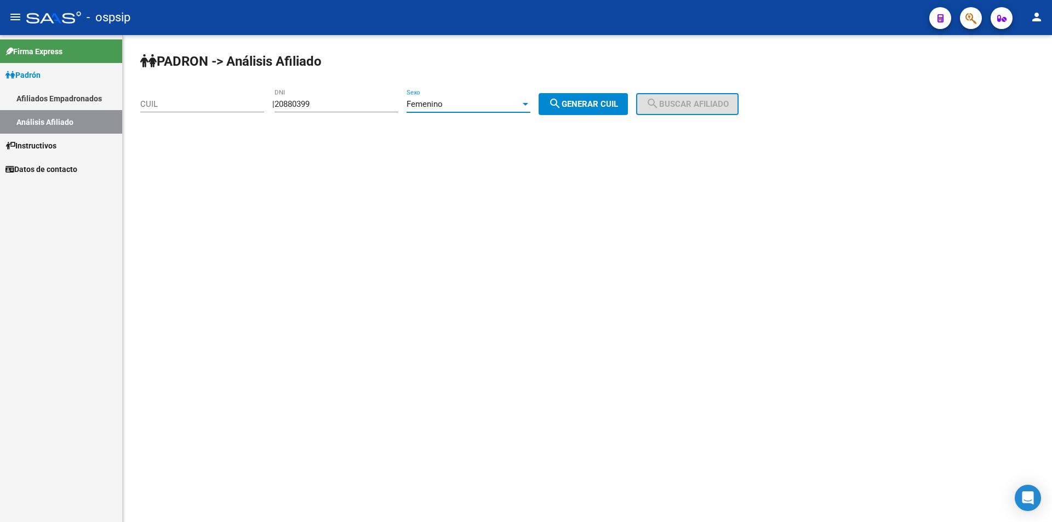
click at [562, 109] on mat-icon "search" at bounding box center [555, 103] width 13 height 13
type input "27-20880399-4"
click at [680, 108] on span "search Buscar afiliado" at bounding box center [687, 104] width 83 height 10
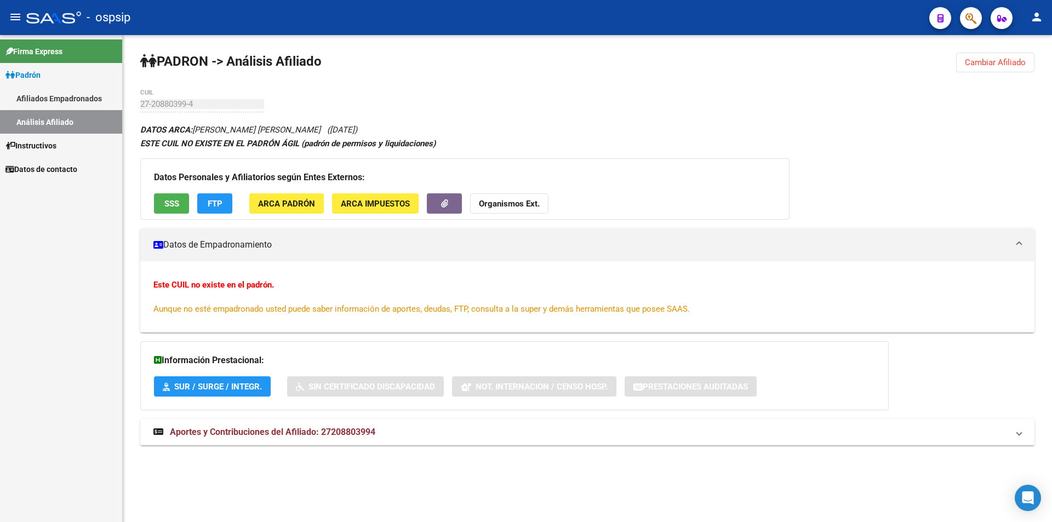
click at [172, 204] on span "SSS" at bounding box center [171, 204] width 15 height 10
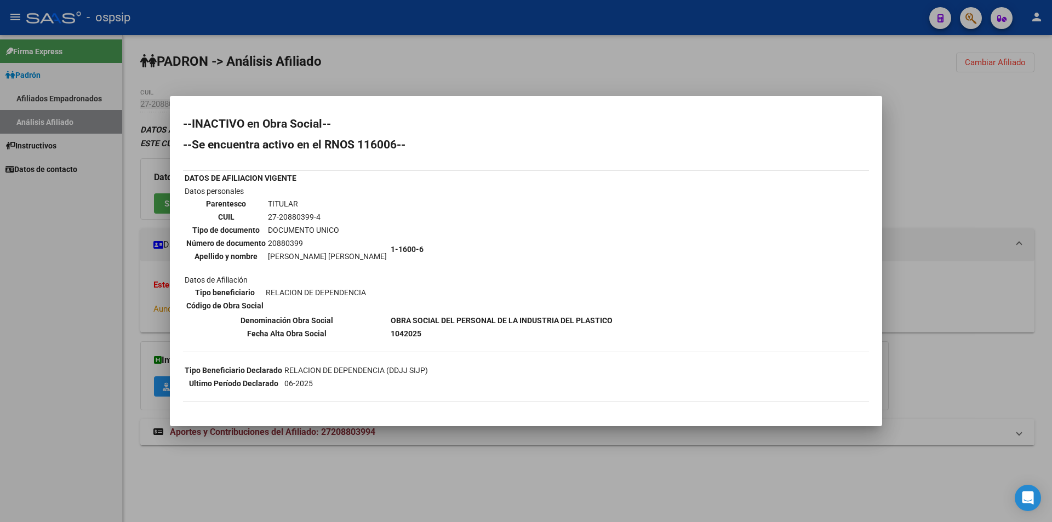
click at [183, 64] on div at bounding box center [526, 261] width 1052 height 522
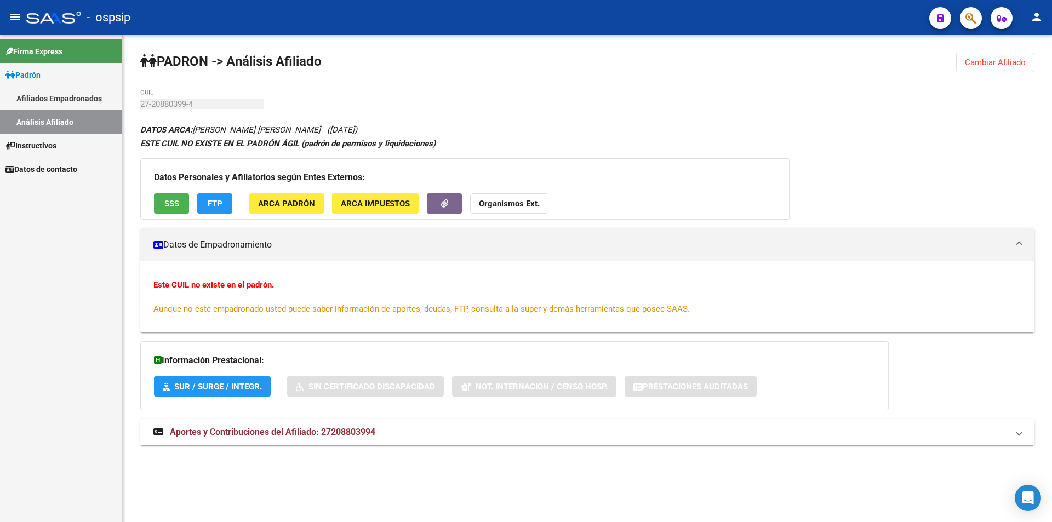
click at [40, 100] on link "Afiliados Empadronados" at bounding box center [61, 99] width 122 height 24
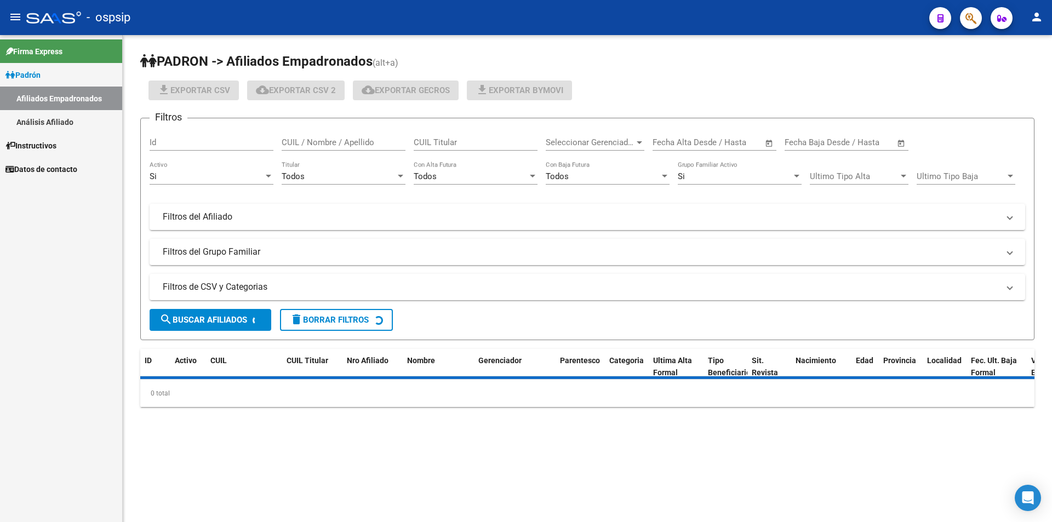
click at [52, 117] on link "Análisis Afiliado" at bounding box center [61, 122] width 122 height 24
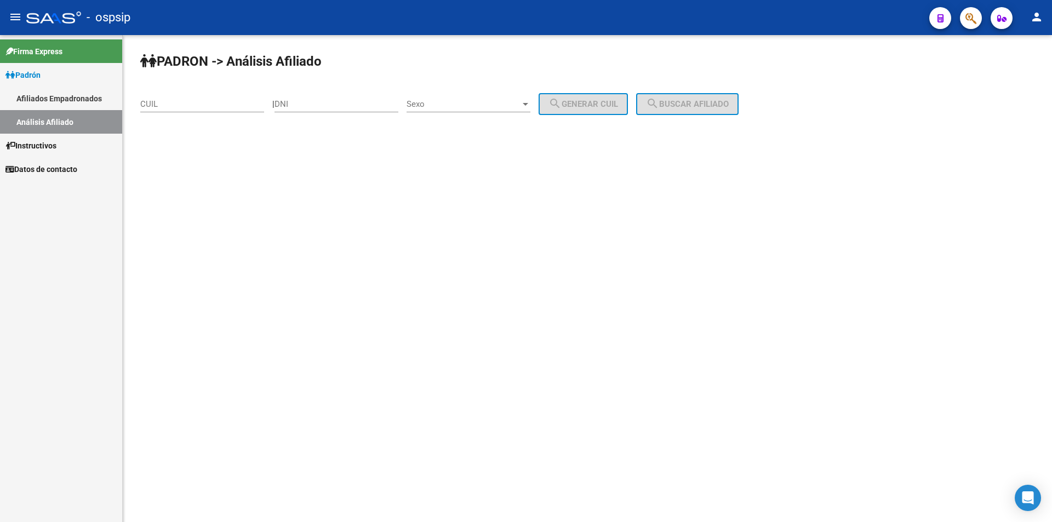
click at [334, 105] on input "DNI" at bounding box center [337, 104] width 124 height 10
paste input "43253220"
type input "43253220"
click at [451, 100] on span "Sexo" at bounding box center [464, 104] width 114 height 10
drag, startPoint x: 454, startPoint y: 105, endPoint x: 462, endPoint y: 101, distance: 8.3
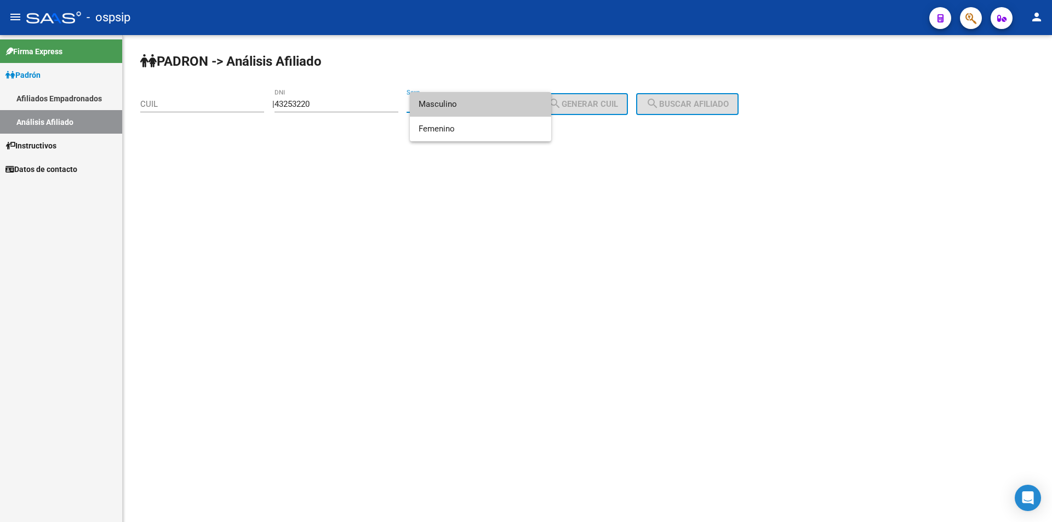
click at [454, 104] on span "Masculino" at bounding box center [481, 104] width 124 height 25
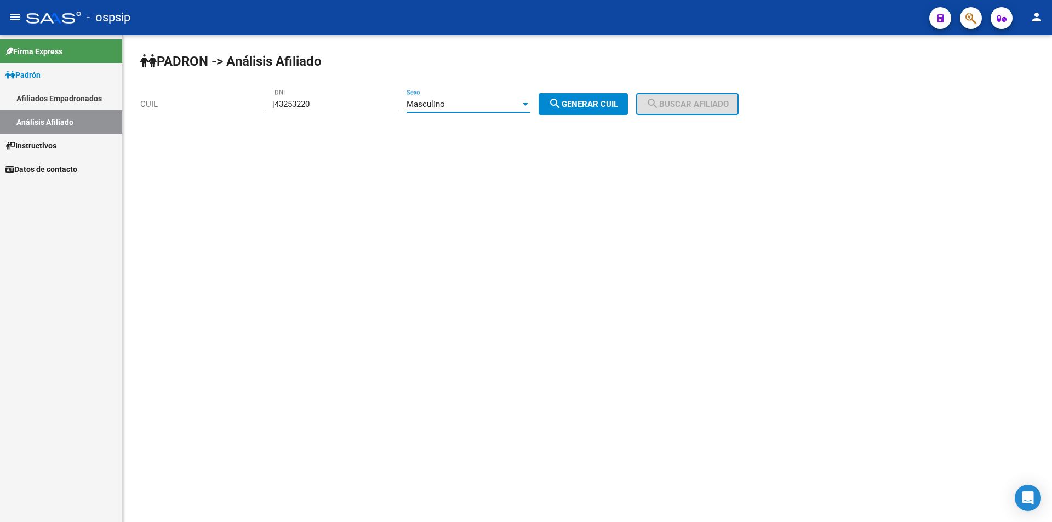
click at [562, 105] on mat-icon "search" at bounding box center [555, 103] width 13 height 13
type input "20-43253220-9"
click at [710, 102] on span "search Buscar afiliado" at bounding box center [687, 104] width 83 height 10
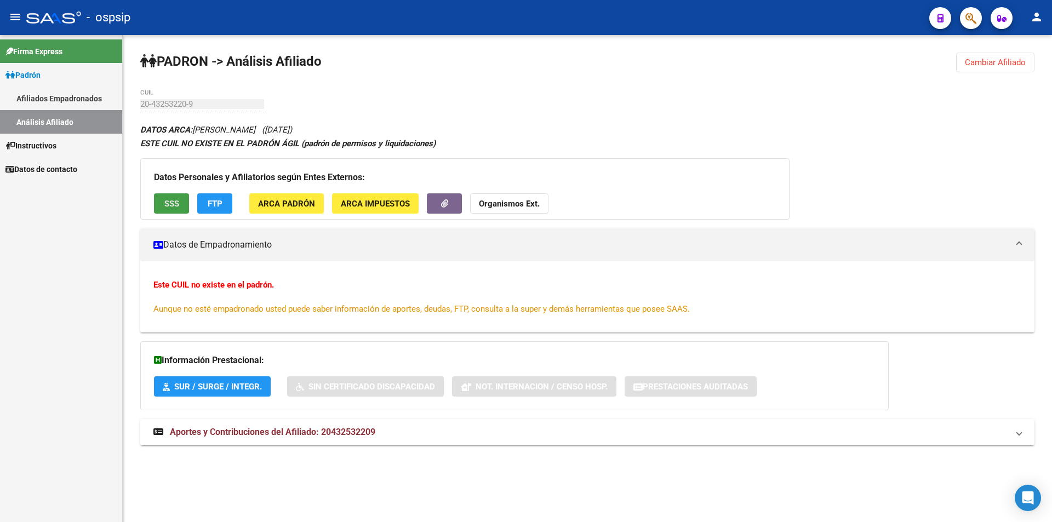
click at [175, 202] on span "SSS" at bounding box center [171, 204] width 15 height 10
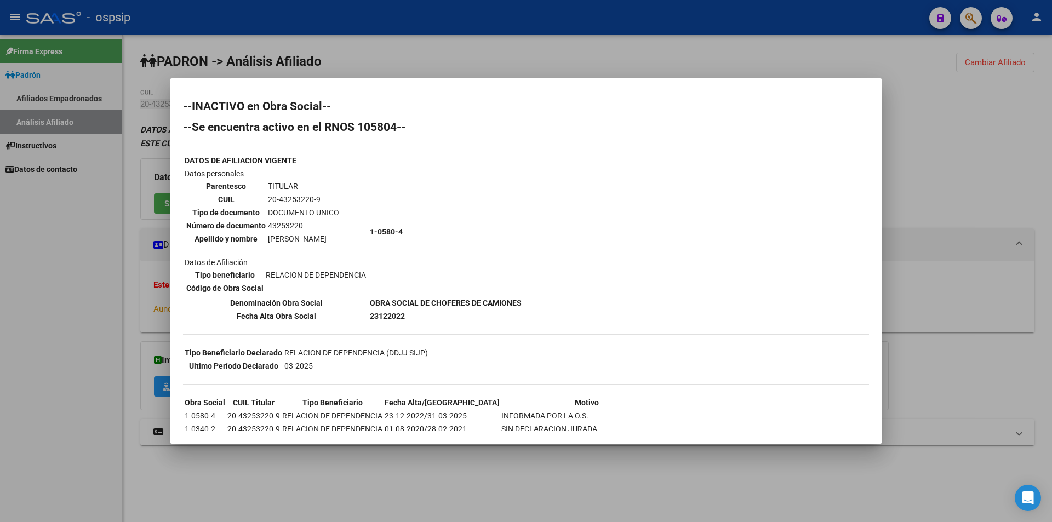
click at [529, 49] on div at bounding box center [526, 261] width 1052 height 522
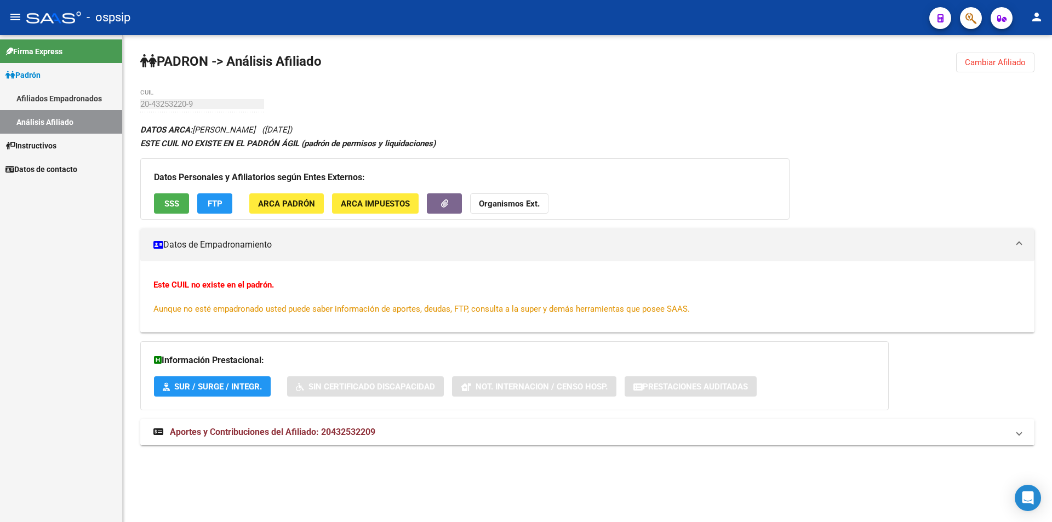
click at [49, 102] on link "Afiliados Empadronados" at bounding box center [61, 99] width 122 height 24
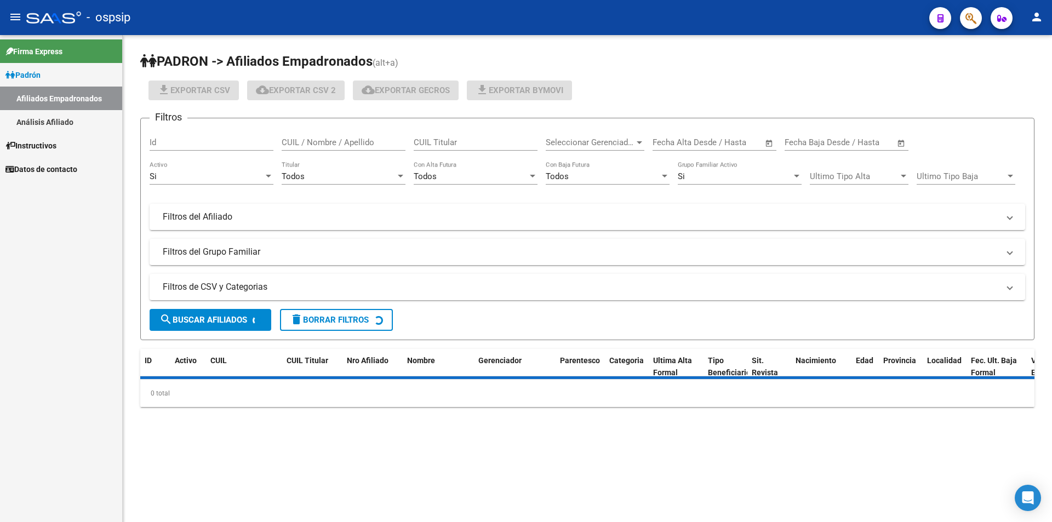
click at [52, 117] on link "Análisis Afiliado" at bounding box center [61, 122] width 122 height 24
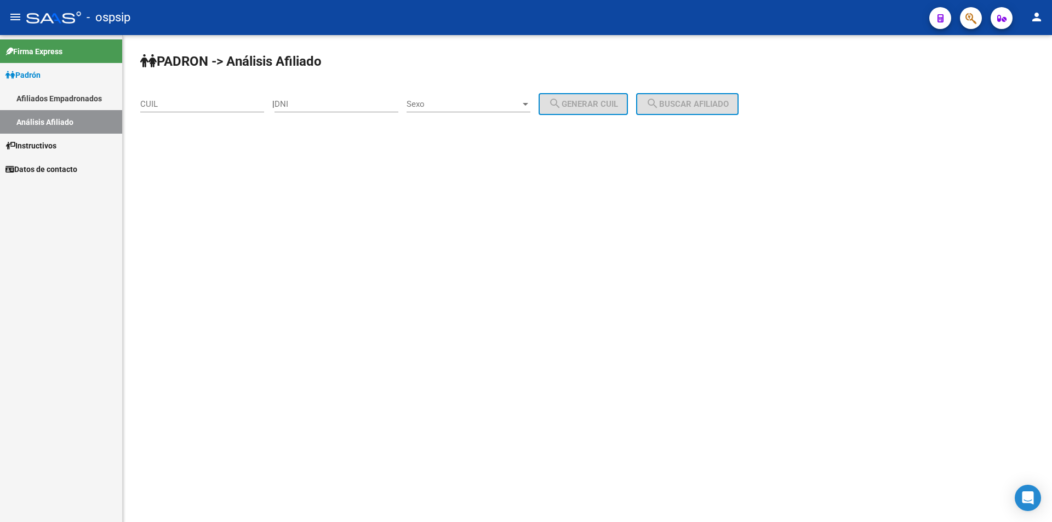
click at [338, 105] on input "DNI" at bounding box center [337, 104] width 124 height 10
paste input "43253220"
type input "43253220"
click at [469, 103] on span "Sexo" at bounding box center [464, 104] width 114 height 10
click at [473, 105] on span "Masculino" at bounding box center [481, 104] width 124 height 25
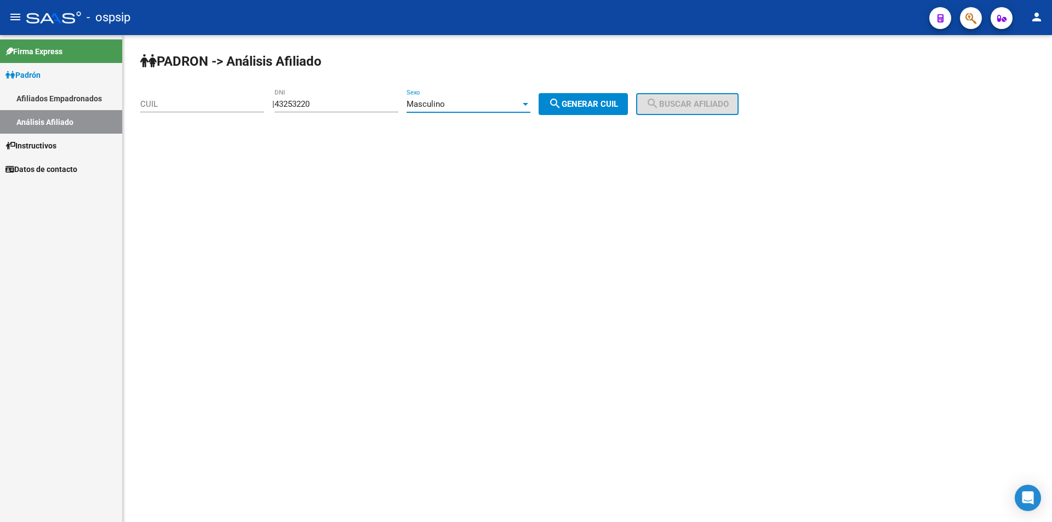
click at [597, 104] on span "search Generar CUIL" at bounding box center [584, 104] width 70 height 10
type input "20-43253220-9"
click at [715, 103] on span "search Buscar afiliado" at bounding box center [687, 104] width 83 height 10
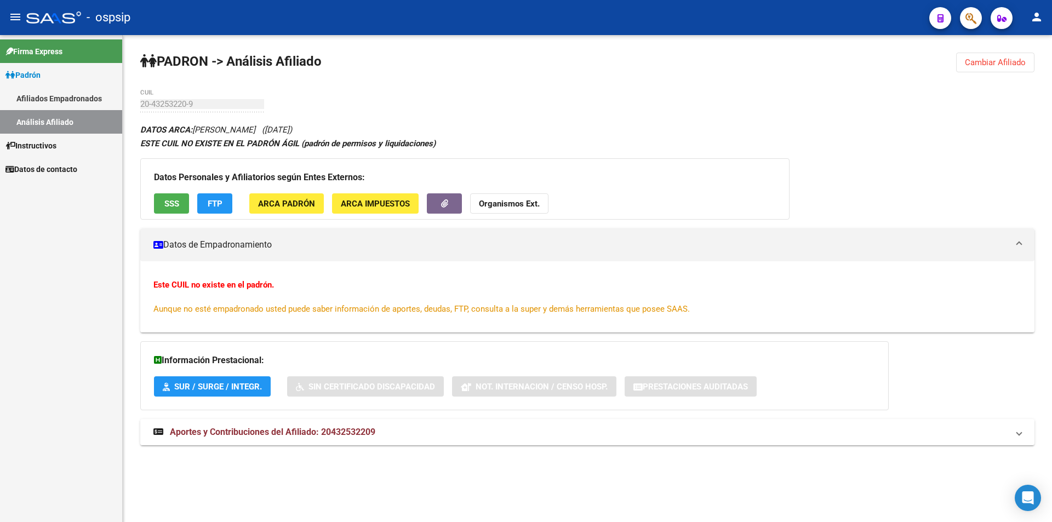
click at [161, 207] on button "SSS" at bounding box center [171, 203] width 35 height 20
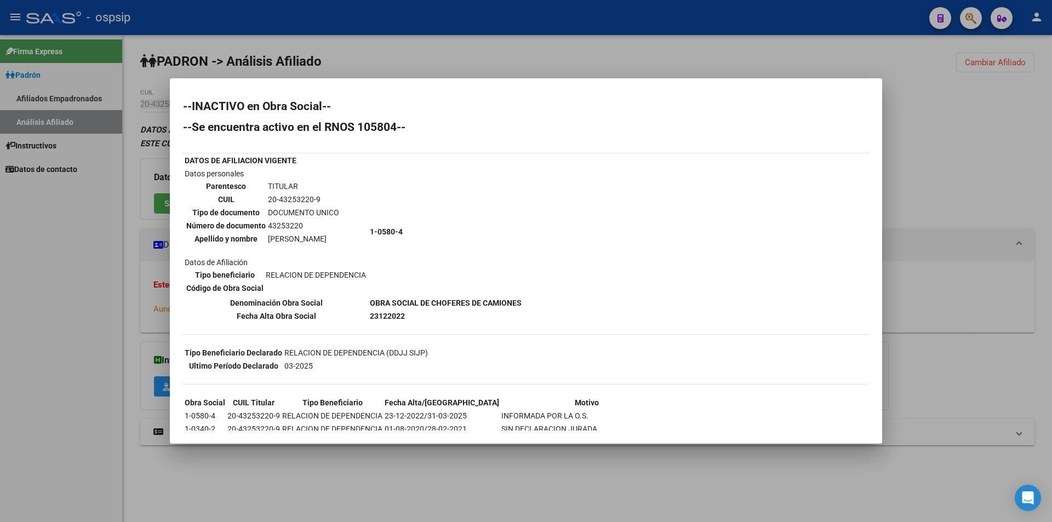
click at [73, 56] on div at bounding box center [526, 261] width 1052 height 522
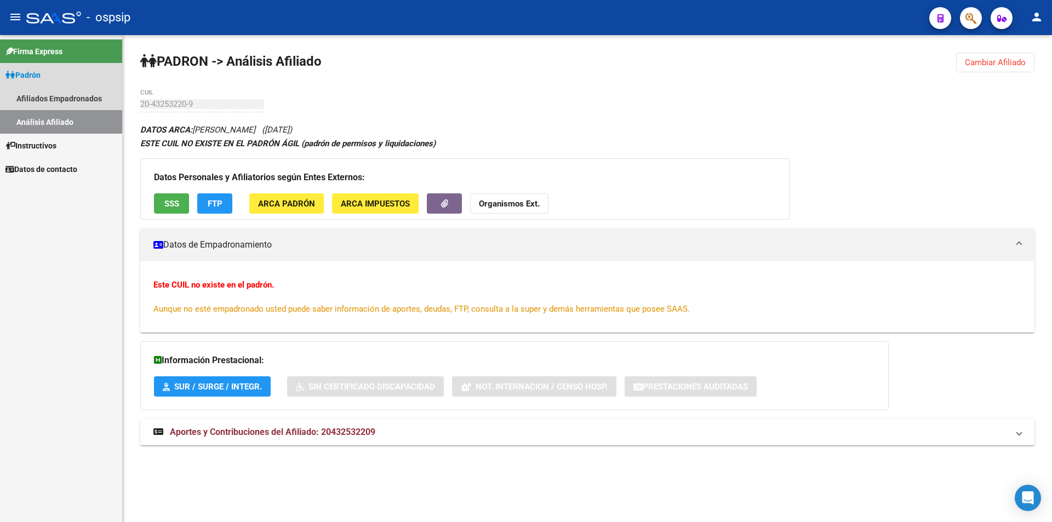
click at [54, 82] on link "Padrón" at bounding box center [61, 75] width 122 height 24
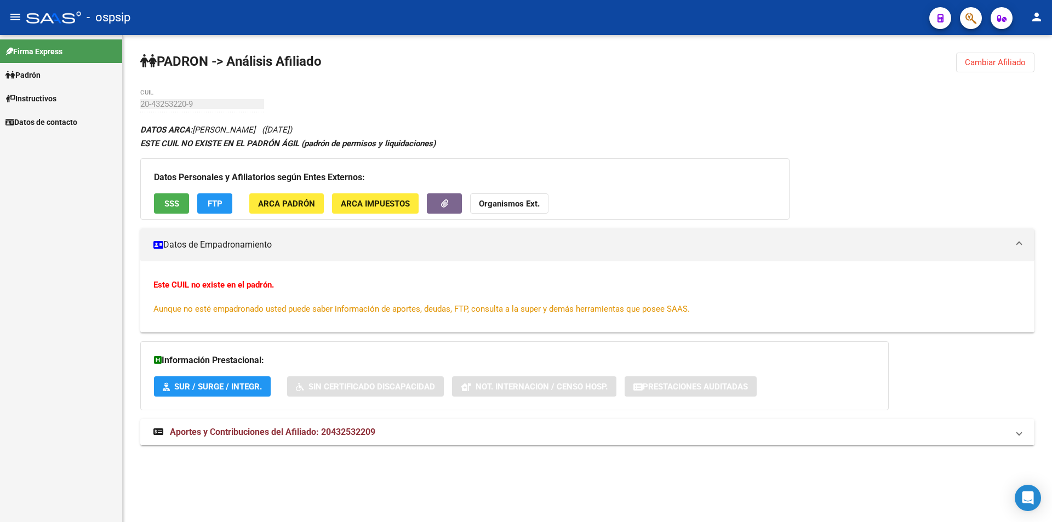
click at [58, 97] on mat-nav-list "Firma Express Padrón Afiliados Empadronados Análisis Afiliado Instructivos Dato…" at bounding box center [61, 84] width 122 height 99
click at [49, 69] on link "Padrón" at bounding box center [61, 75] width 122 height 24
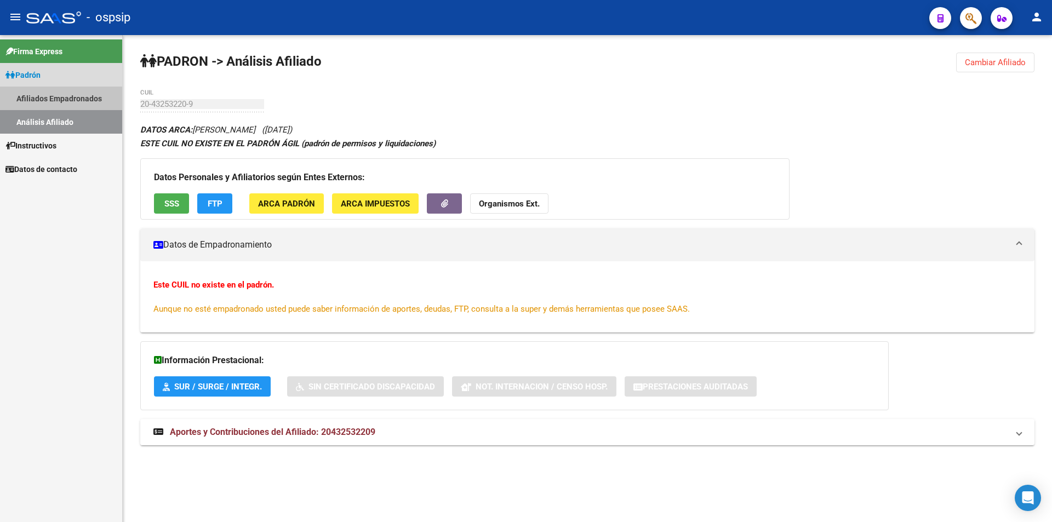
click at [34, 98] on link "Afiliados Empadronados" at bounding box center [61, 99] width 122 height 24
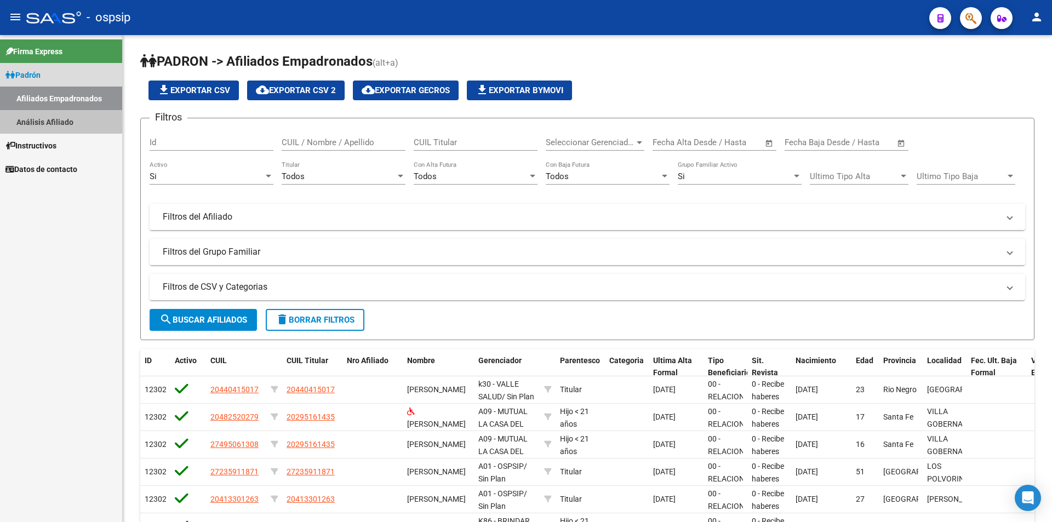
click at [27, 115] on link "Análisis Afiliado" at bounding box center [61, 122] width 122 height 24
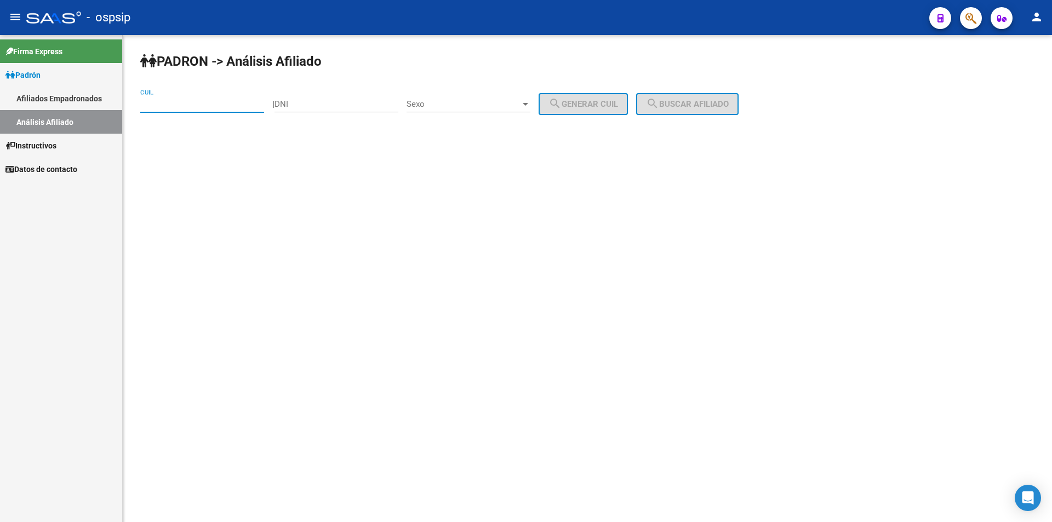
click at [209, 104] on input "CUIL" at bounding box center [202, 104] width 124 height 10
paste input "20-44207448-9"
type input "20-44207448-9"
click at [674, 101] on span "search Buscar afiliado" at bounding box center [687, 104] width 83 height 10
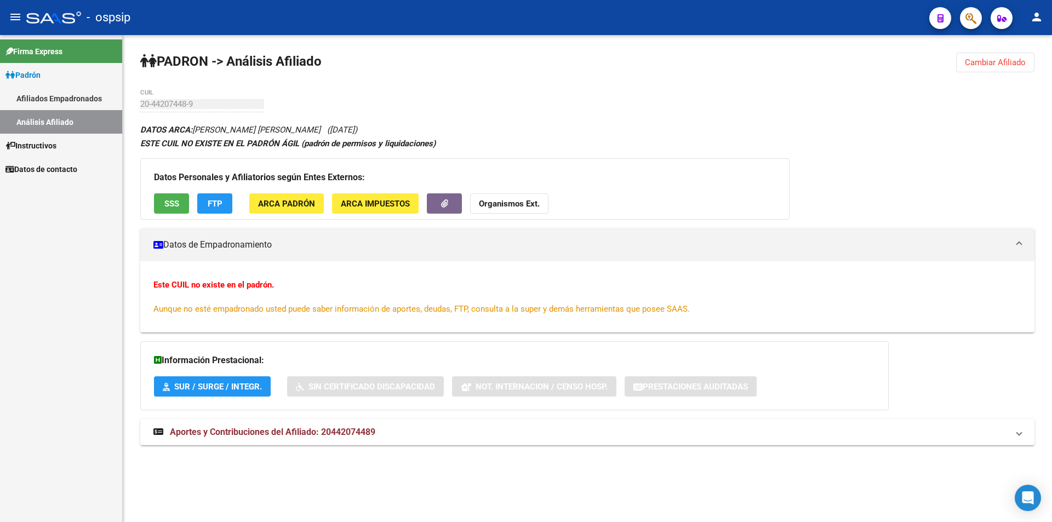
click at [174, 201] on span "SSS" at bounding box center [171, 204] width 15 height 10
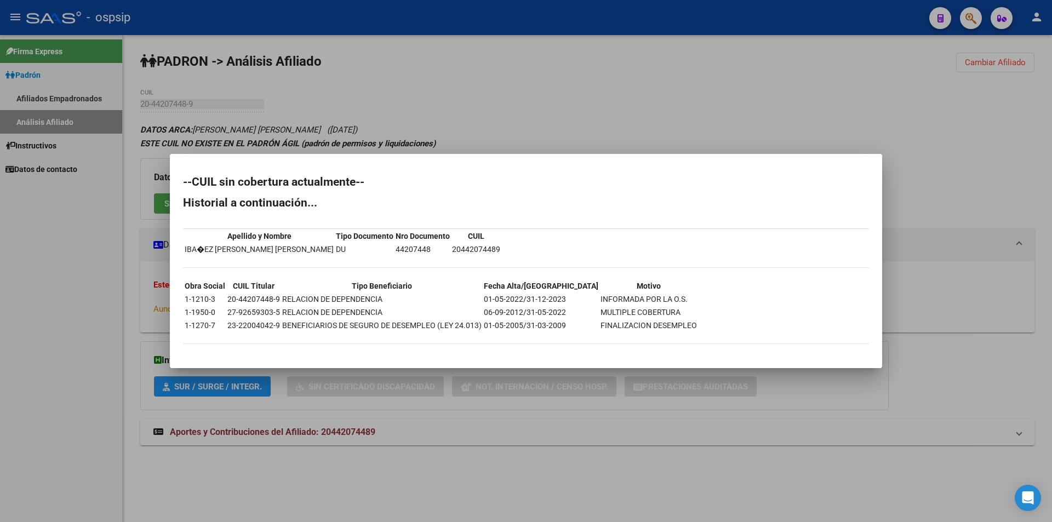
click at [321, 131] on div at bounding box center [526, 261] width 1052 height 522
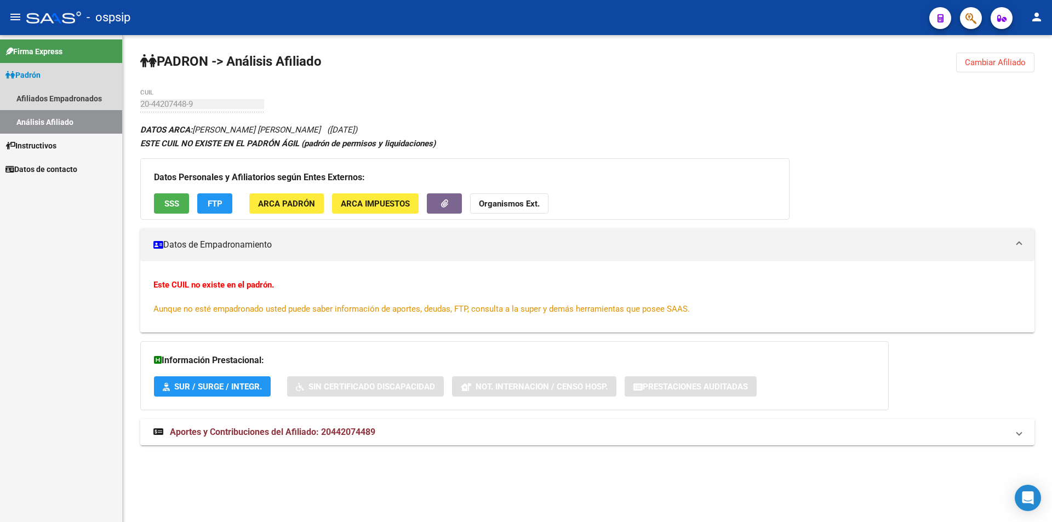
click at [55, 117] on link "Análisis Afiliado" at bounding box center [61, 122] width 122 height 24
click at [45, 94] on link "Afiliados Empadronados" at bounding box center [61, 99] width 122 height 24
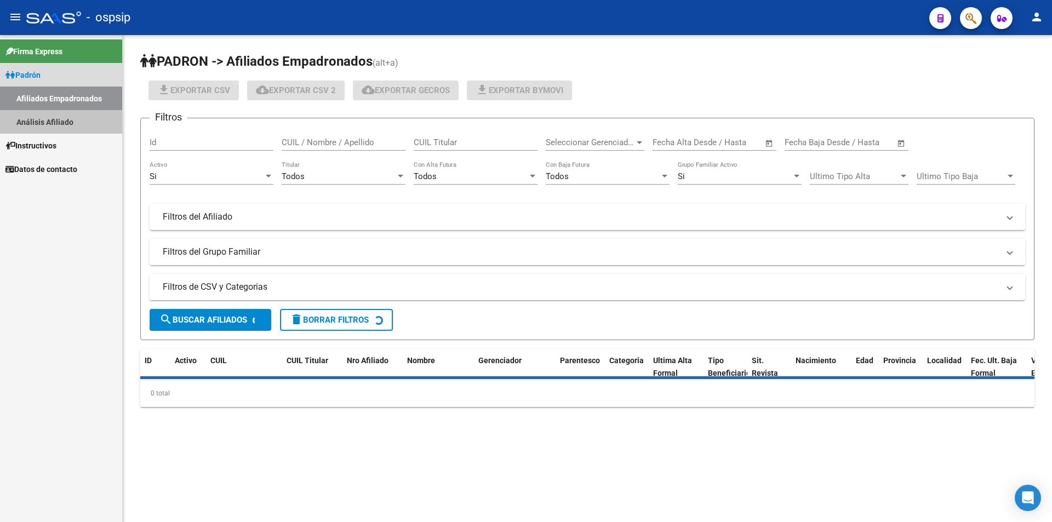
click at [47, 119] on link "Análisis Afiliado" at bounding box center [61, 122] width 122 height 24
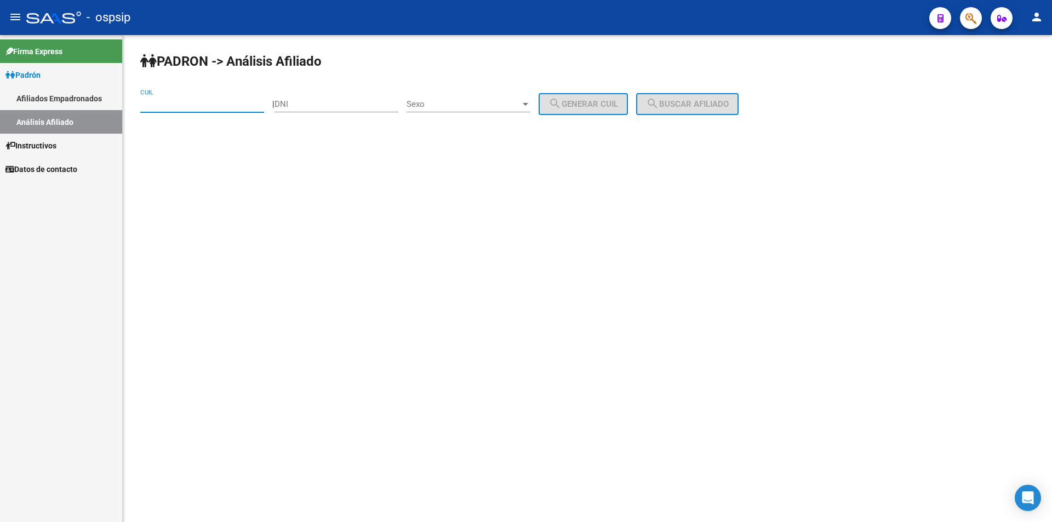
click at [192, 101] on input "CUIL" at bounding box center [202, 104] width 124 height 10
paste input "23-95810967-9"
type input "23-95810967-9"
click at [729, 95] on button "search Buscar afiliado" at bounding box center [687, 104] width 103 height 22
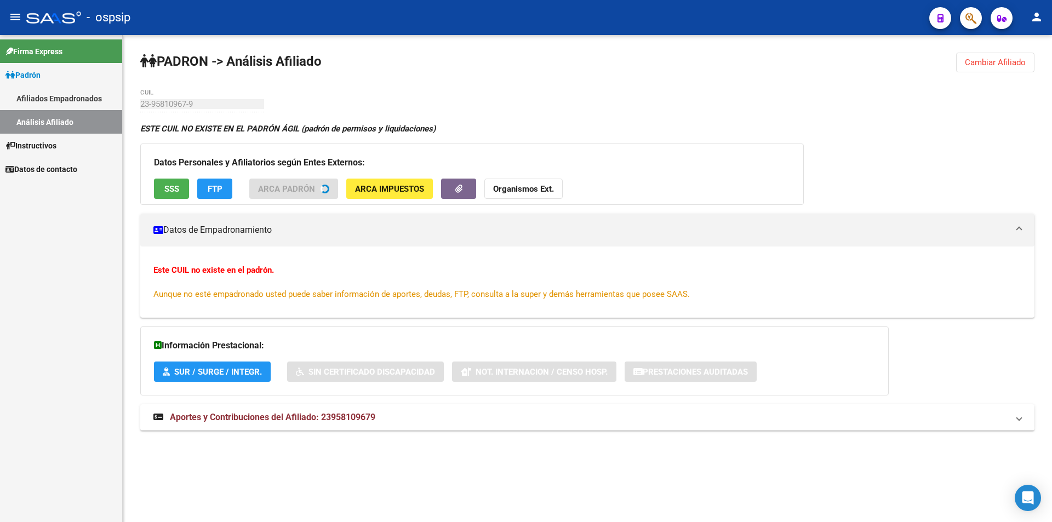
click at [157, 190] on button "SSS" at bounding box center [171, 189] width 35 height 20
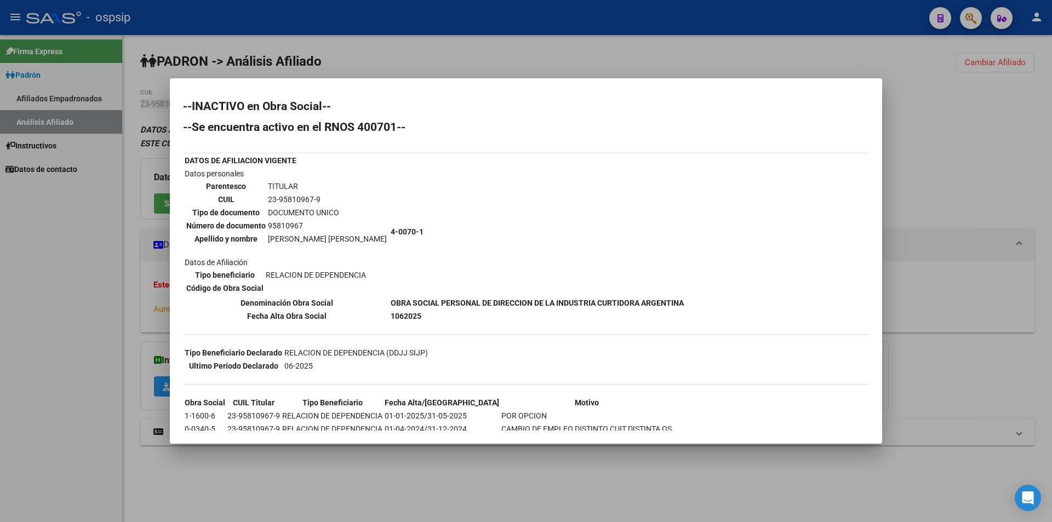
drag, startPoint x: 378, startPoint y: 299, endPoint x: 680, endPoint y: 301, distance: 301.5
click at [680, 301] on tr "Denominación Obra Social OBRA SOCIAL PERSONAL DE DIRECCION DE LA INDUSTRIA CURT…" at bounding box center [434, 303] width 500 height 12
copy tr "Denominación Obra Social OBRA SOCIAL PERSONAL DE DIRECCION DE LA INDUSTRIA CURT…"
click at [147, 86] on div at bounding box center [526, 261] width 1052 height 522
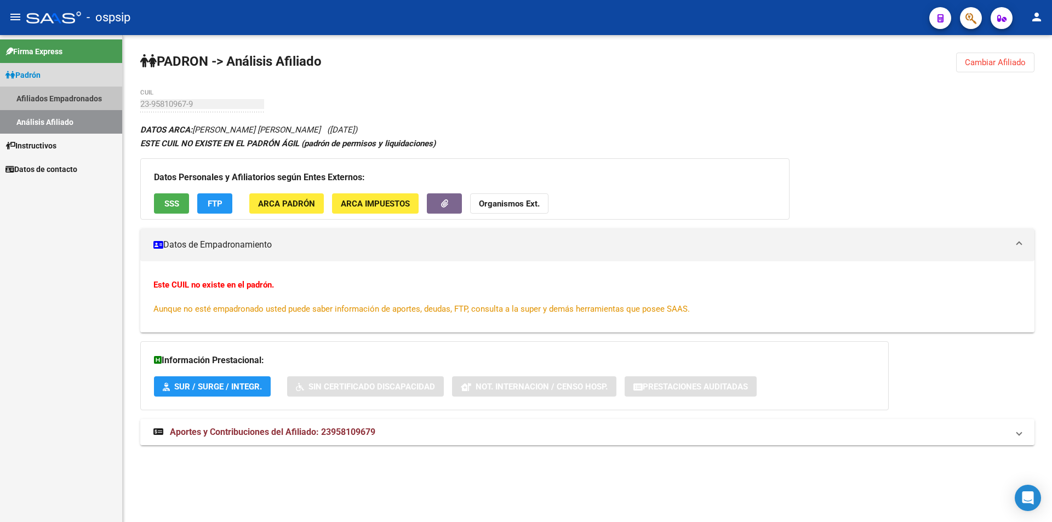
click at [66, 99] on link "Afiliados Empadronados" at bounding box center [61, 99] width 122 height 24
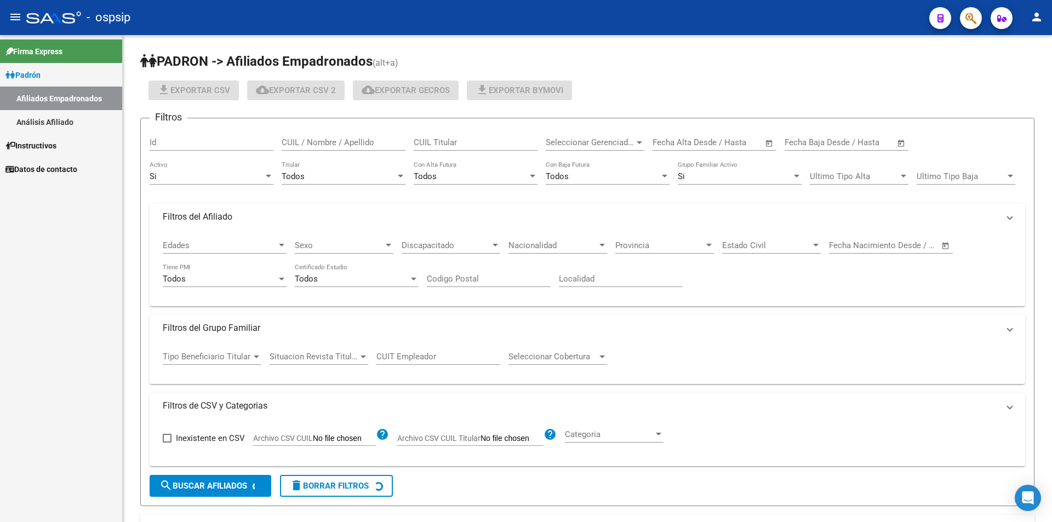
click at [64, 111] on link "Análisis Afiliado" at bounding box center [61, 122] width 122 height 24
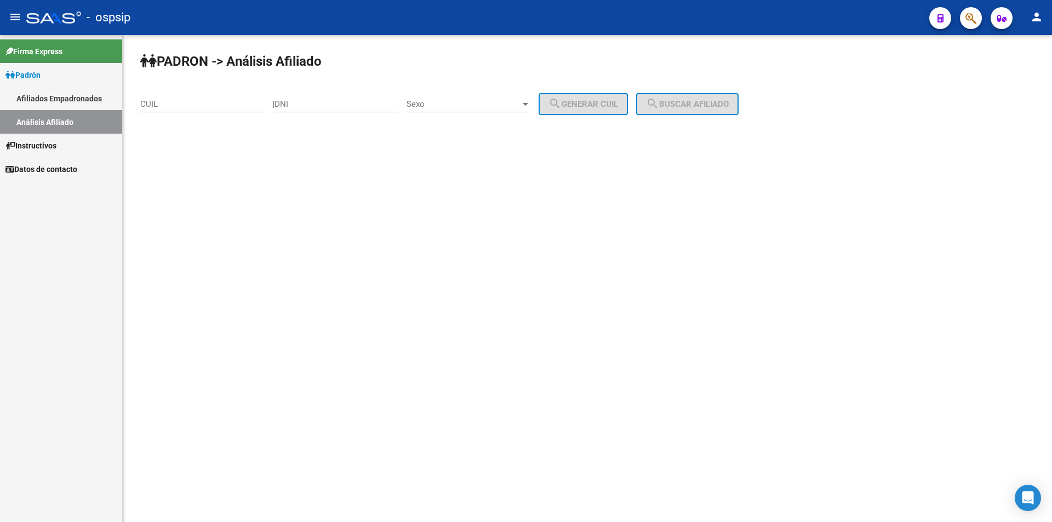
click at [172, 103] on input "CUIL" at bounding box center [202, 104] width 124 height 10
paste input "23-95810967-9"
type input "23-95810967-9"
click at [691, 104] on span "search Buscar afiliado" at bounding box center [687, 104] width 83 height 10
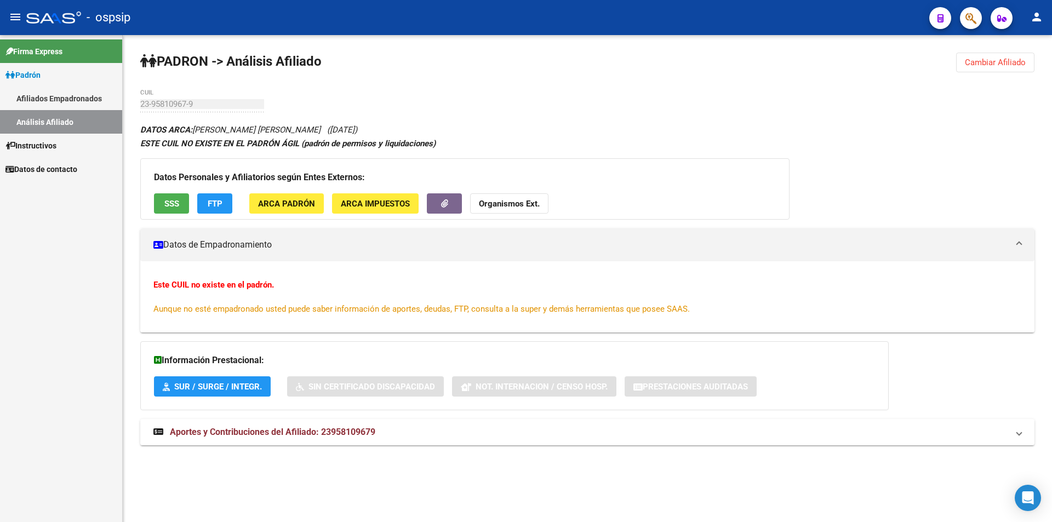
click at [178, 190] on div "Datos Personales y Afiliatorios según Entes Externos: SSS FTP ARCA Padrón ARCA …" at bounding box center [465, 188] width 650 height 61
click at [174, 201] on span "SSS" at bounding box center [171, 204] width 15 height 10
